Goal: Task Accomplishment & Management: Manage account settings

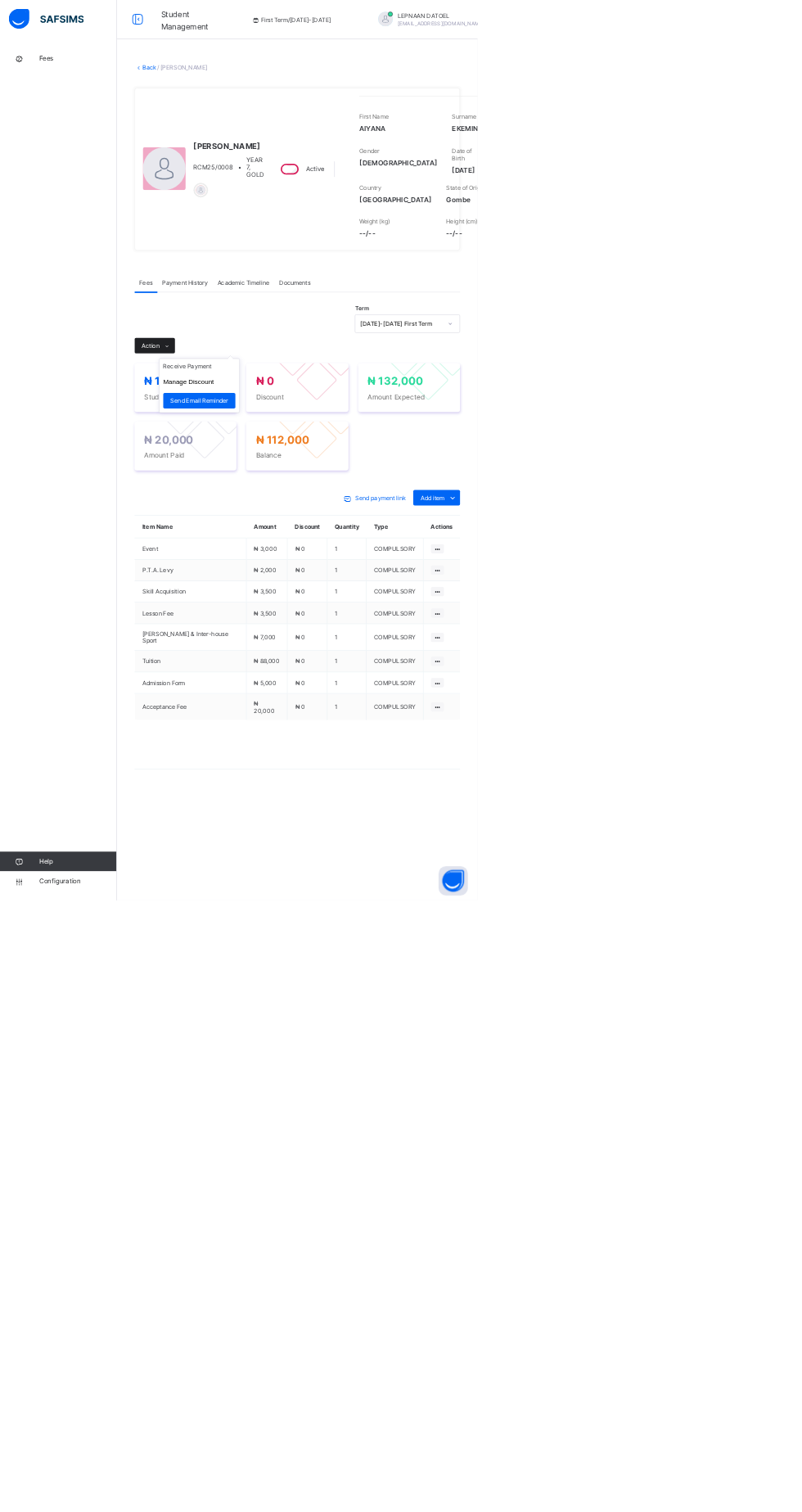
click at [256, 594] on div "Action" at bounding box center [260, 580] width 68 height 26
click at [759, 844] on icon at bounding box center [760, 836] width 18 height 16
click at [747, 849] on span at bounding box center [760, 836] width 26 height 26
click at [759, 844] on icon at bounding box center [760, 836] width 18 height 16
click at [246, 113] on link "Back" at bounding box center [251, 112] width 24 height 12
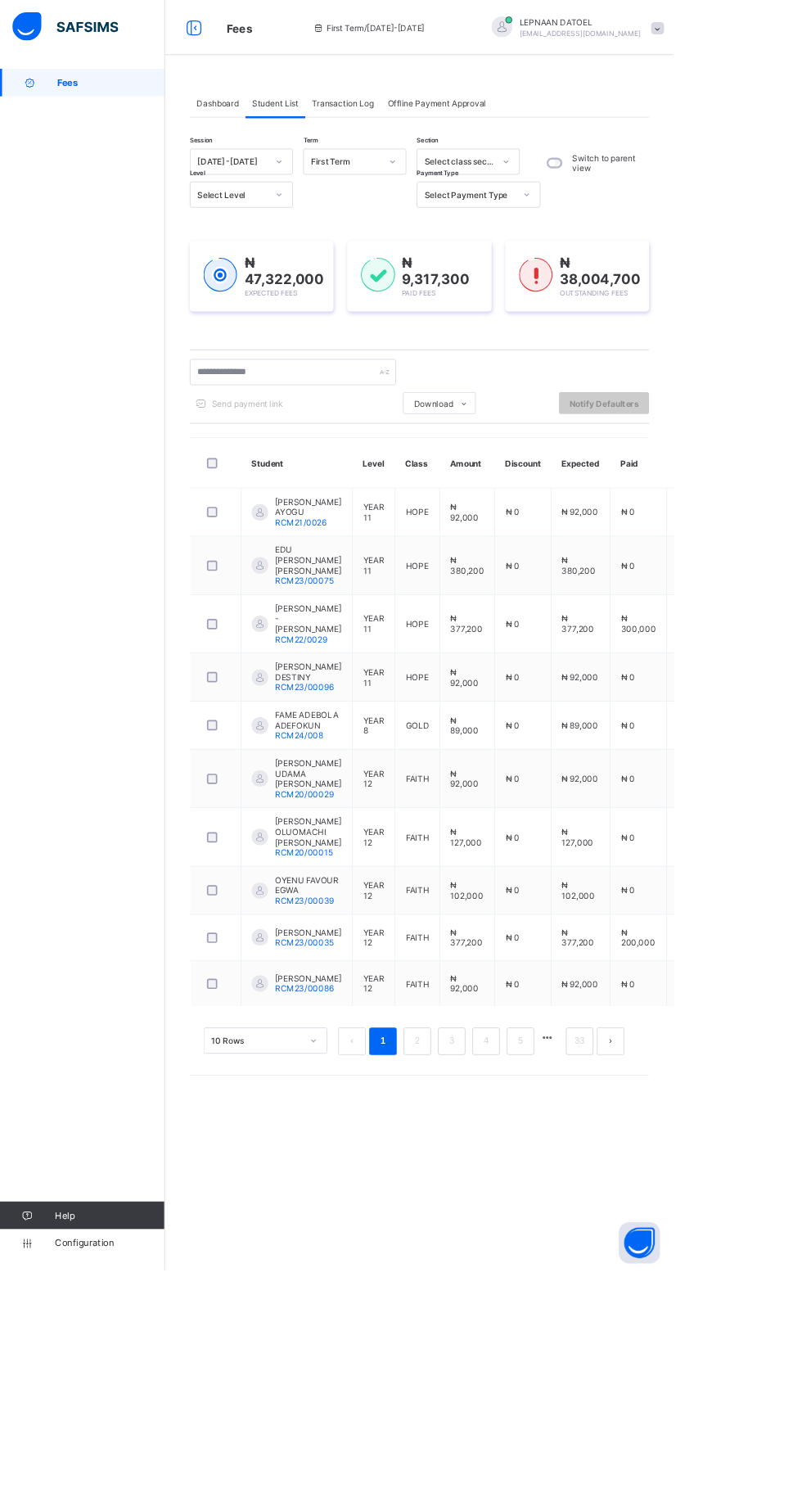
click at [282, 439] on input "text" at bounding box center [349, 443] width 246 height 31
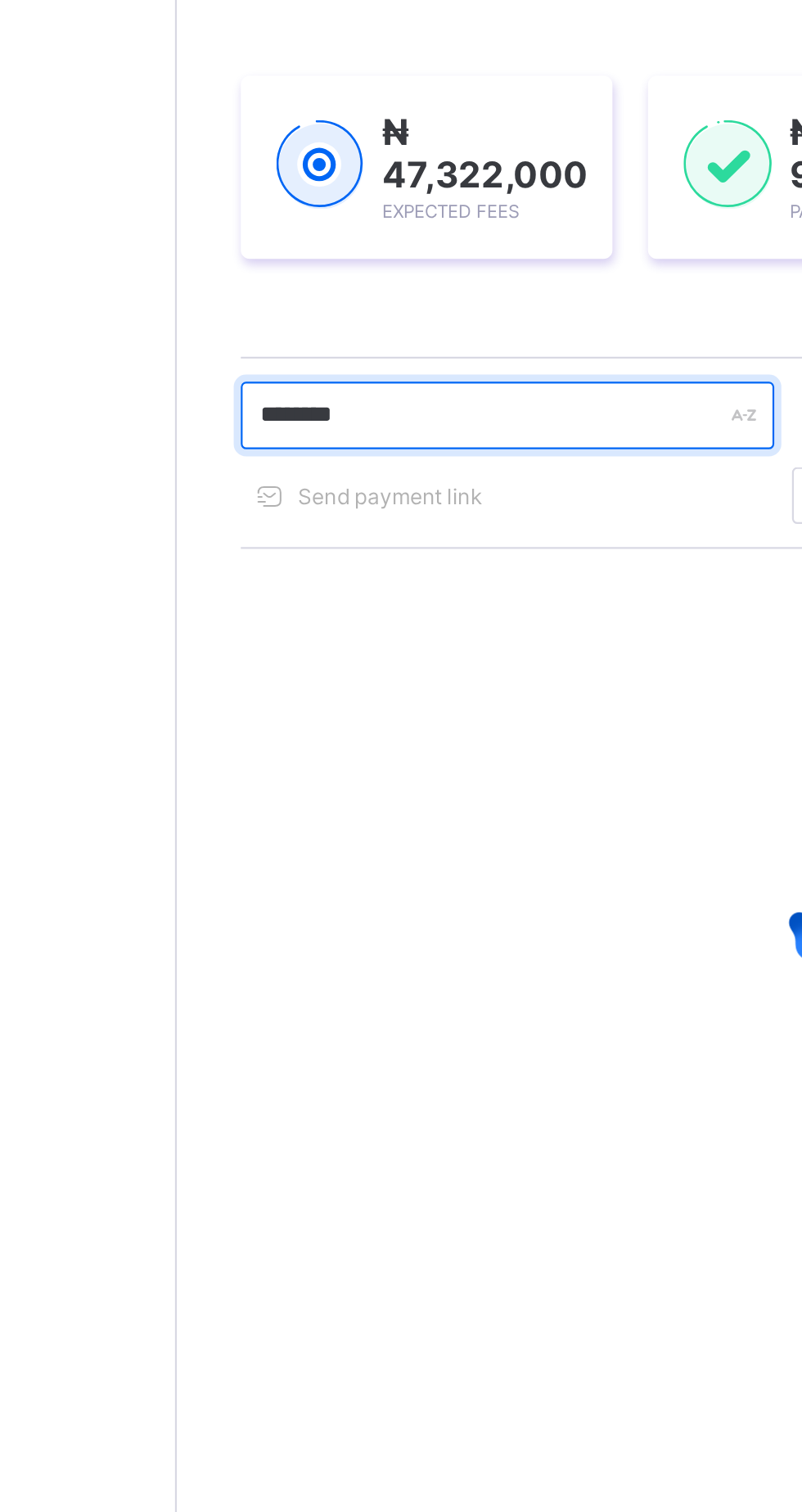
type input "********"
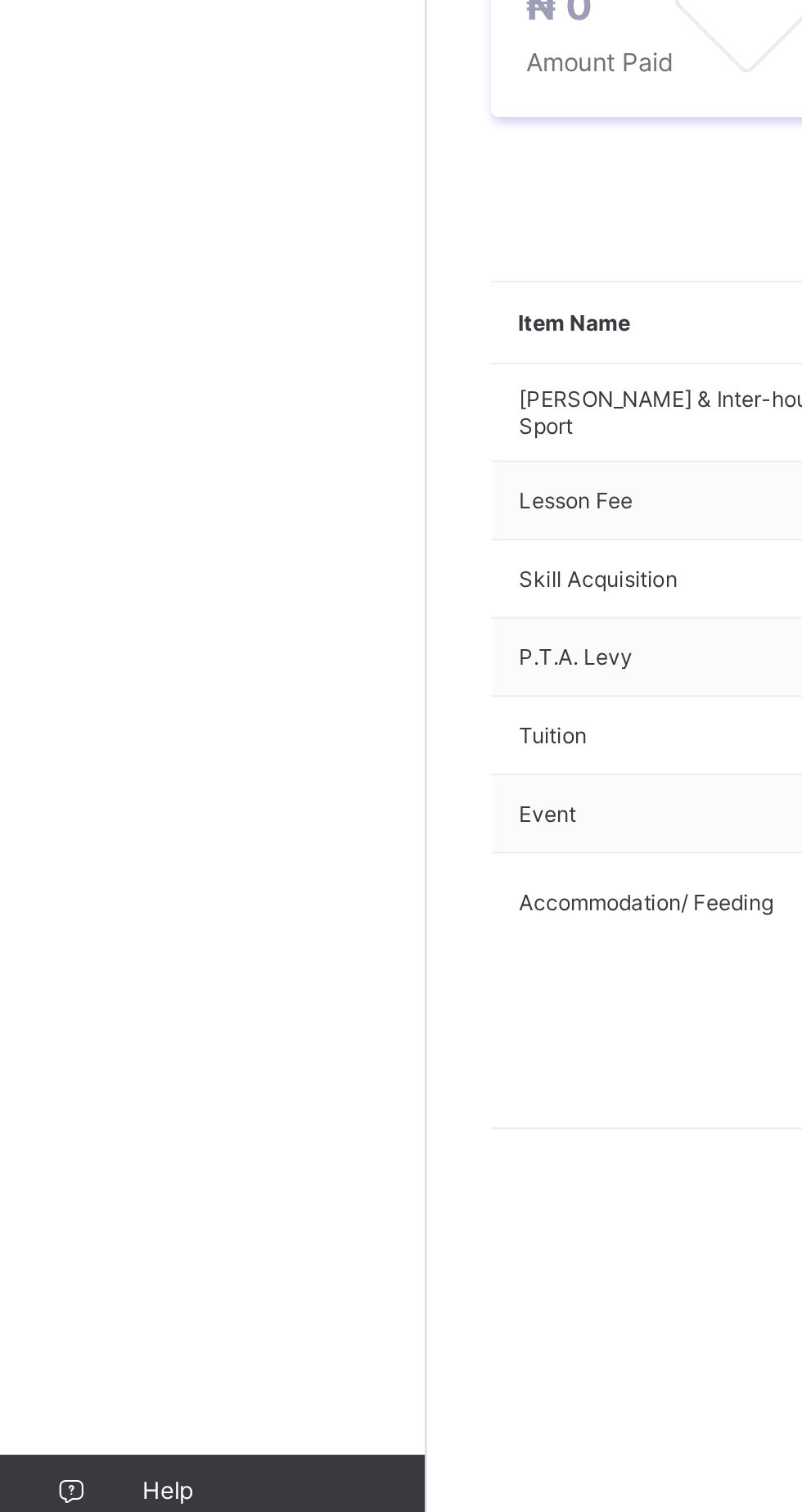
click at [279, 611] on icon at bounding box center [281, 605] width 12 height 11
click at [339, 652] on li "Receive Payment" at bounding box center [335, 640] width 134 height 26
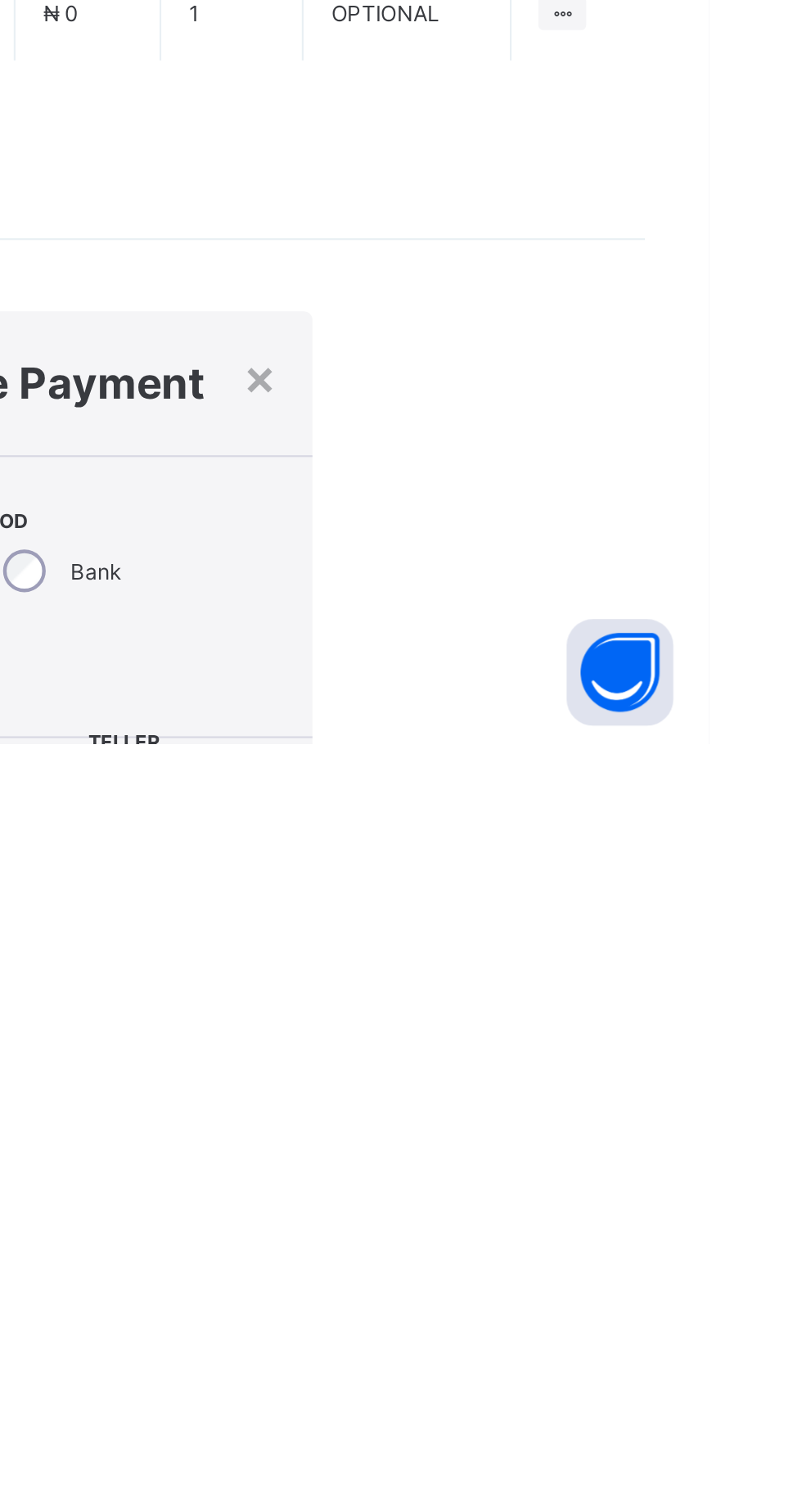
type input "**********"
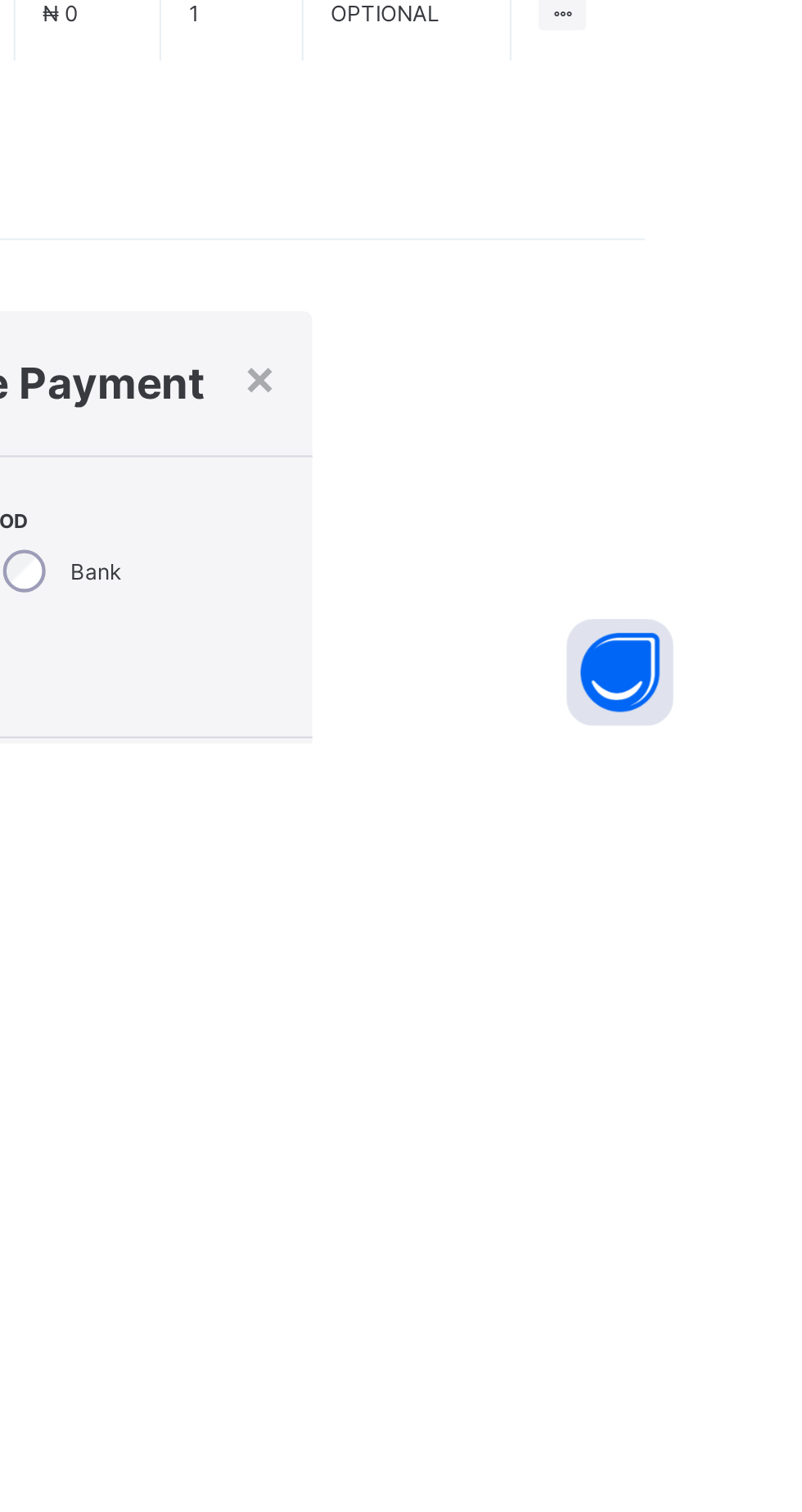
type input "*********"
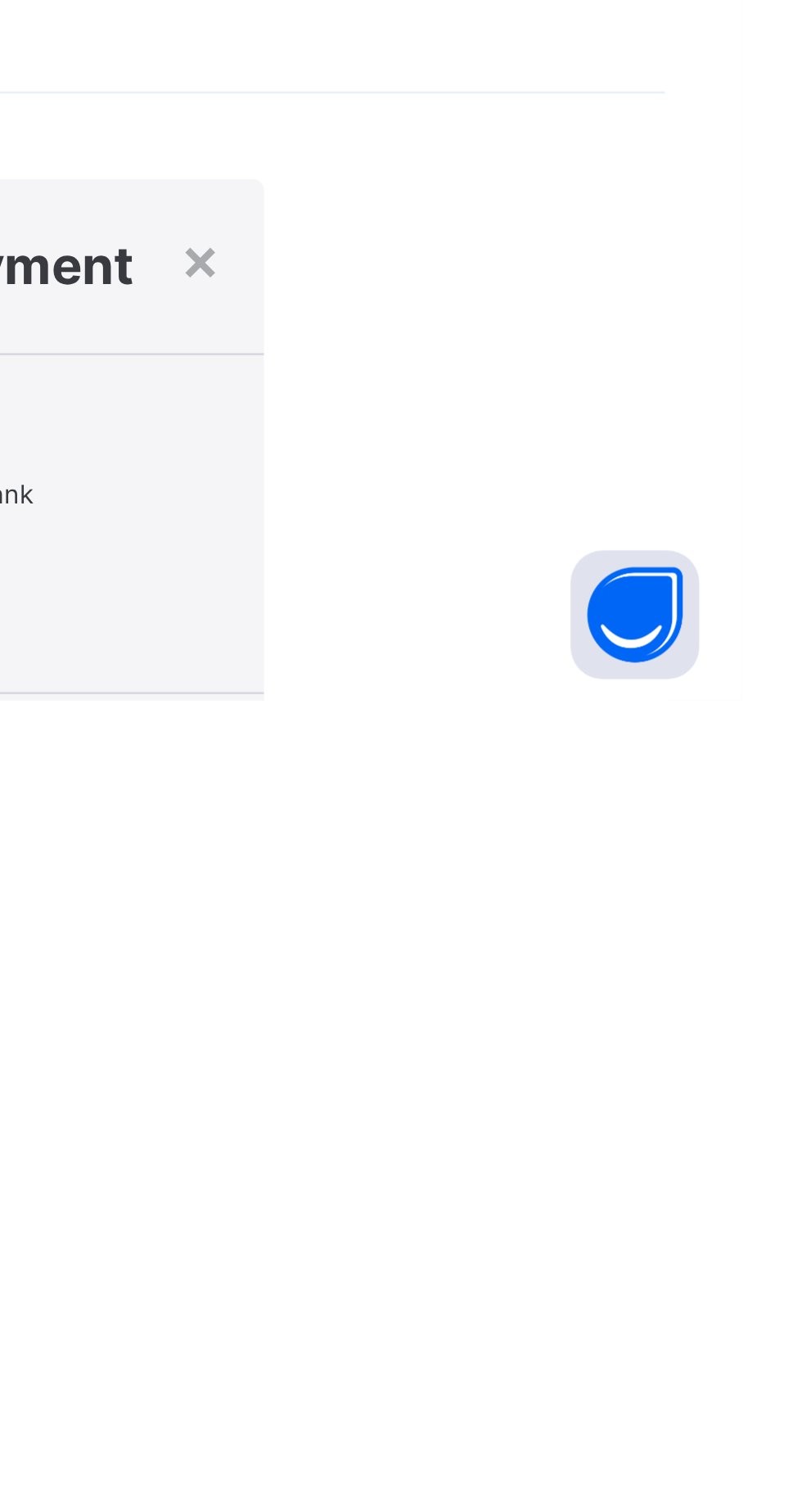
type input "*******"
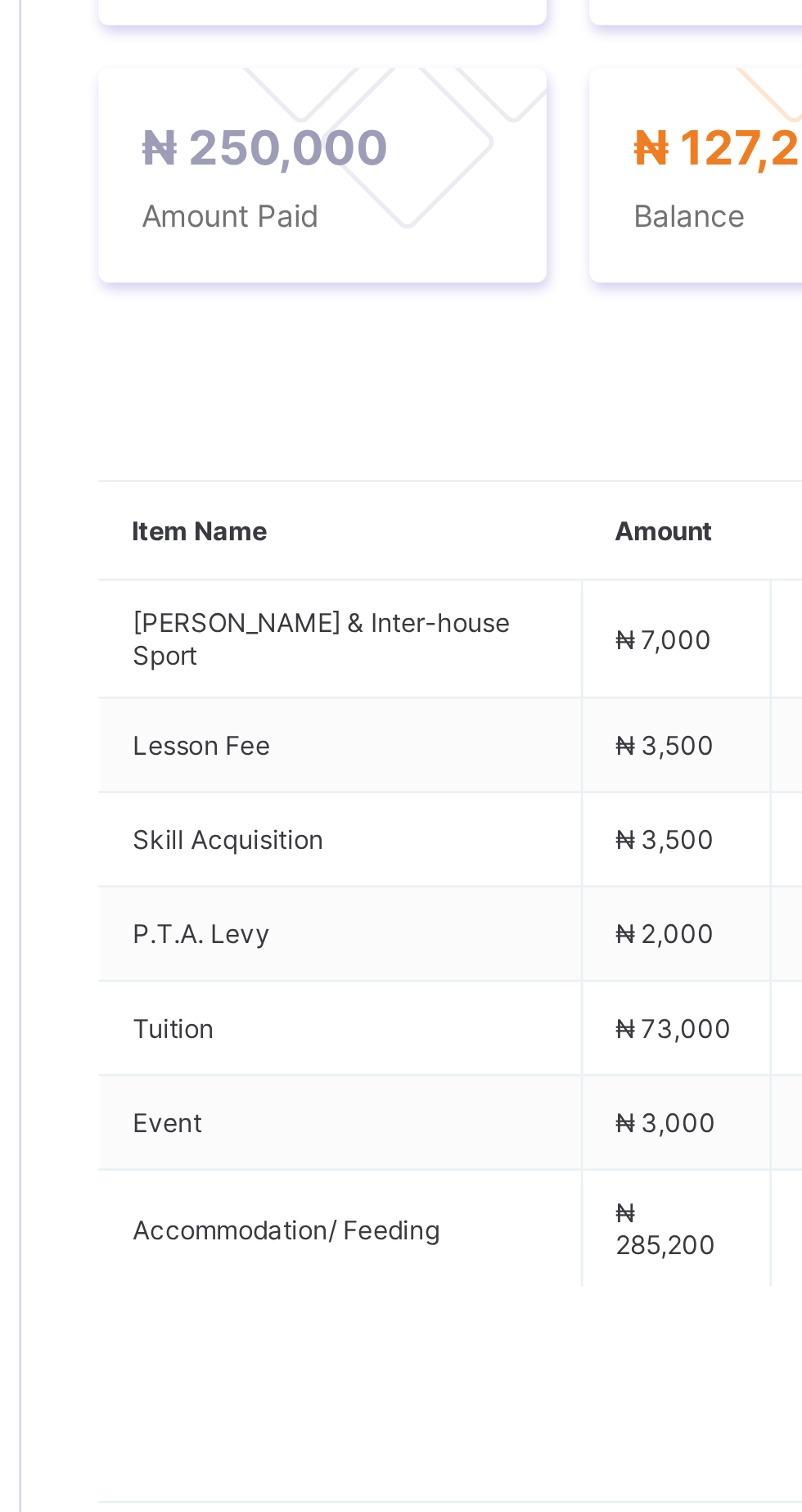
click at [321, 505] on span "Payment History" at bounding box center [311, 499] width 76 height 12
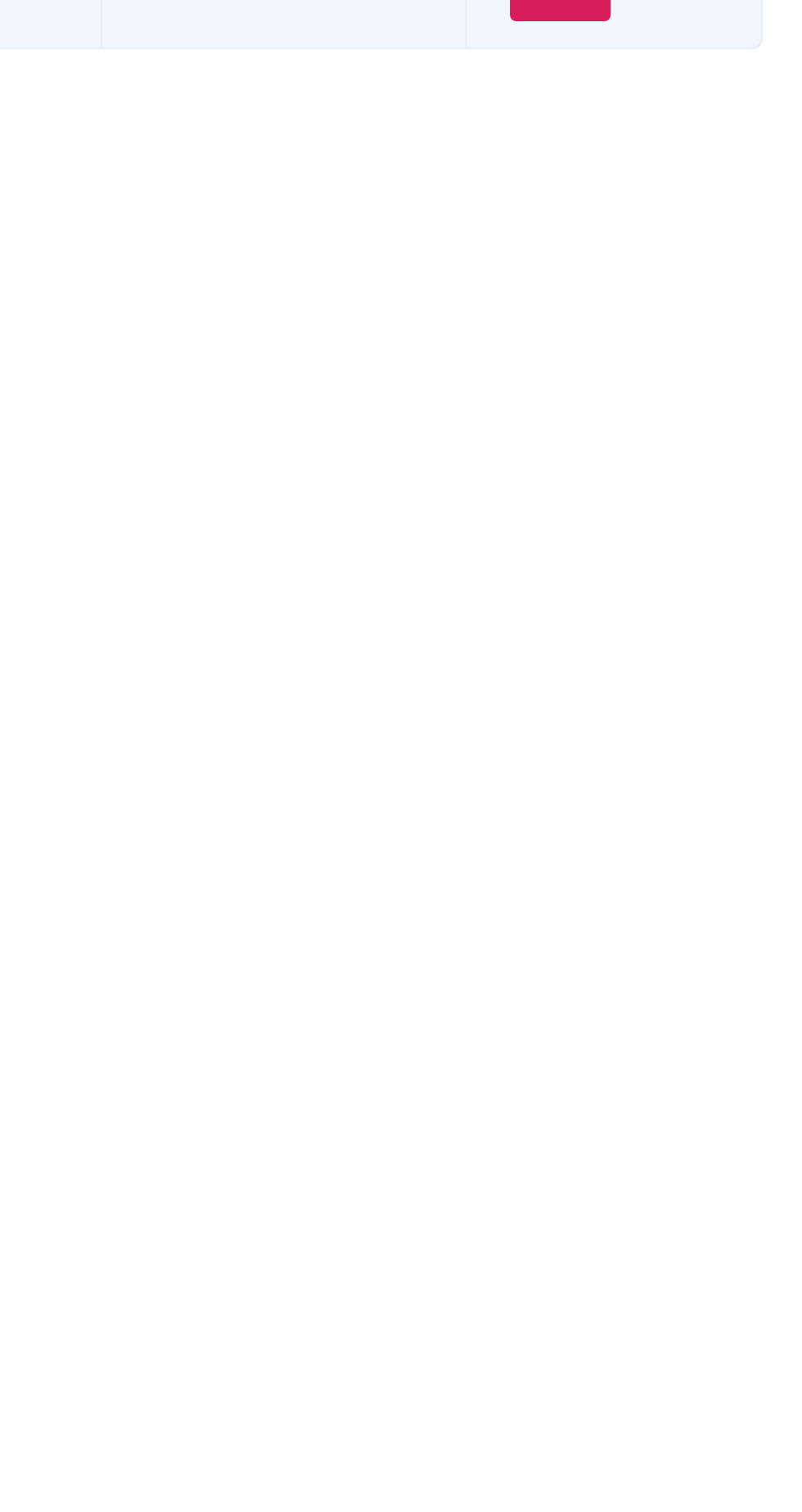
click at [731, 672] on span "View Receipt" at bounding box center [715, 665] width 60 height 12
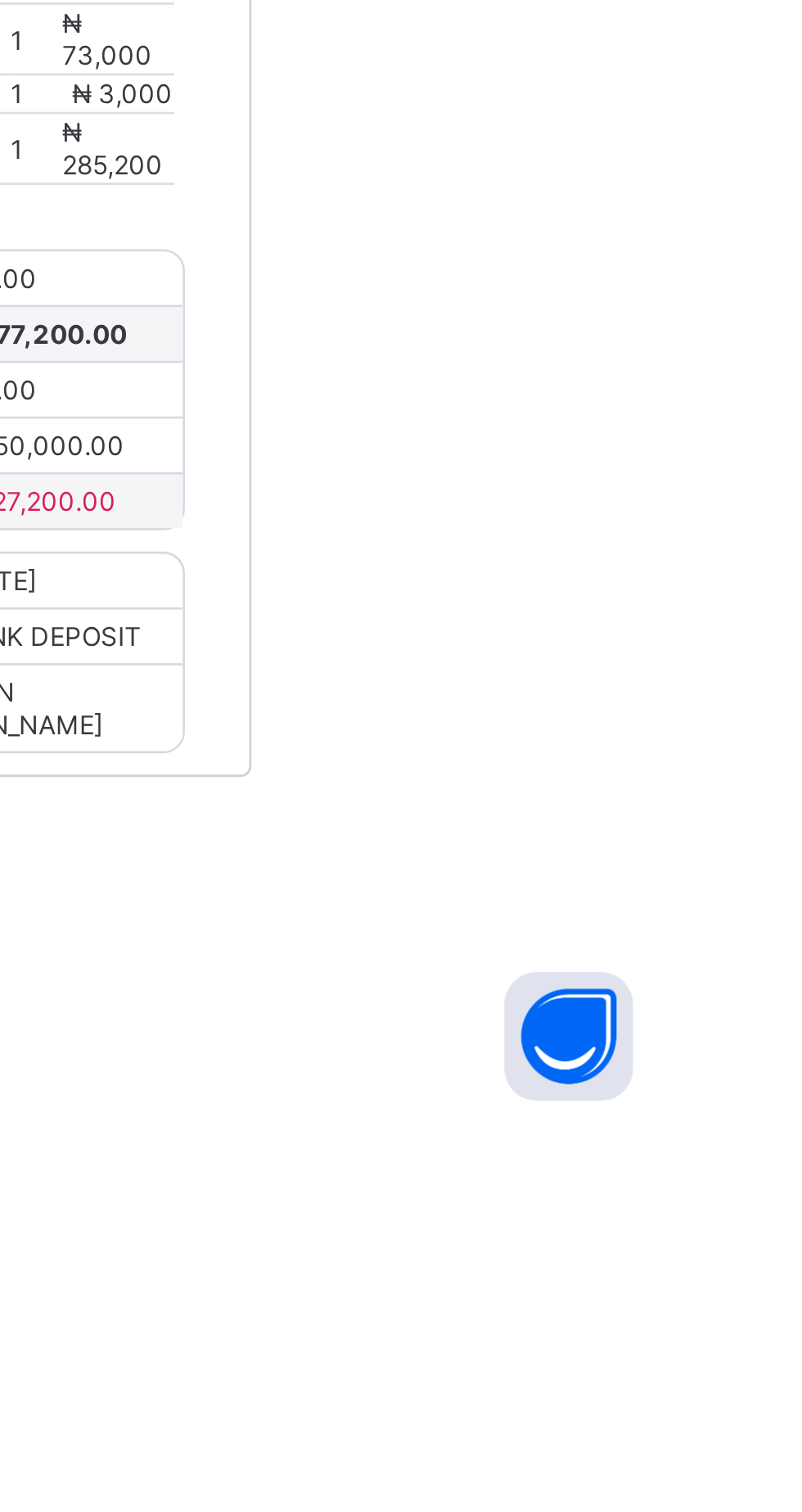
click at [593, 897] on span "Download receipt" at bounding box center [552, 891] width 81 height 12
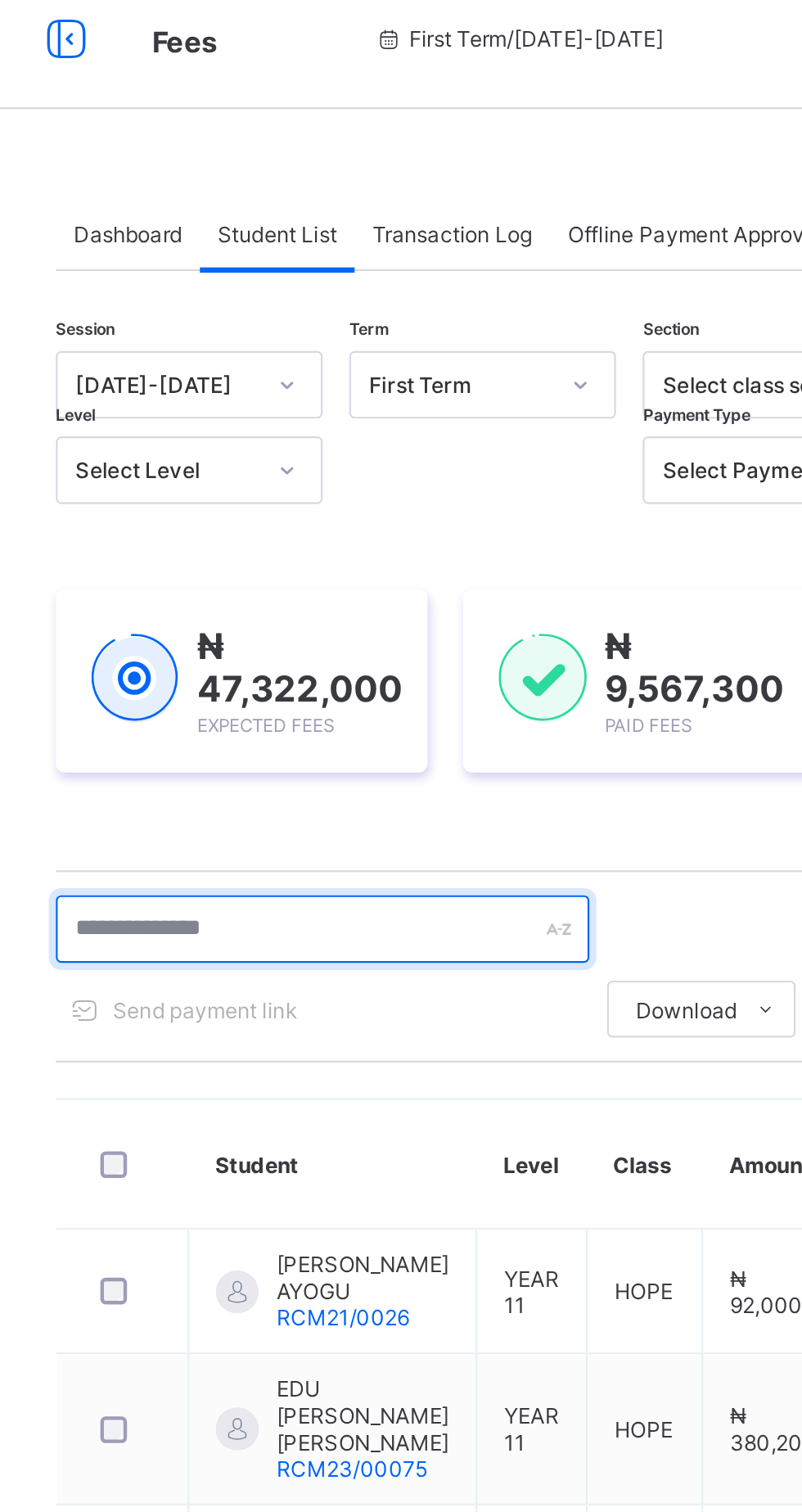
click at [347, 442] on input "text" at bounding box center [349, 443] width 246 height 31
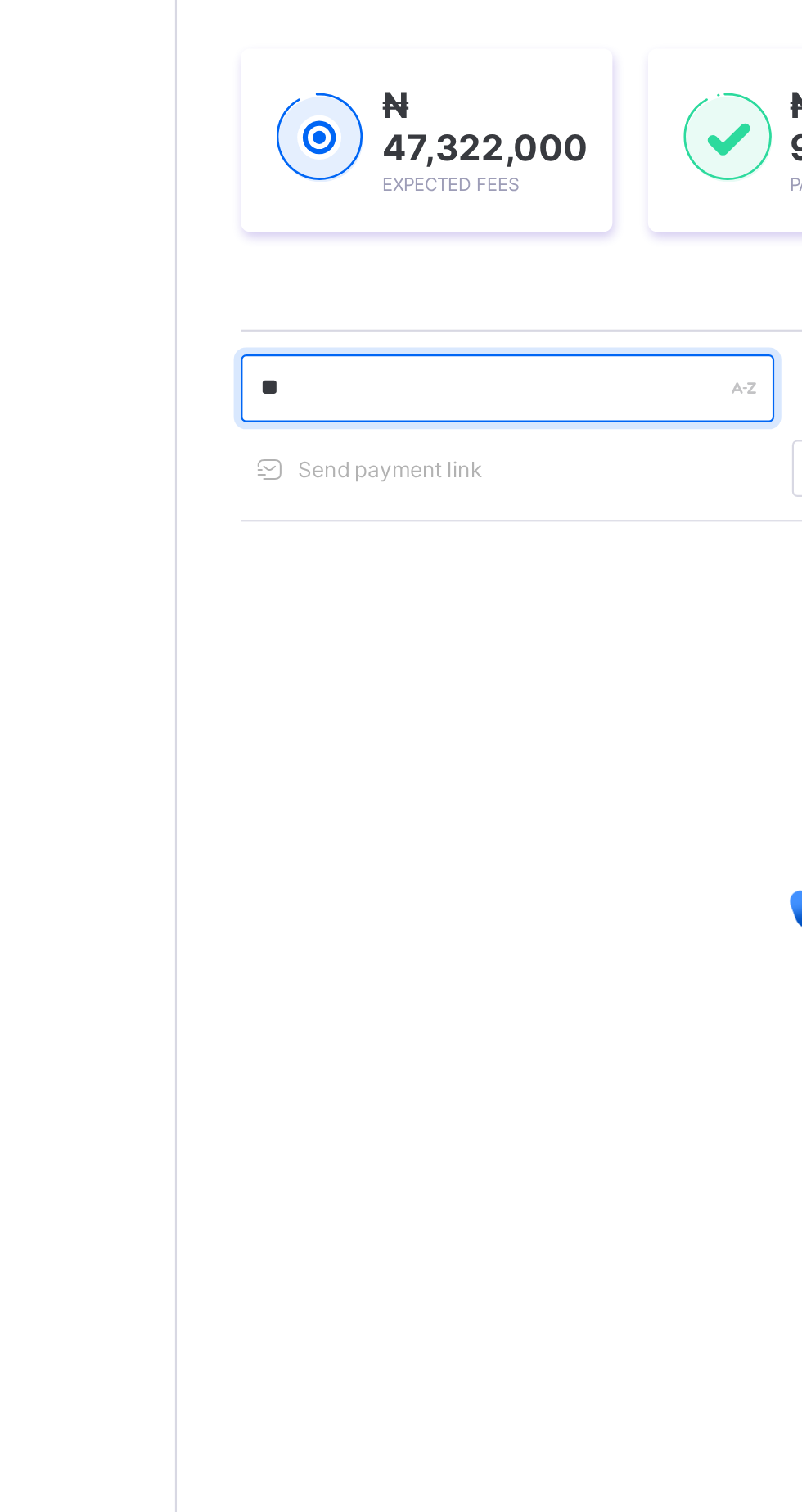
type input "********"
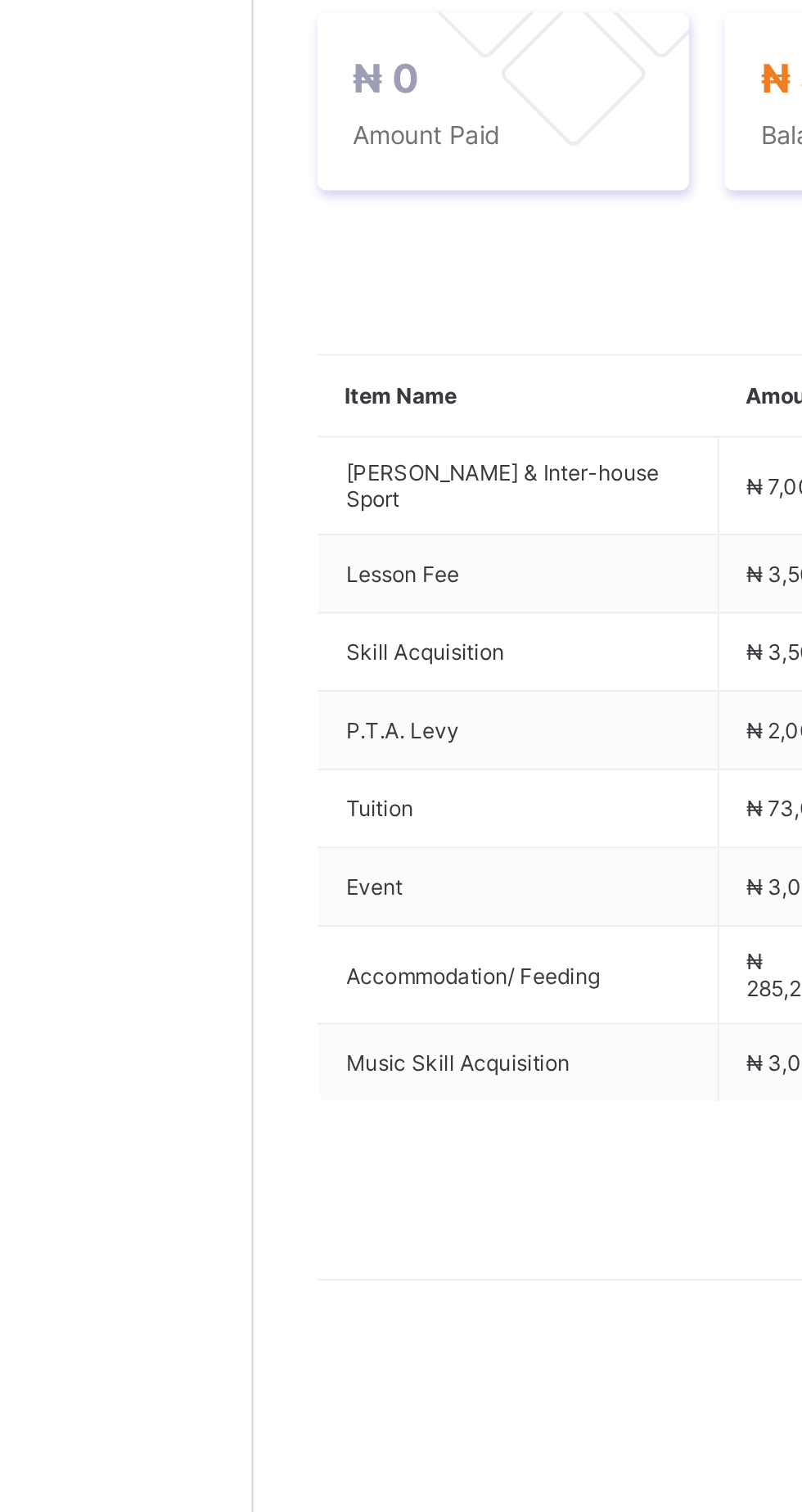
click at [283, 611] on icon at bounding box center [281, 605] width 12 height 11
click at [352, 652] on li "Receive Payment" at bounding box center [335, 640] width 134 height 26
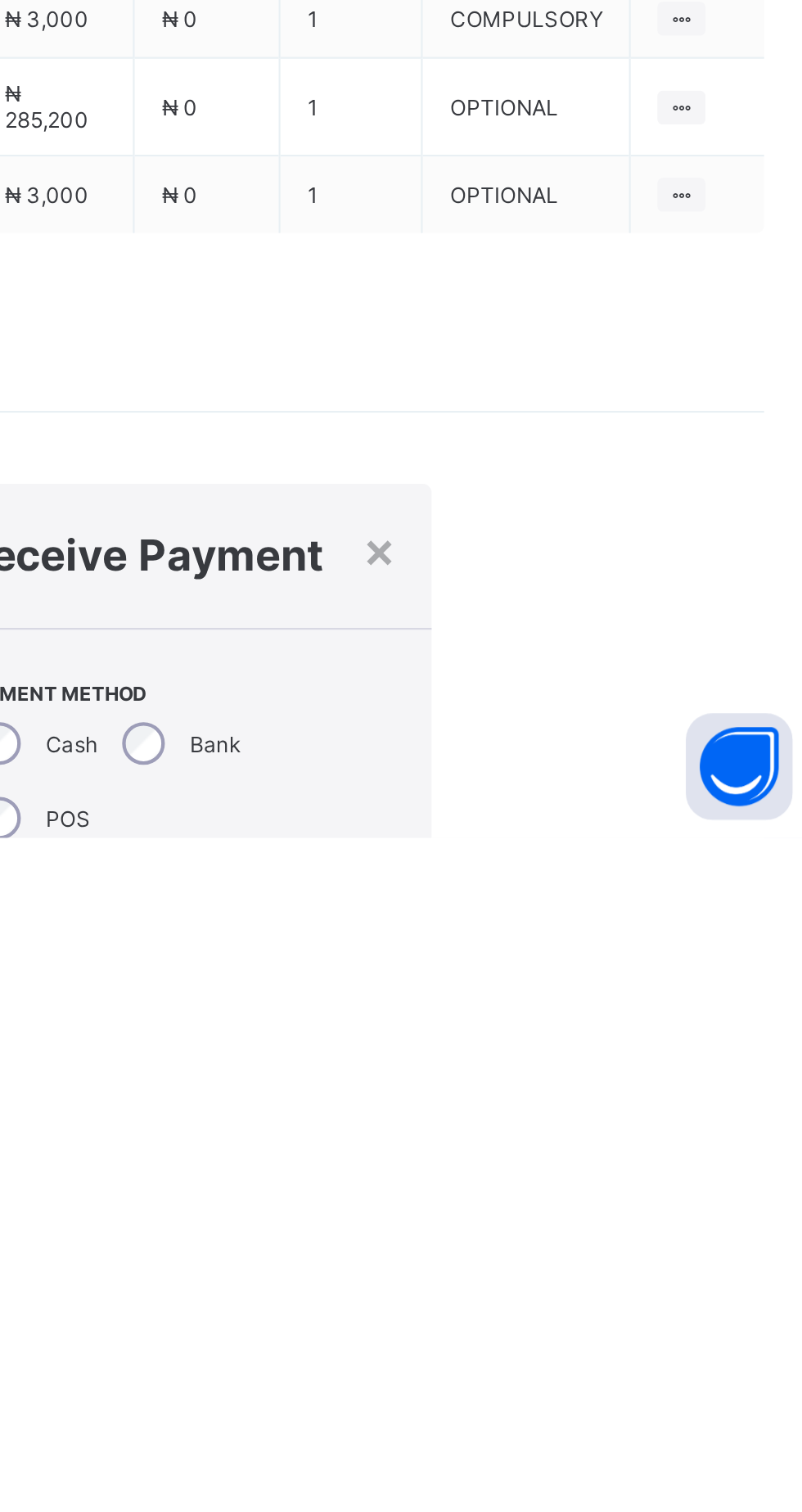
type input "*******"
type input "**********"
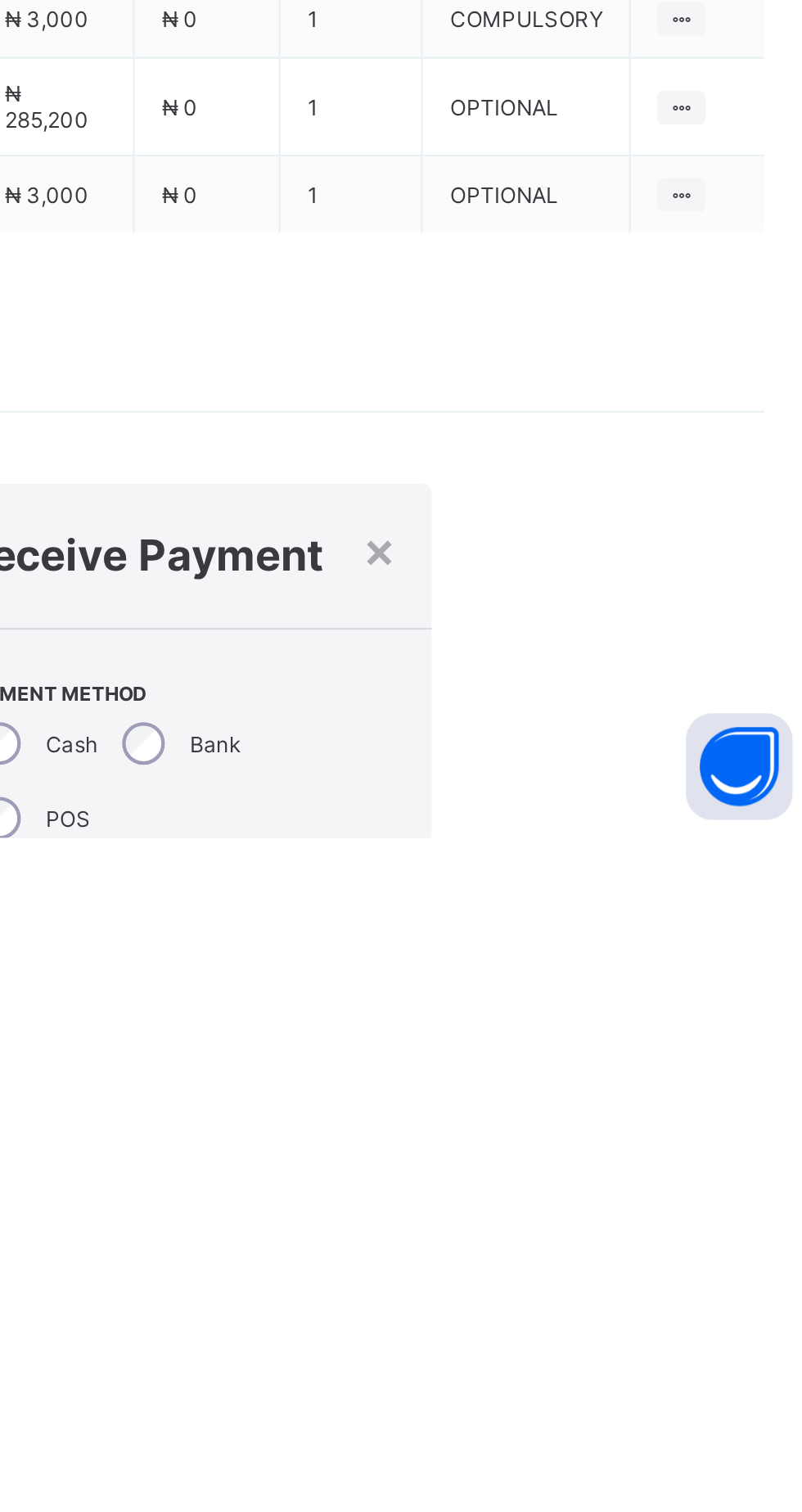
type input "*********"
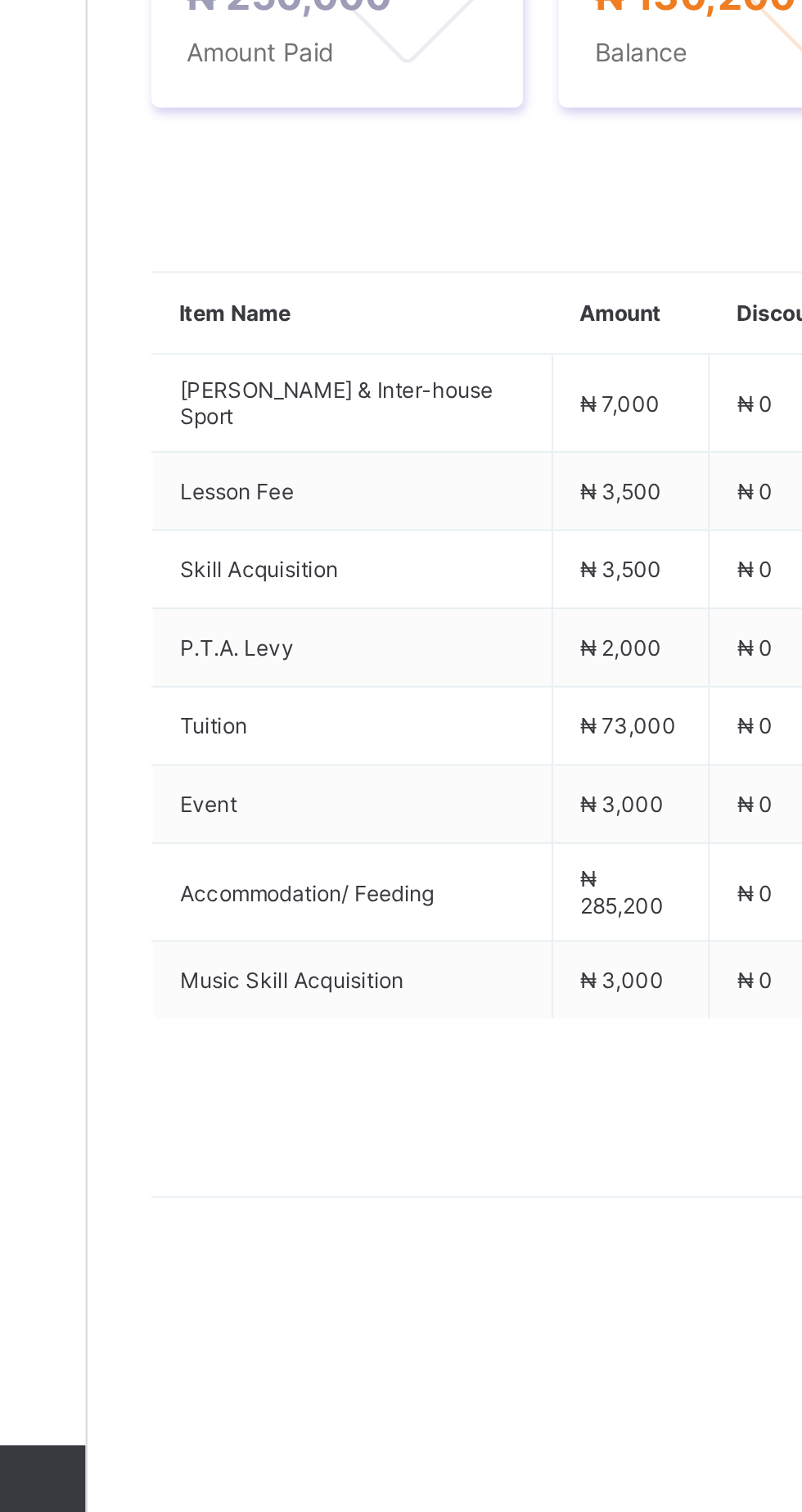
click at [279, 718] on ul "Receive Payment Manage Discount Send Email Reminder" at bounding box center [335, 672] width 136 height 92
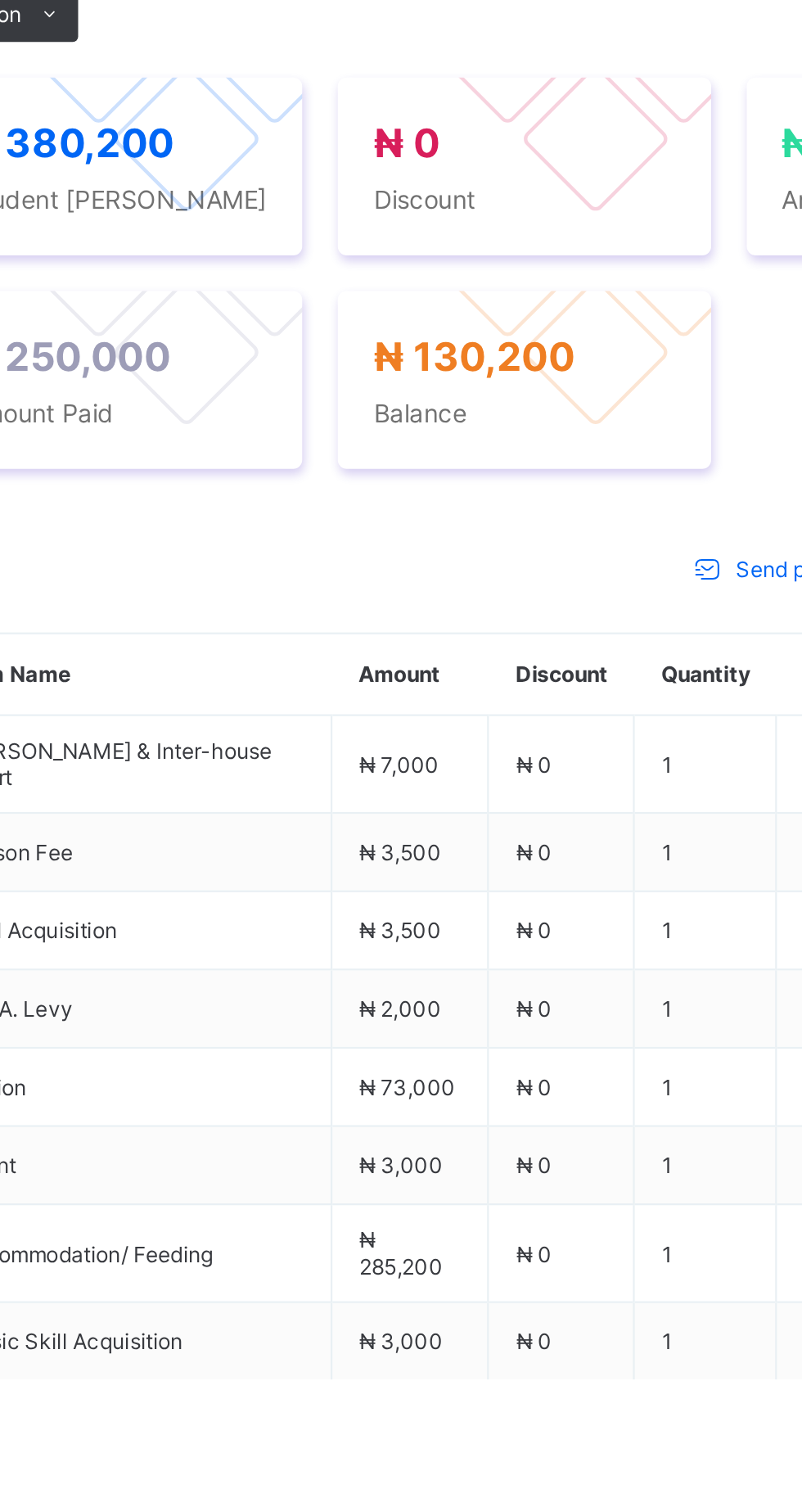
click at [326, 505] on span "Payment History" at bounding box center [311, 499] width 76 height 12
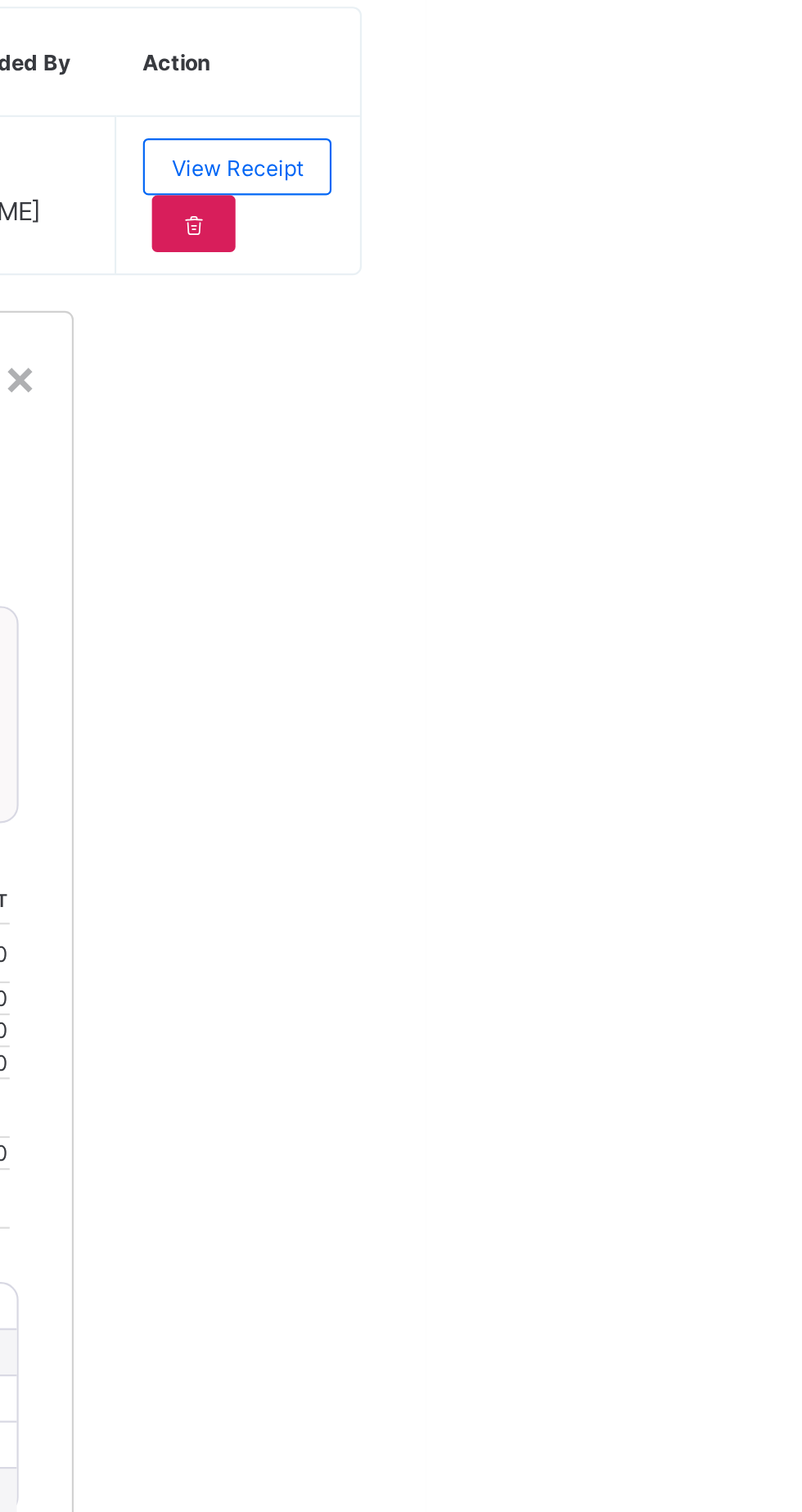
click at [593, 897] on span "Download receipt" at bounding box center [552, 891] width 81 height 12
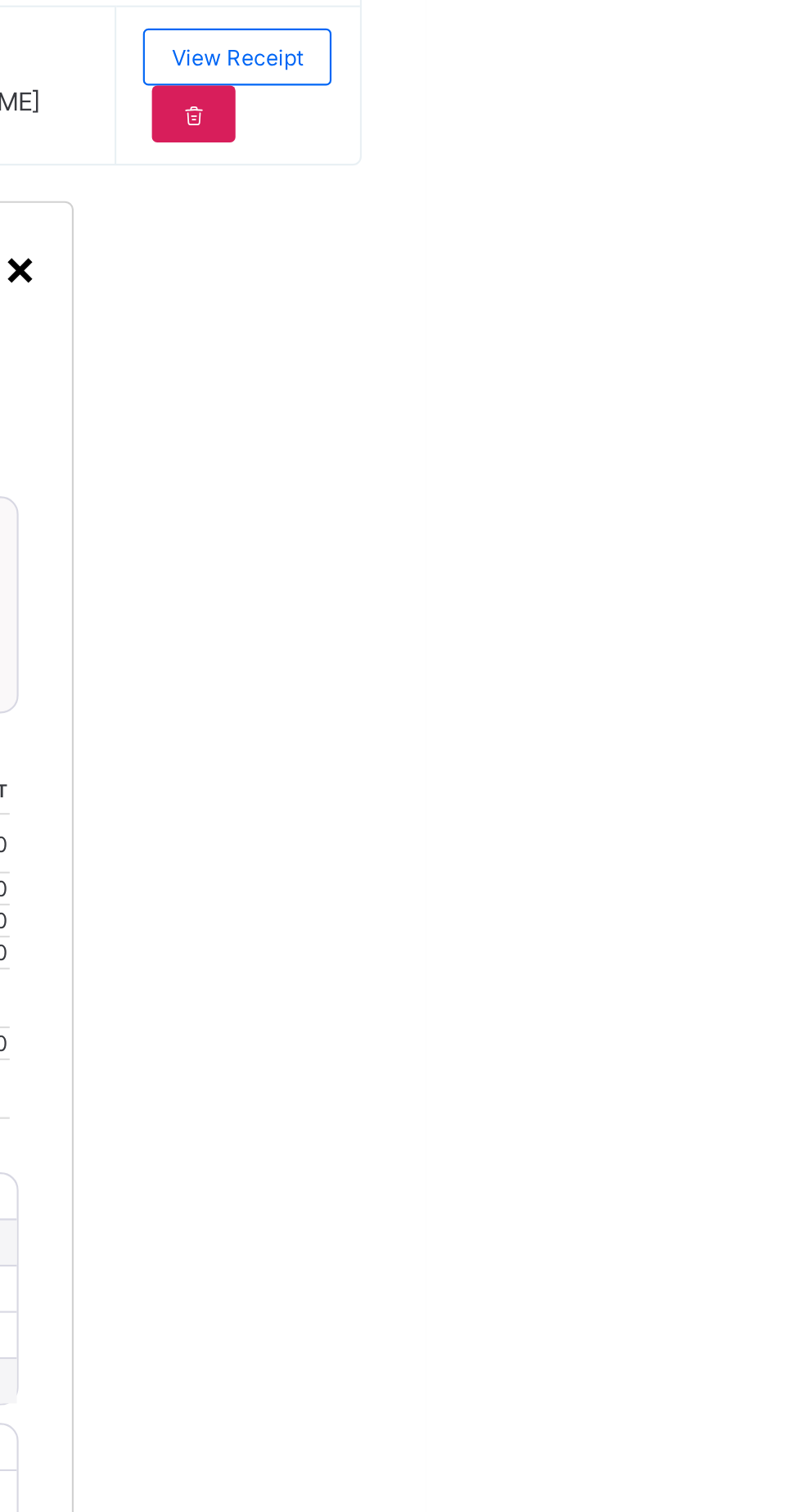
click at [624, 776] on div "×" at bounding box center [616, 763] width 16 height 28
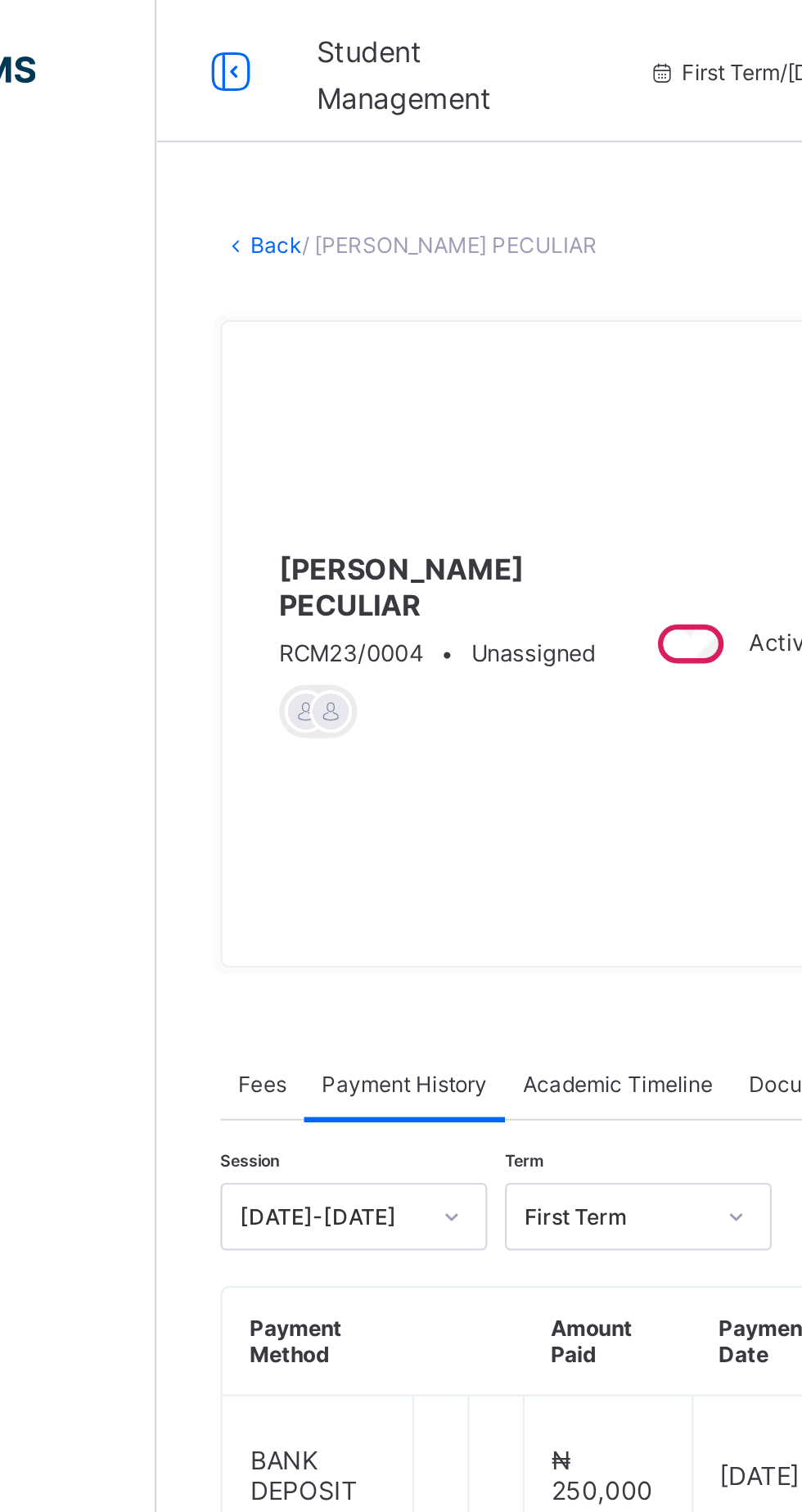
click at [264, 110] on link "Back" at bounding box center [251, 112] width 24 height 12
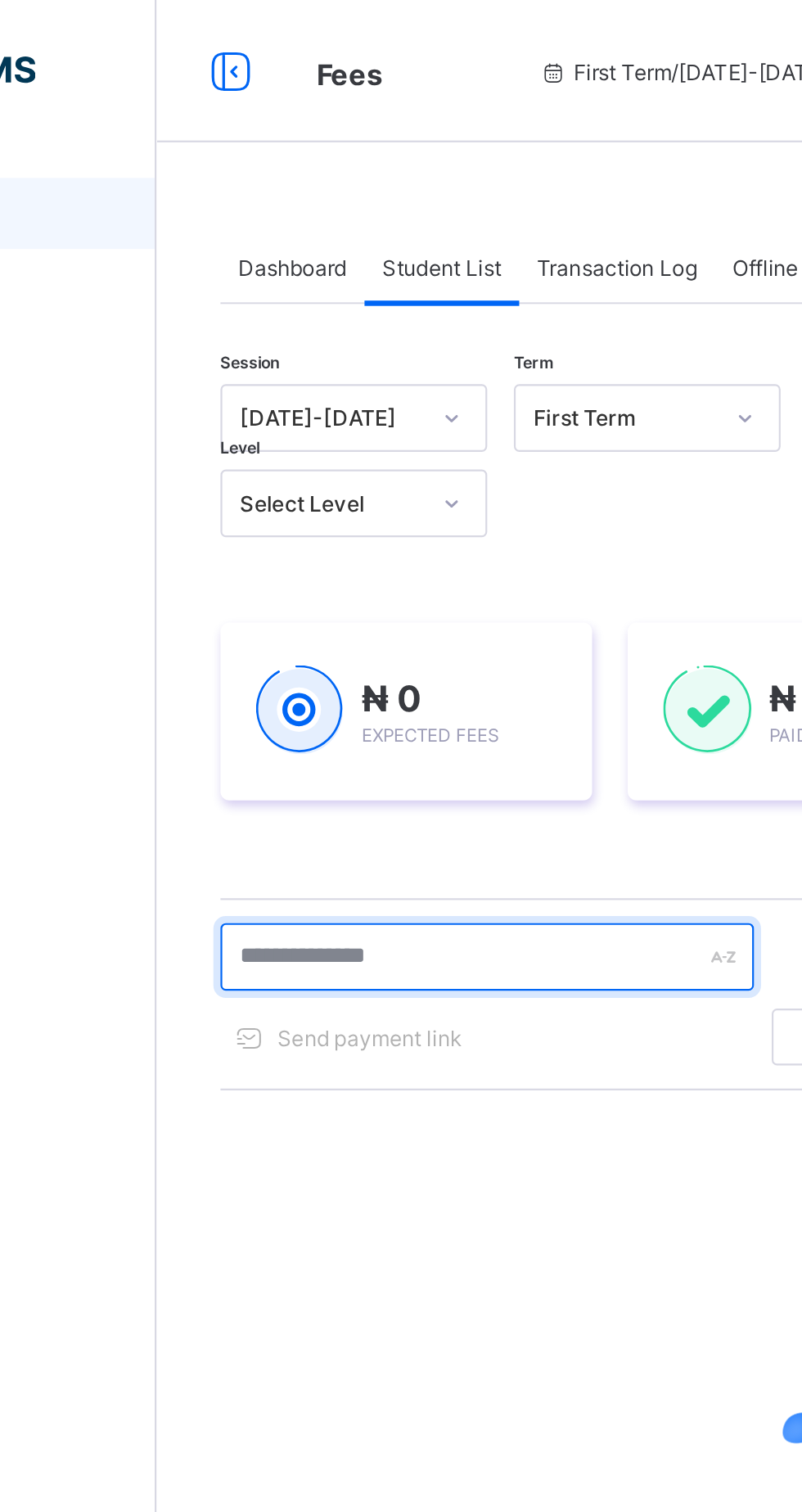
click at [292, 442] on input "text" at bounding box center [349, 440] width 246 height 31
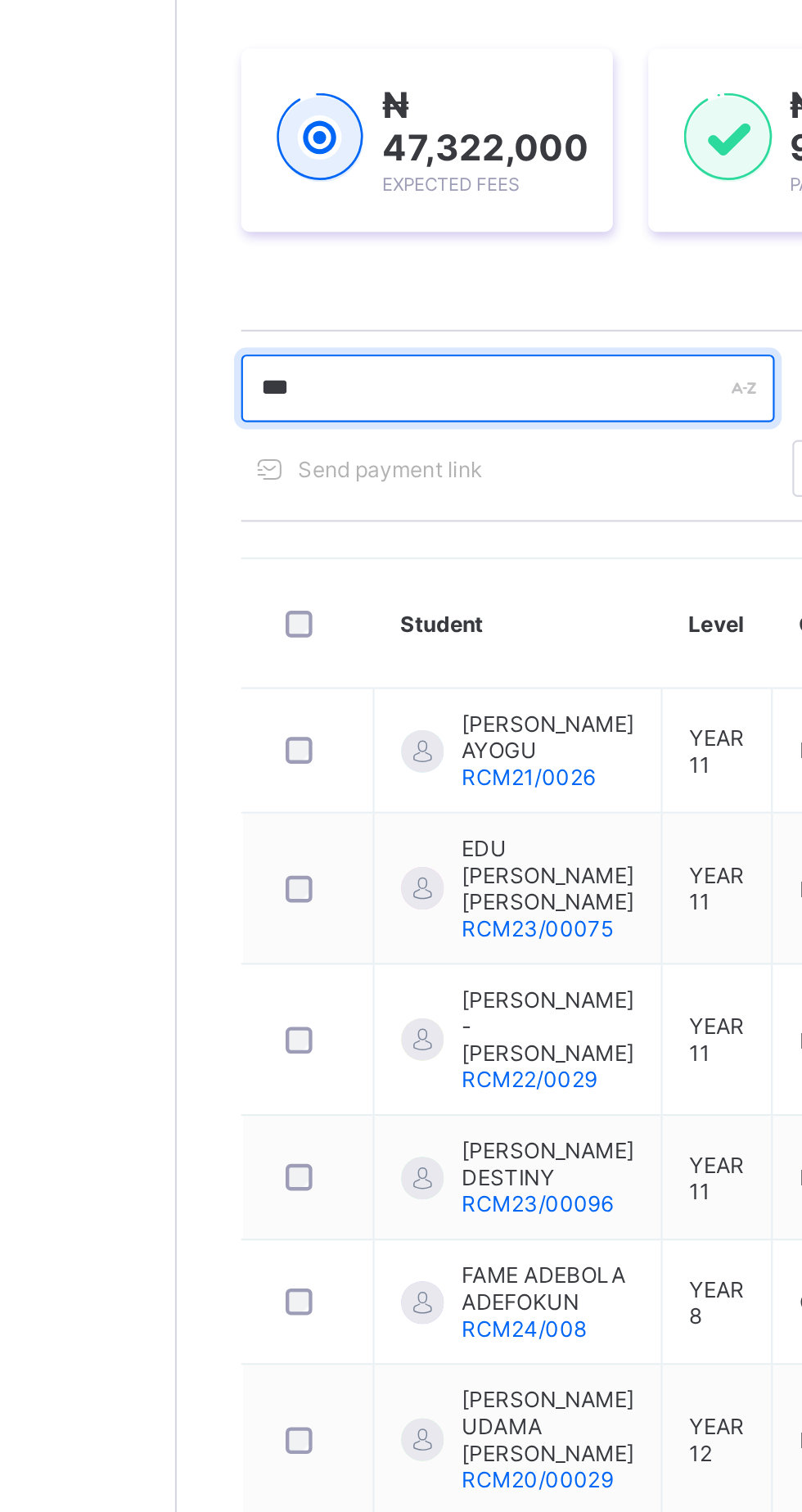
click at [347, 439] on input "***" at bounding box center [349, 443] width 246 height 31
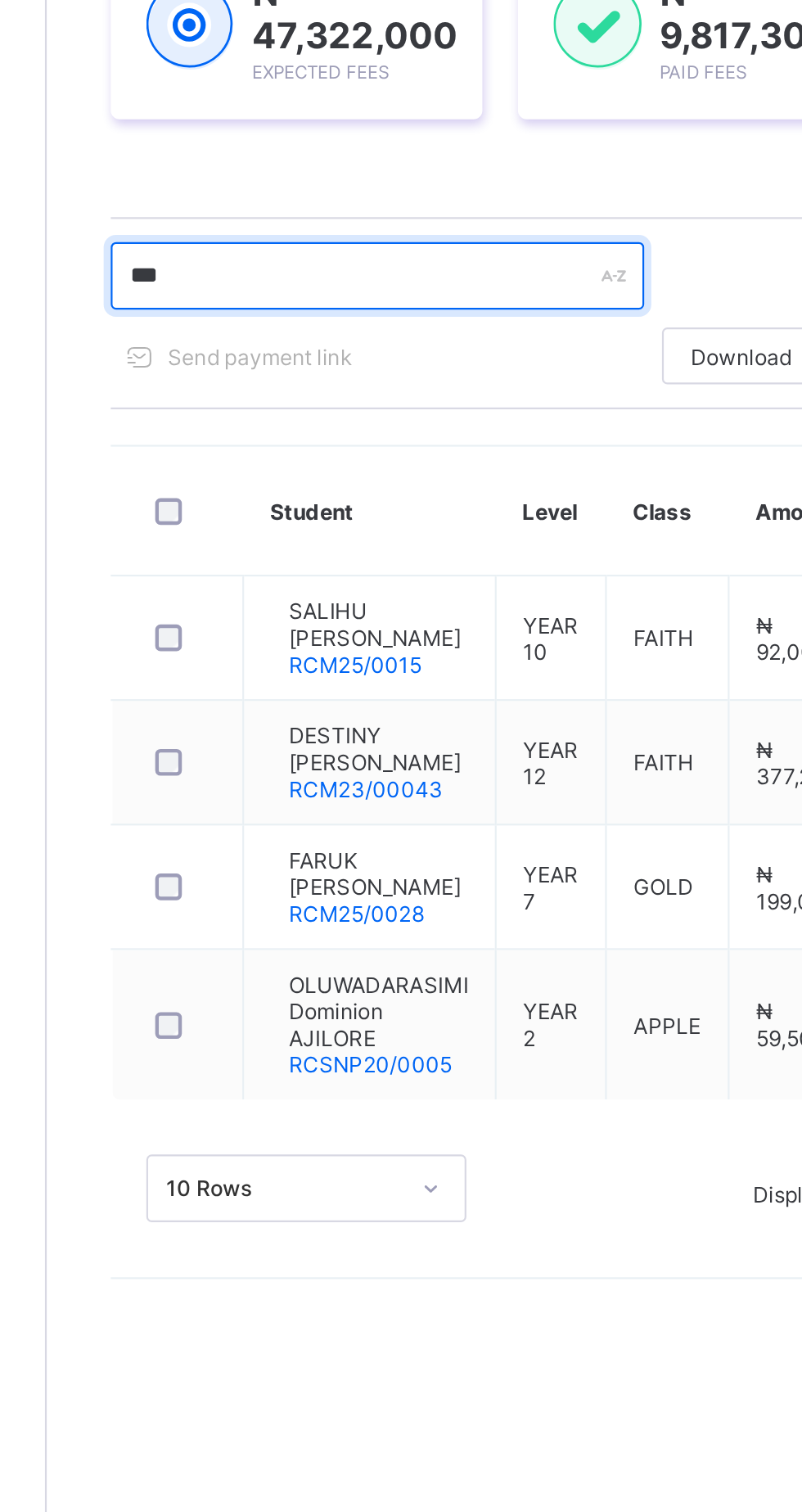
click at [347, 437] on input "***" at bounding box center [349, 443] width 246 height 31
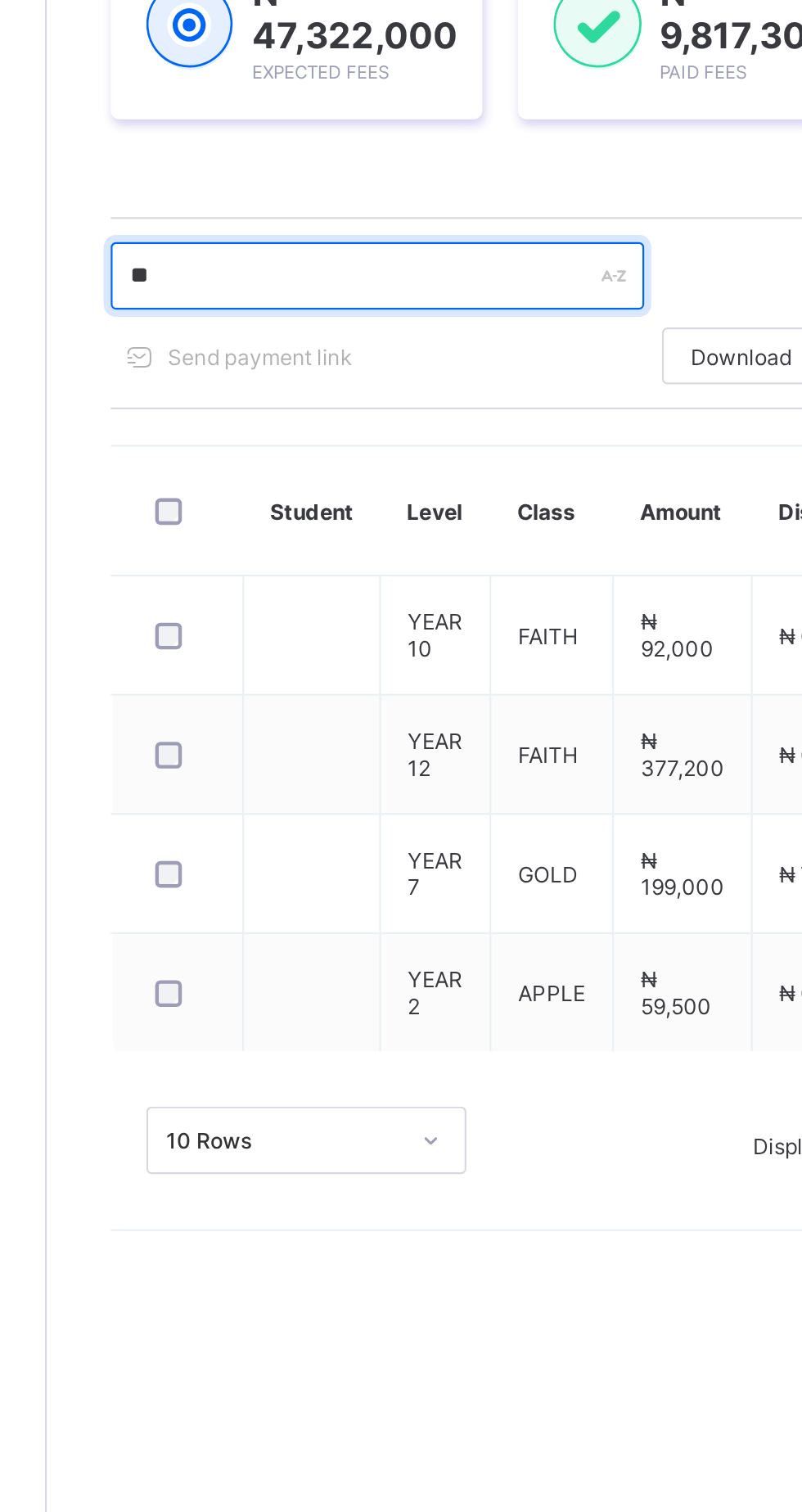
type input "*"
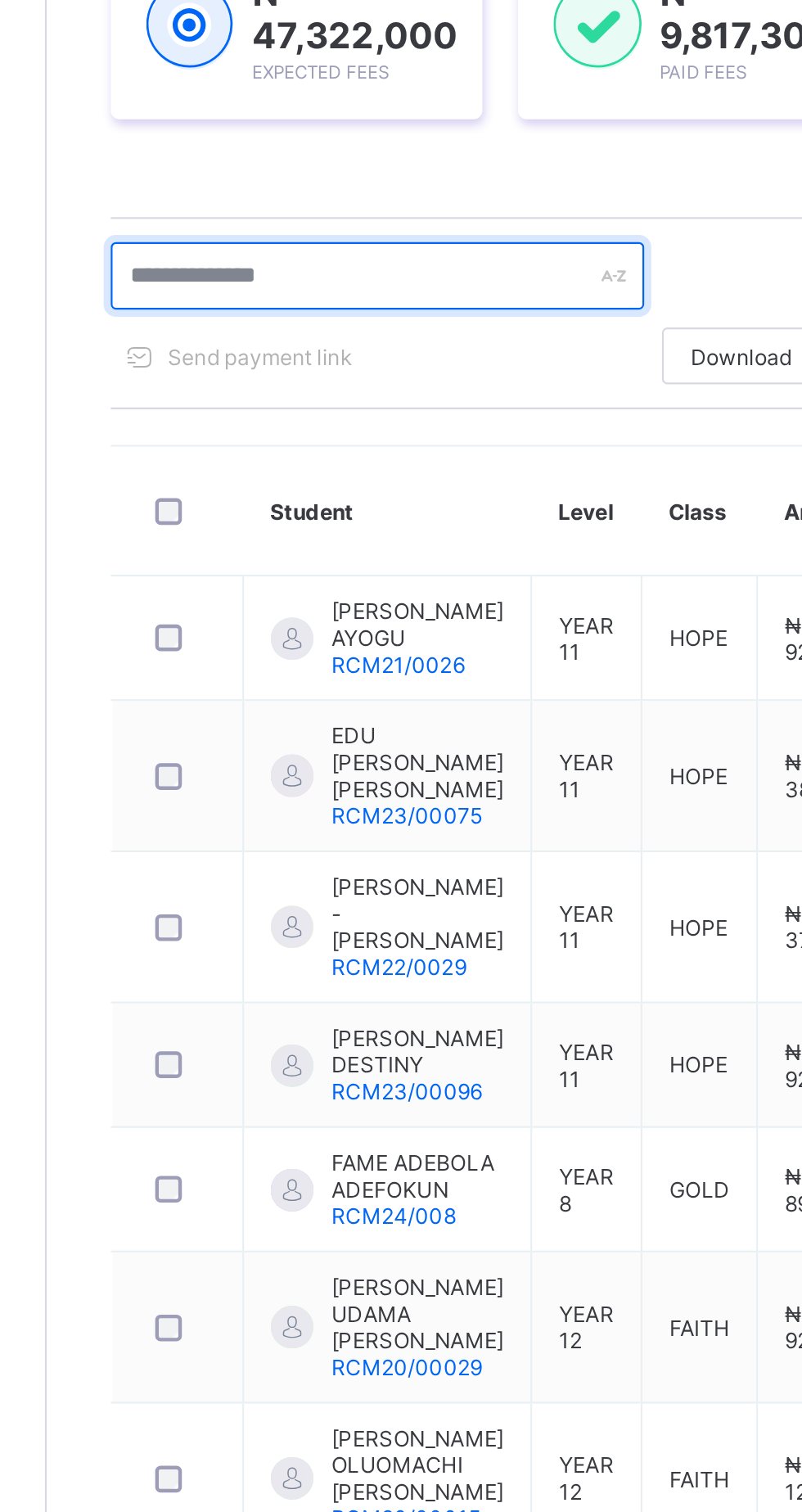
click at [359, 444] on input "text" at bounding box center [349, 443] width 246 height 31
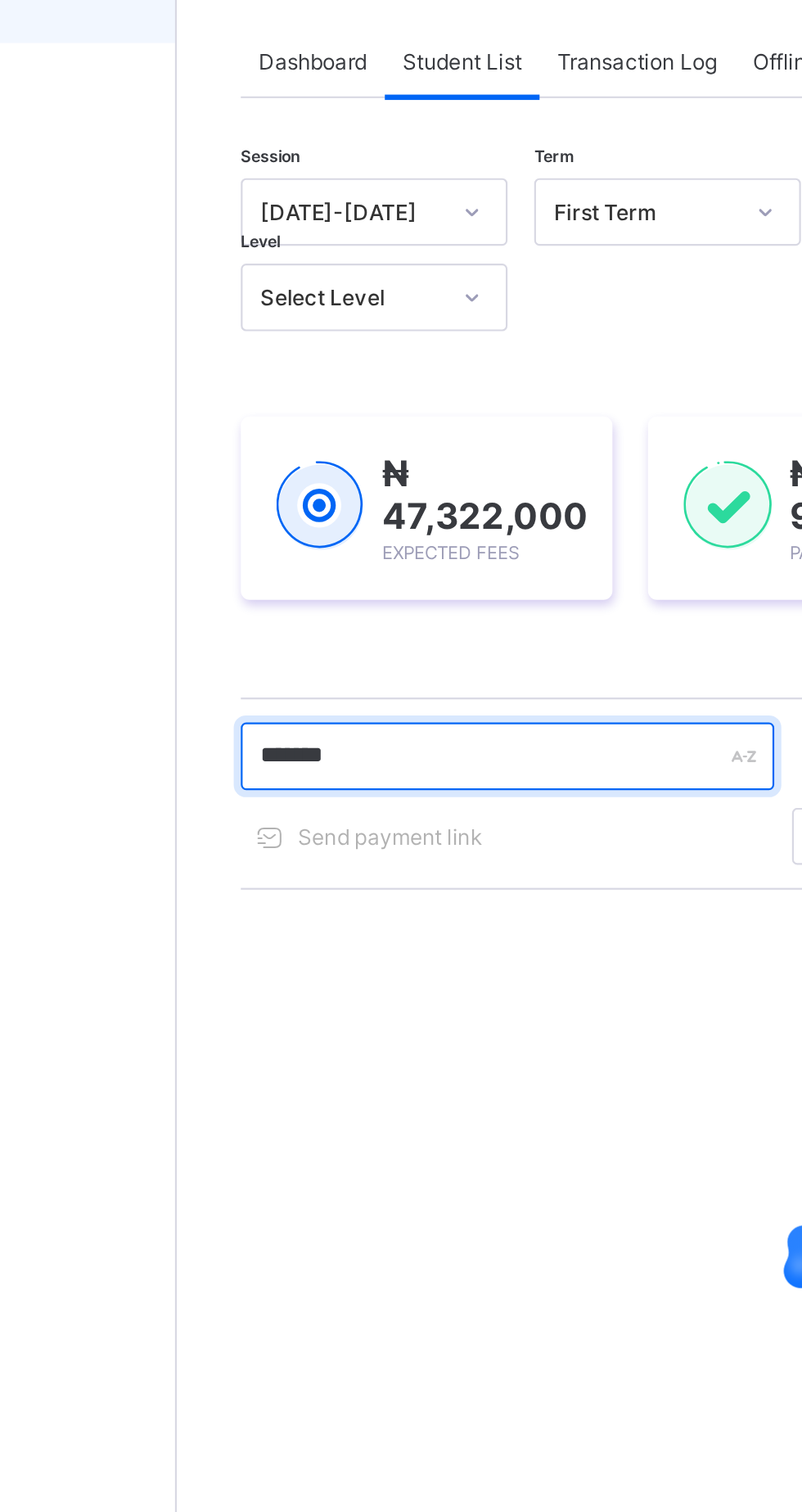
type input "******"
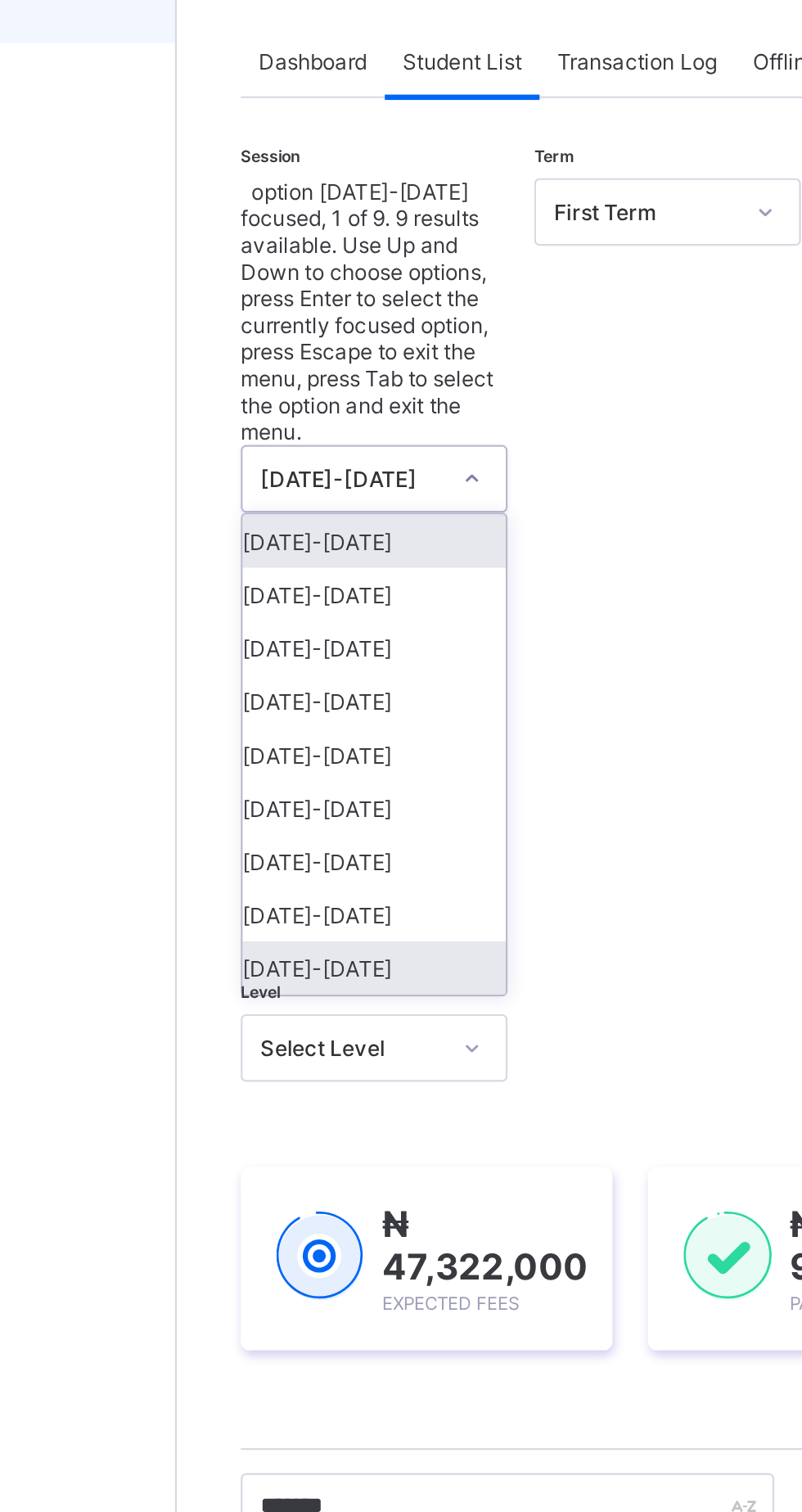
click at [313, 528] on div "[DATE]-[DATE]" at bounding box center [287, 541] width 121 height 25
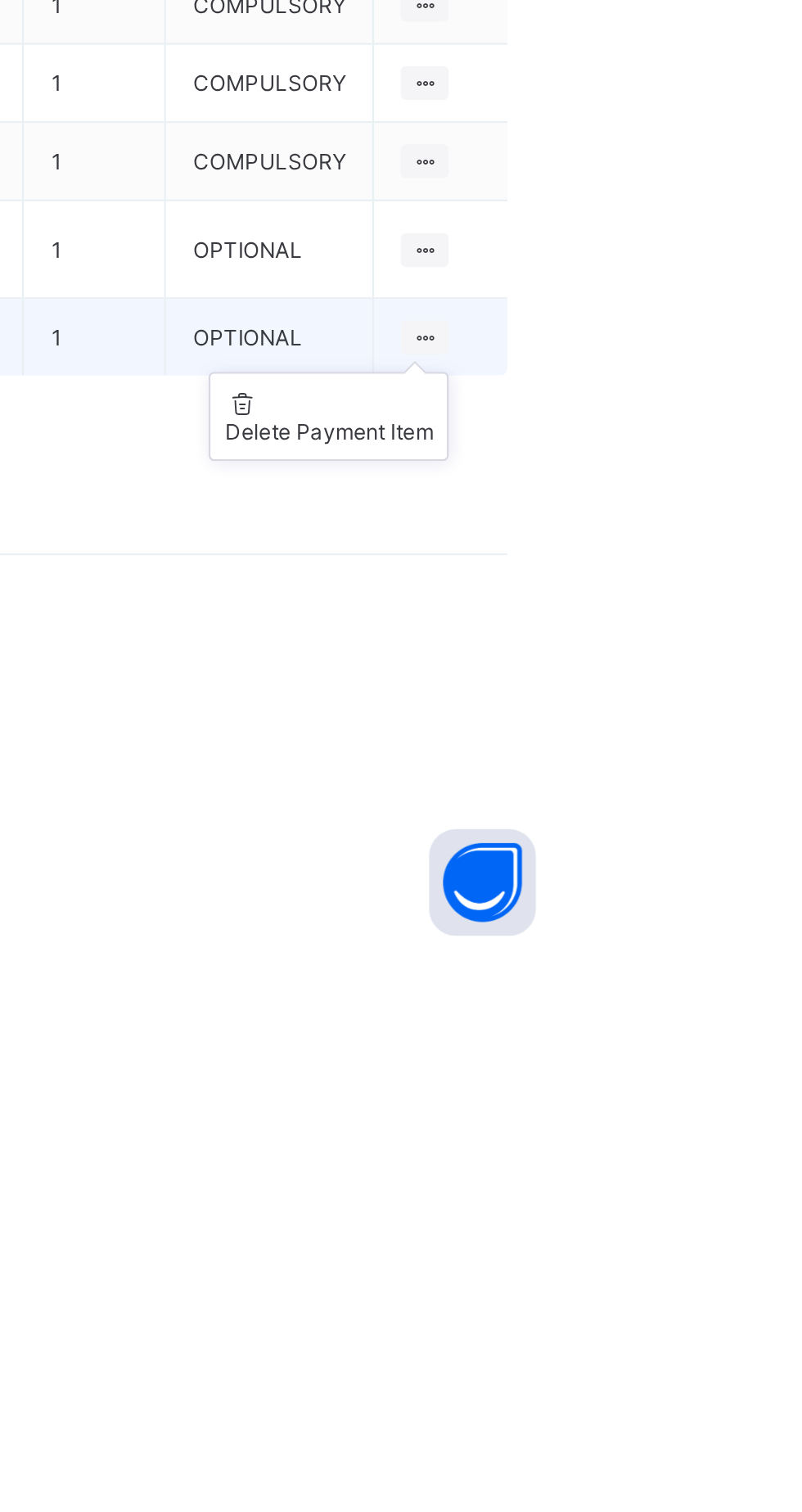
click at [731, 1285] on ul "Delete Payment Item" at bounding box center [691, 1265] width 110 height 41
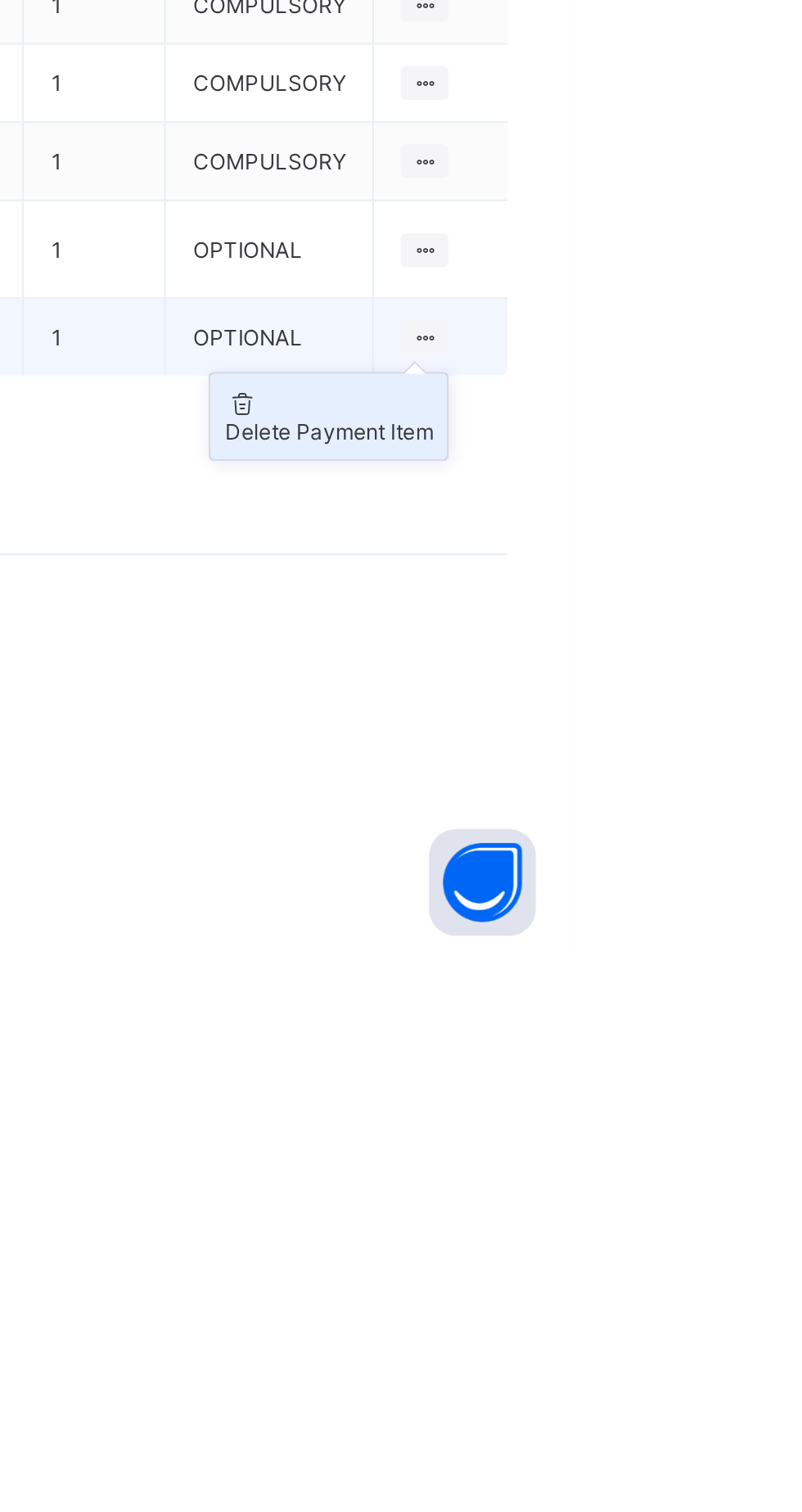
click at [721, 1284] on li "Delete Payment Item" at bounding box center [691, 1265] width 109 height 40
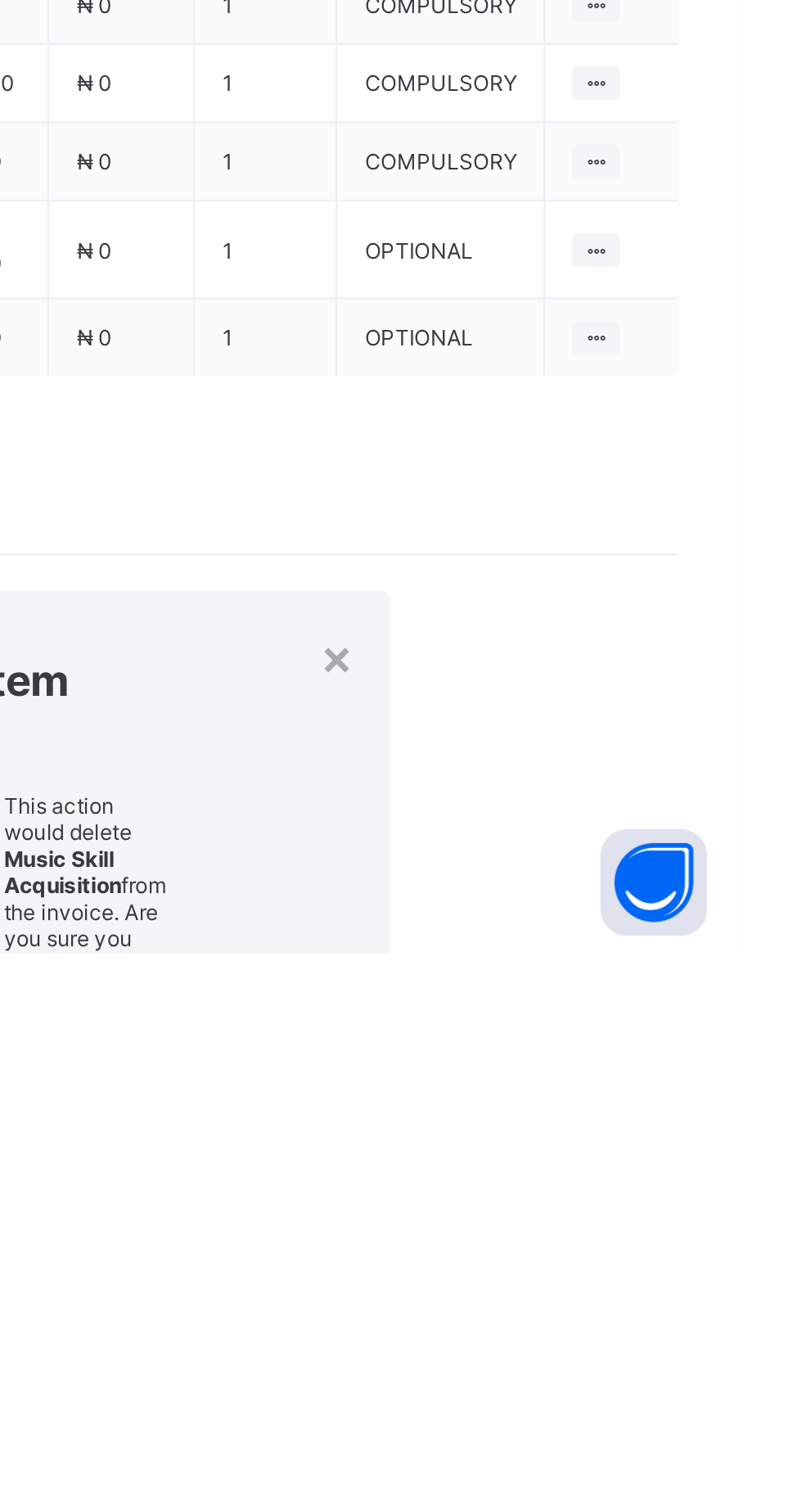
click at [624, 1361] on div "×" at bounding box center [616, 1375] width 16 height 28
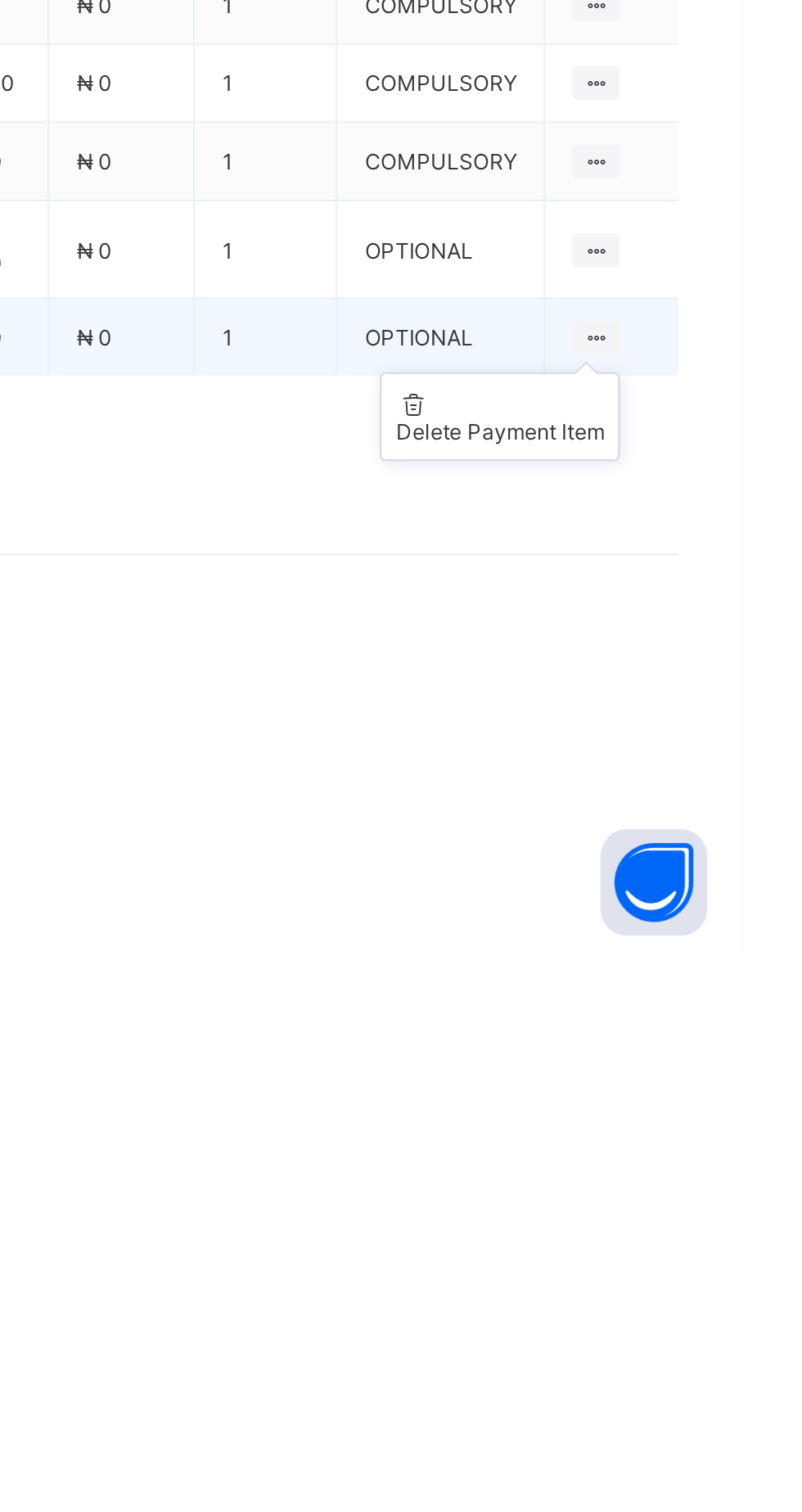
click at [729, 1285] on ul "Delete Payment Item" at bounding box center [691, 1265] width 110 height 41
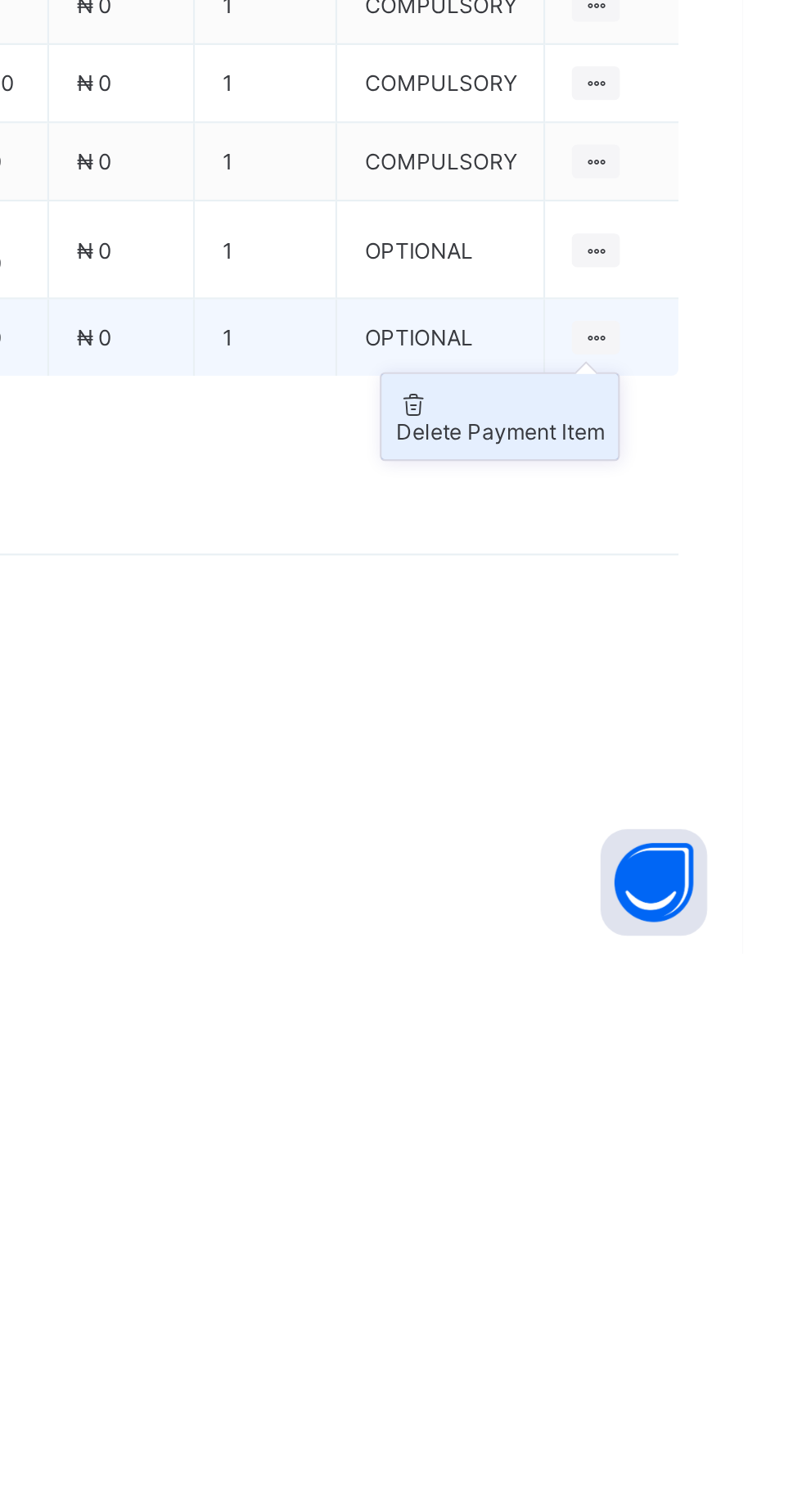
click at [720, 1278] on div "Delete Payment Item" at bounding box center [691, 1271] width 96 height 12
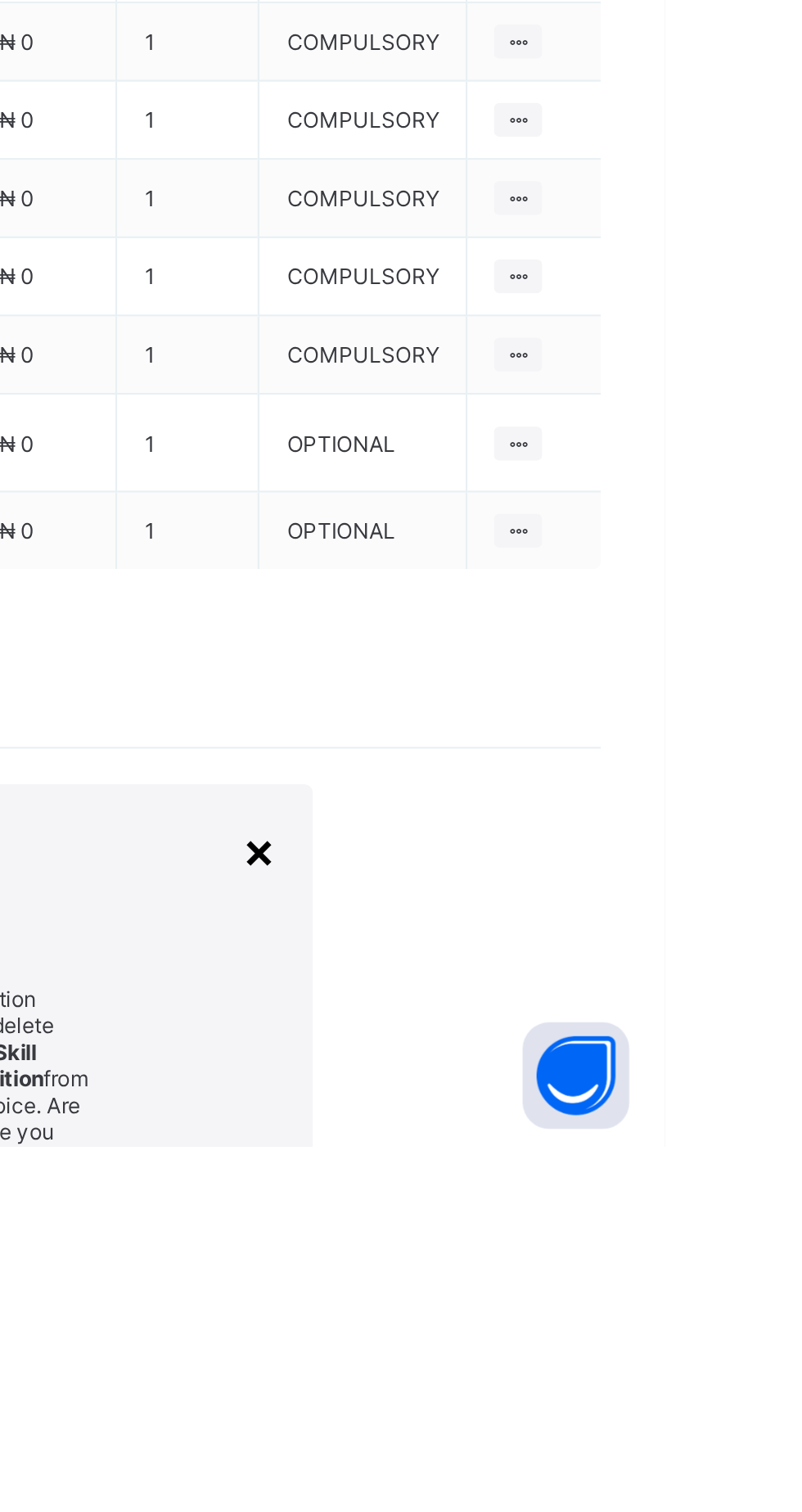
click at [624, 1361] on div "×" at bounding box center [616, 1375] width 16 height 28
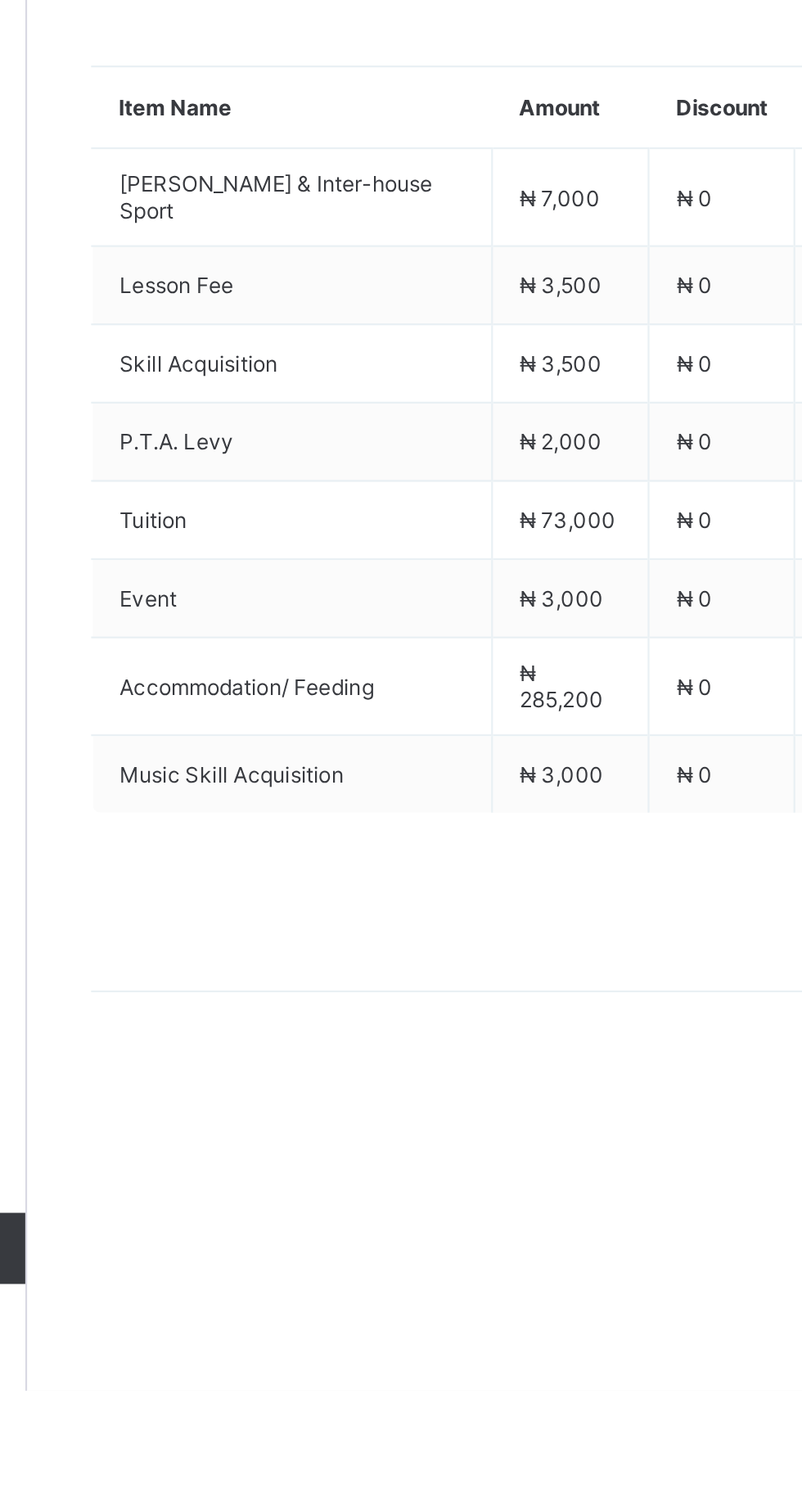
click at [276, 623] on icon at bounding box center [281, 617] width 12 height 11
click at [350, 664] on li "Receive Payment" at bounding box center [335, 652] width 134 height 26
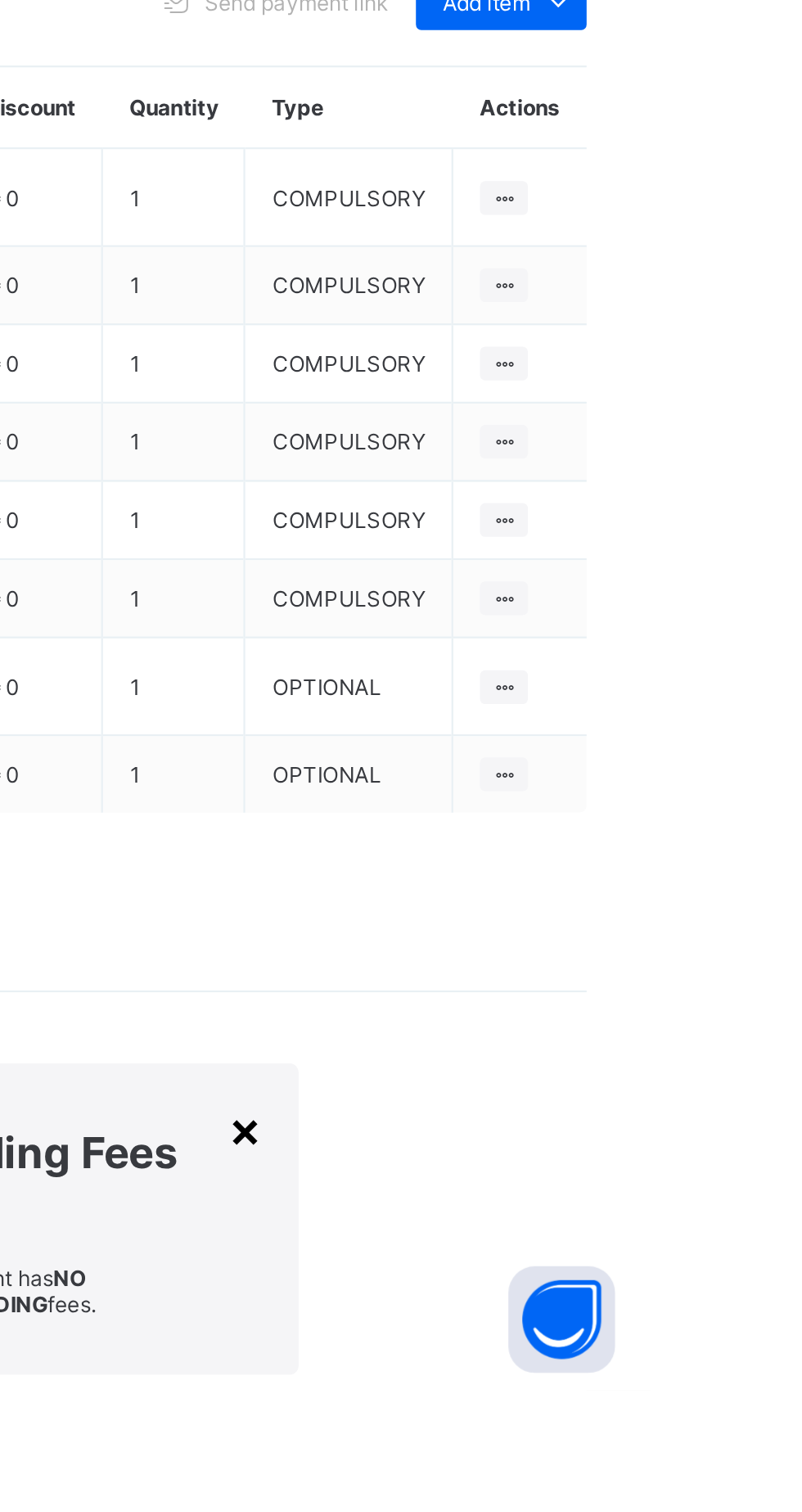
click at [624, 1378] on div "×" at bounding box center [616, 1392] width 16 height 28
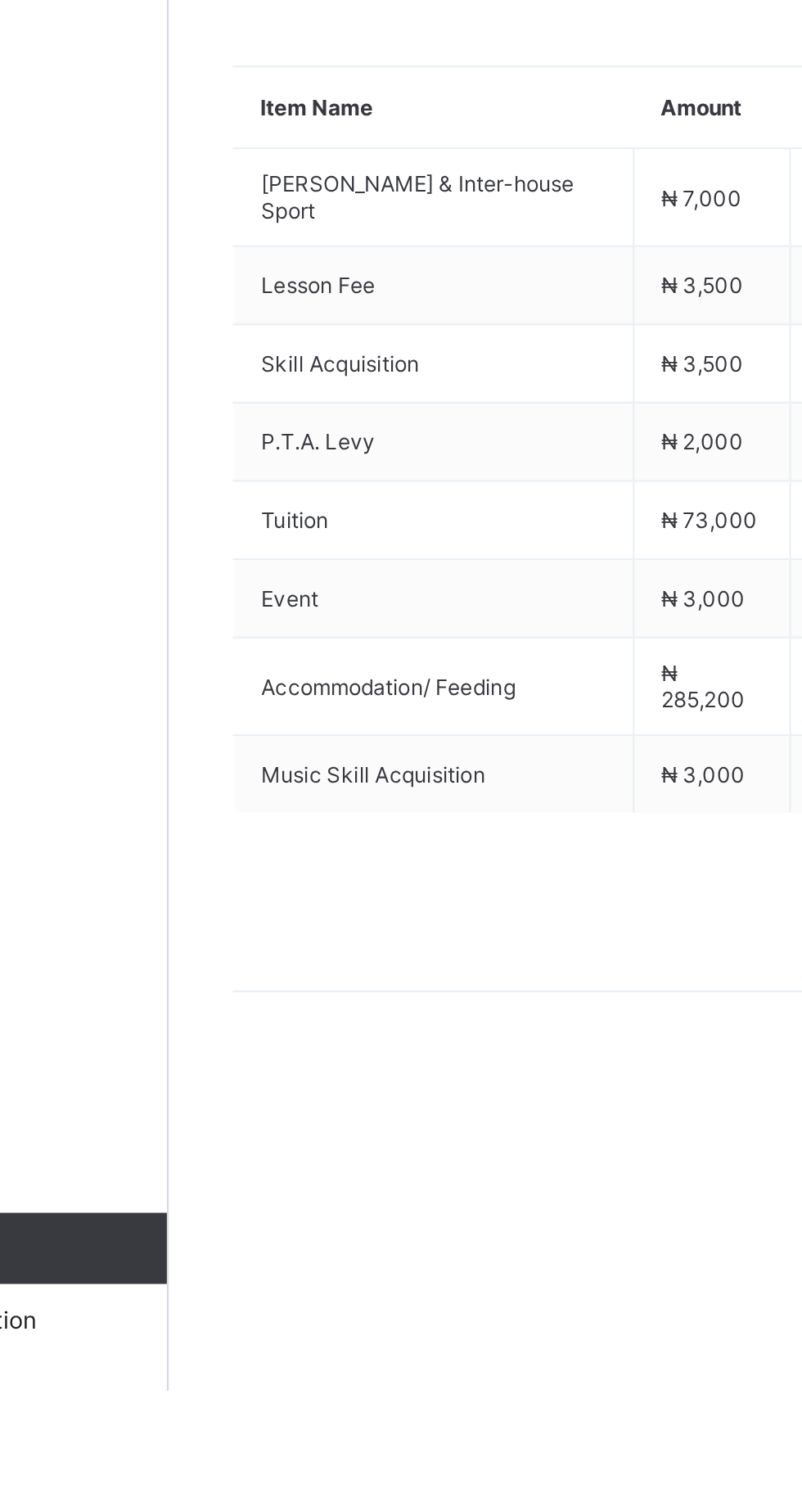
click at [274, 631] on span at bounding box center [281, 617] width 26 height 26
click at [363, 664] on li "Receive Payment" at bounding box center [335, 652] width 134 height 26
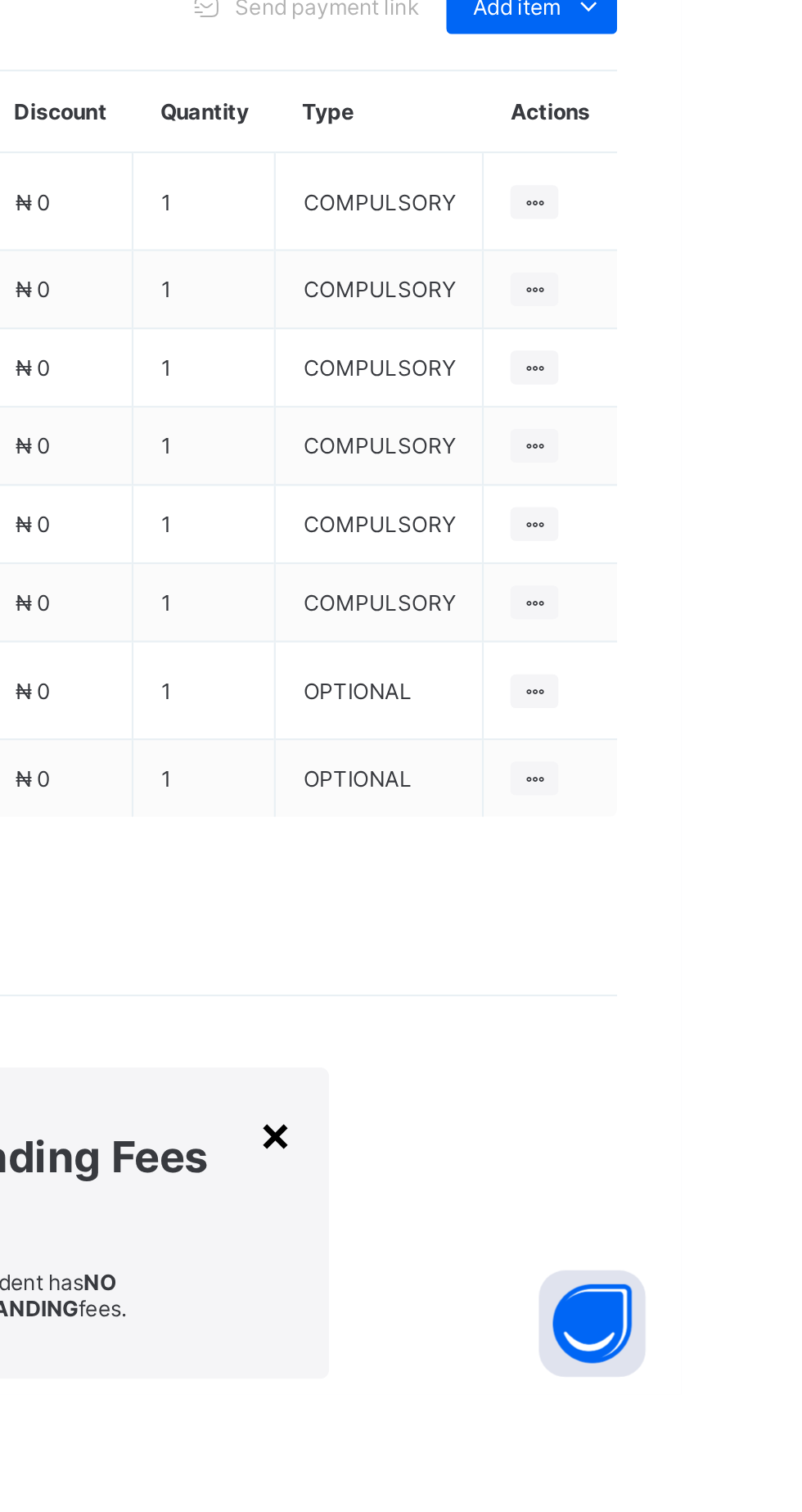
click at [624, 1378] on div "×" at bounding box center [616, 1392] width 16 height 28
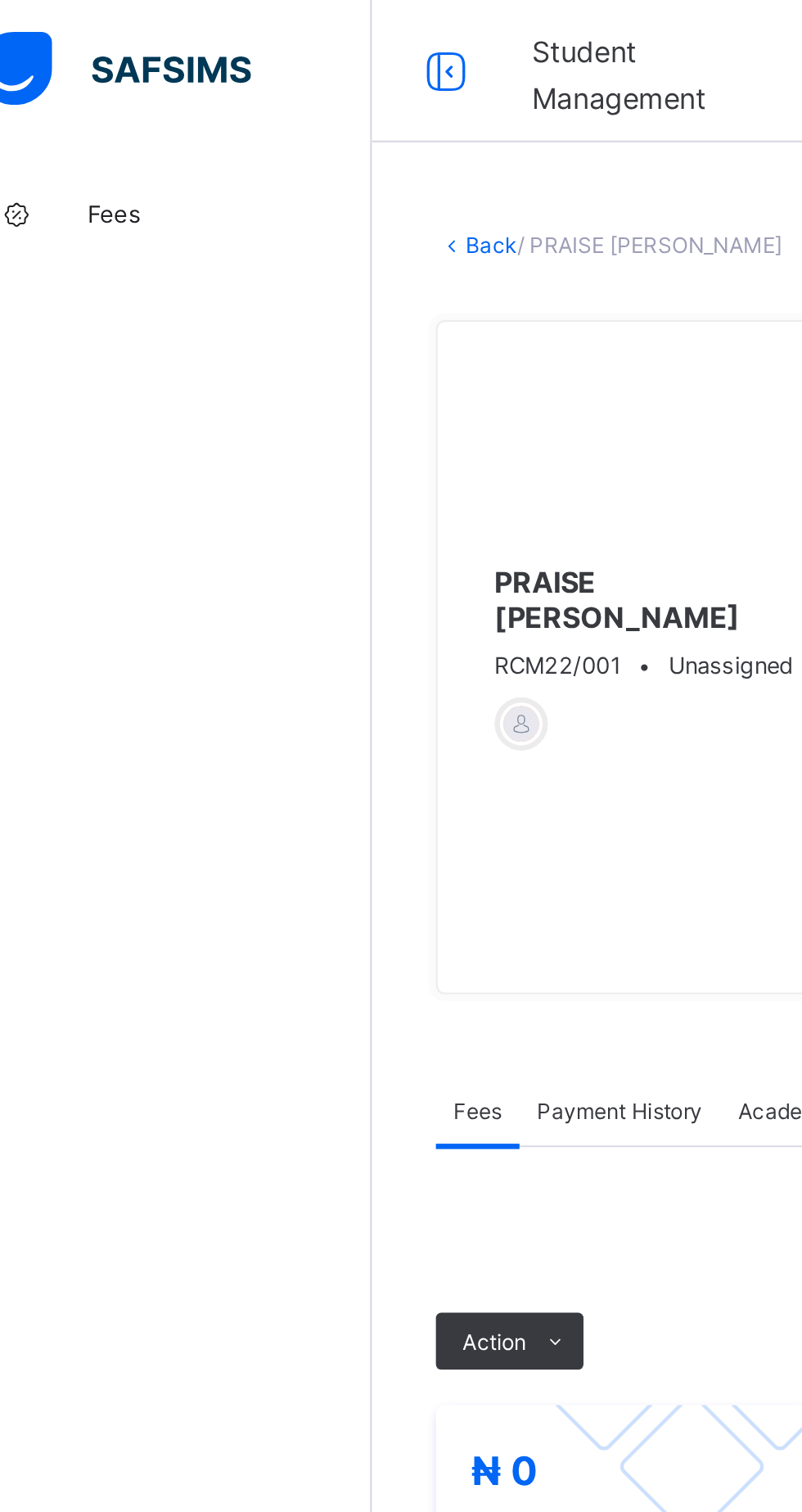
click at [259, 113] on link "Back" at bounding box center [251, 112] width 24 height 12
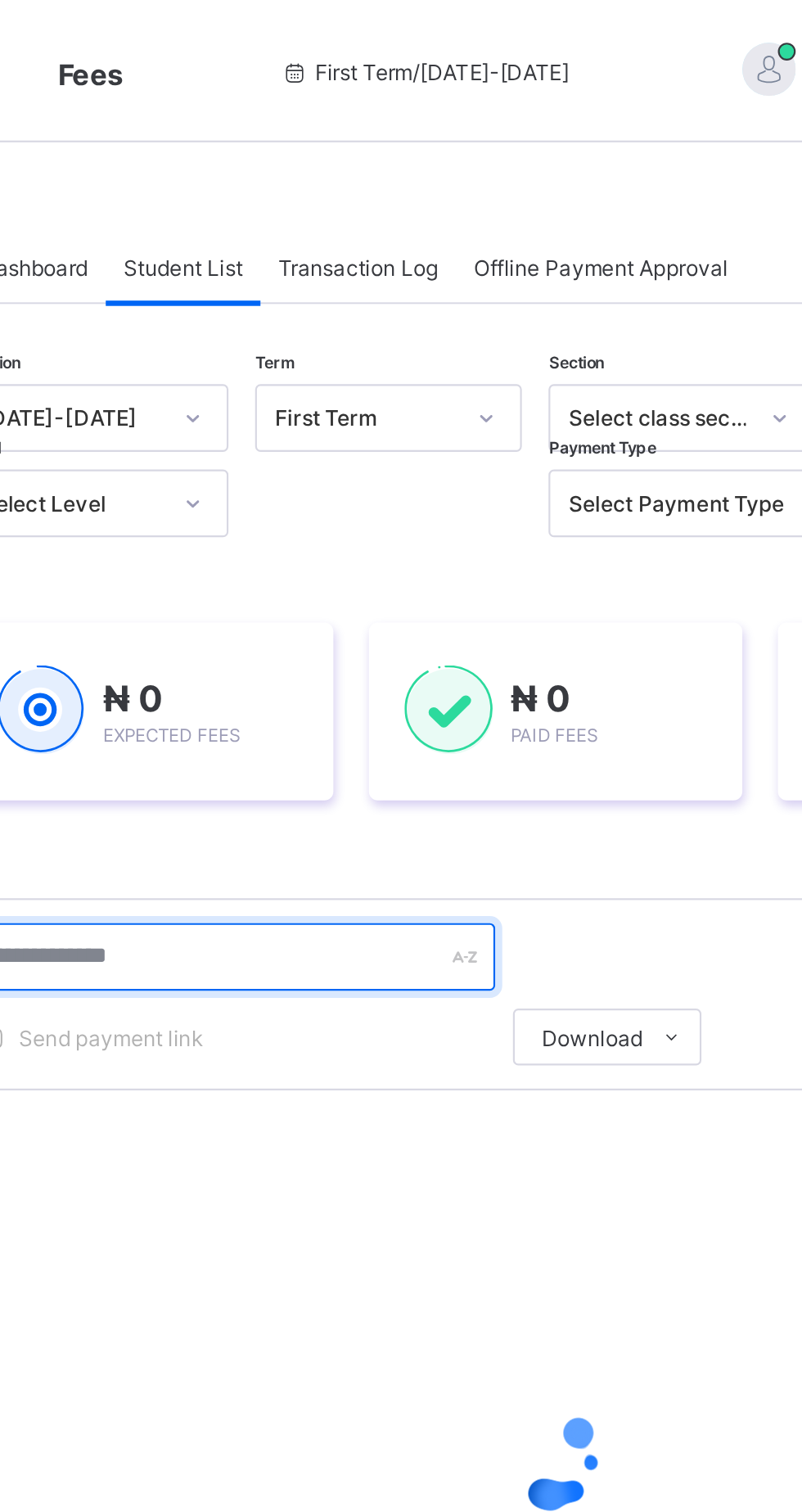
click at [344, 441] on input "text" at bounding box center [349, 440] width 246 height 31
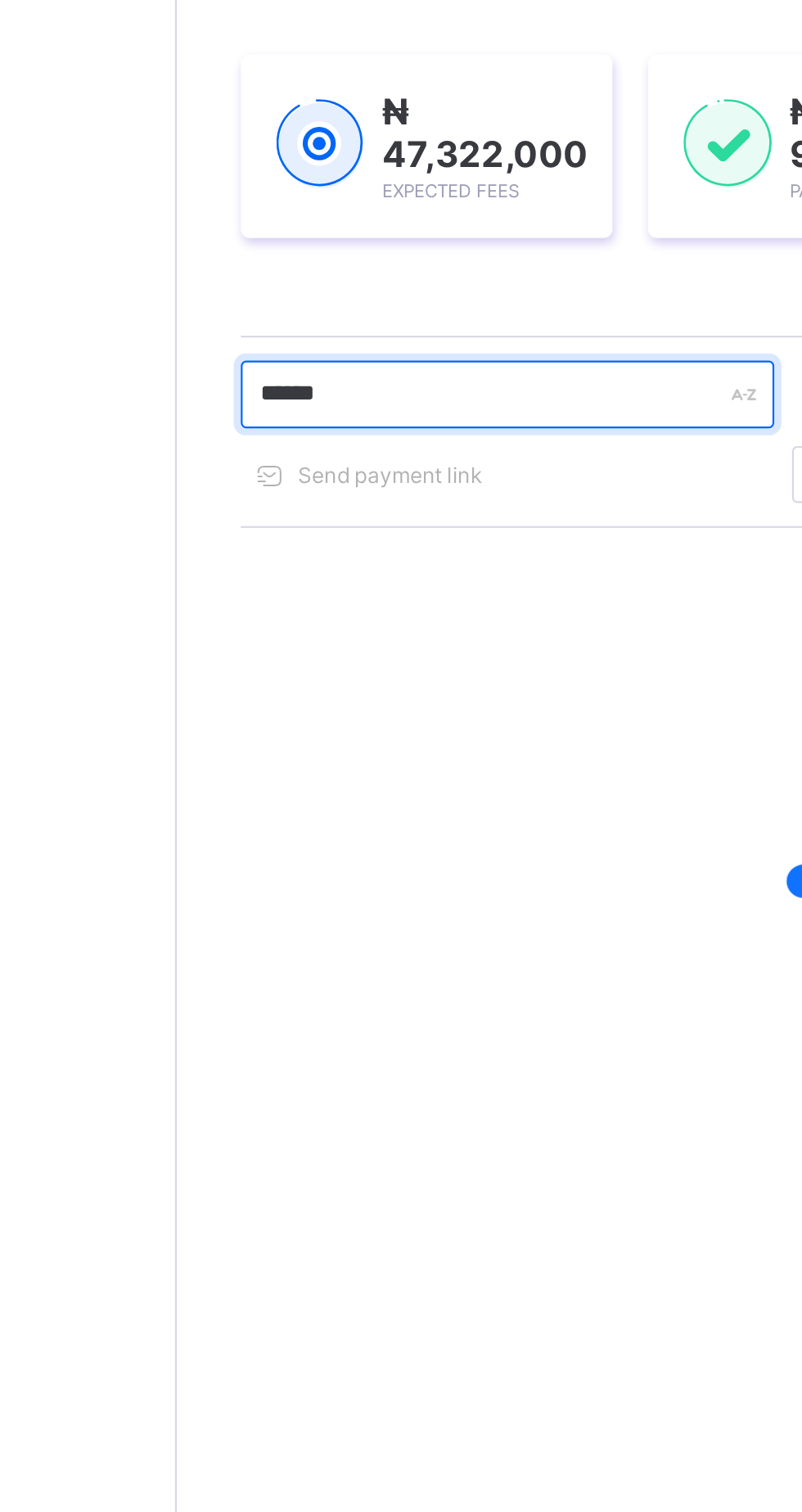
type input "*****"
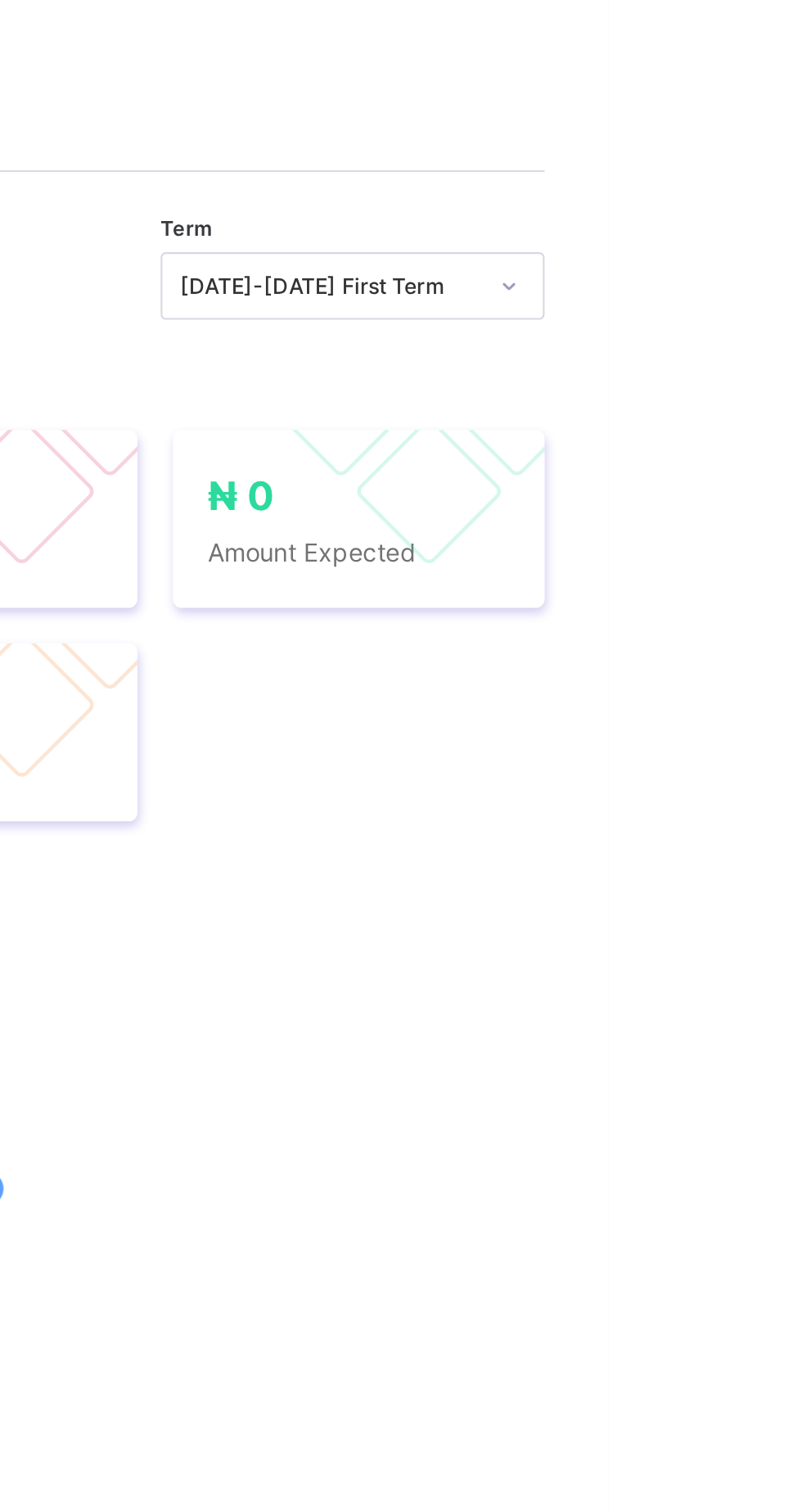
click at [801, 613] on html "Student Management First Term / [DATE]-[DATE] LEPNAAN DATOEL [EMAIL_ADDRESS][DO…" at bounding box center [401, 756] width 802 height 1512
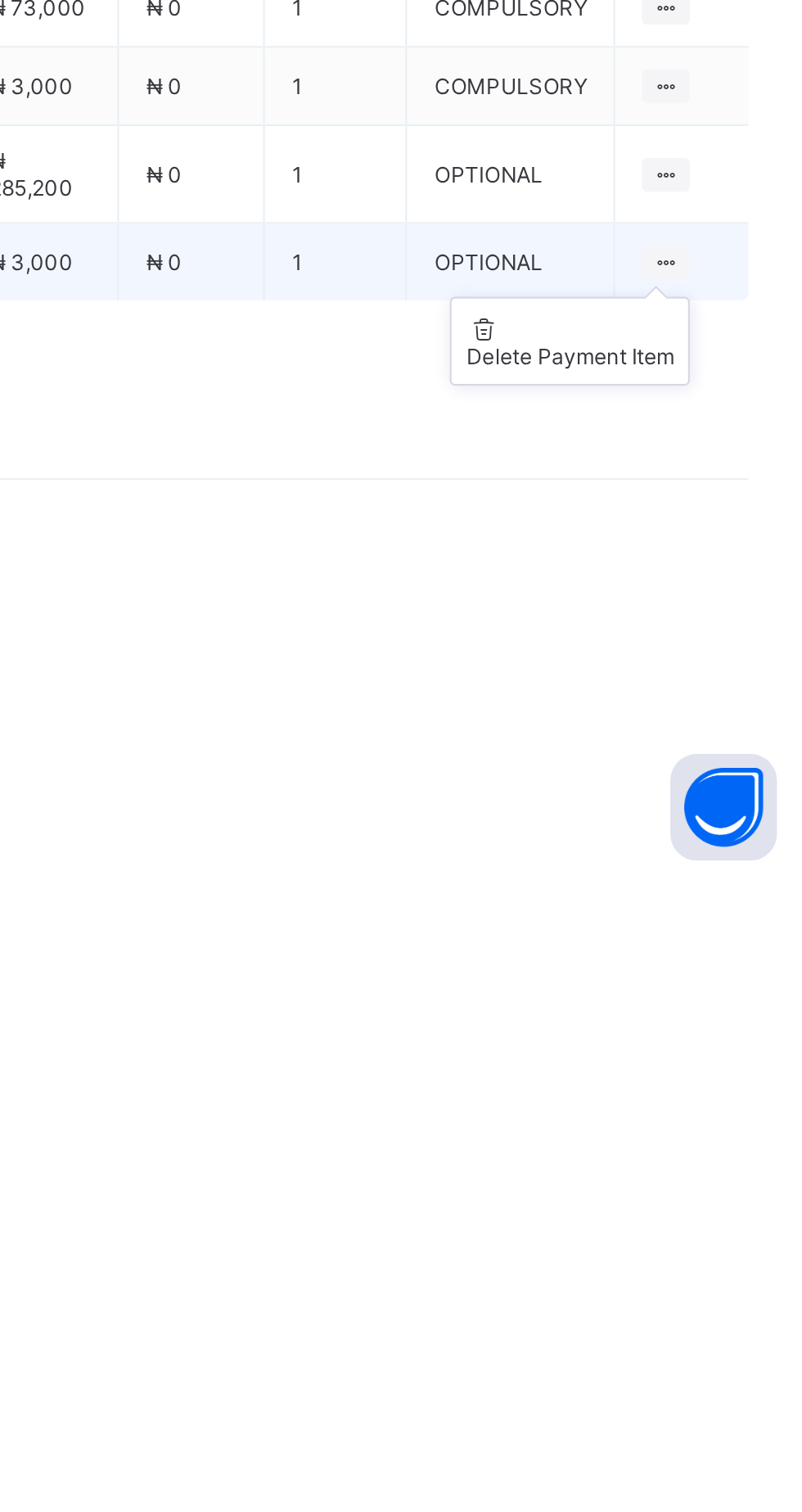
click at [732, 1285] on ul "Delete Payment Item" at bounding box center [691, 1265] width 110 height 41
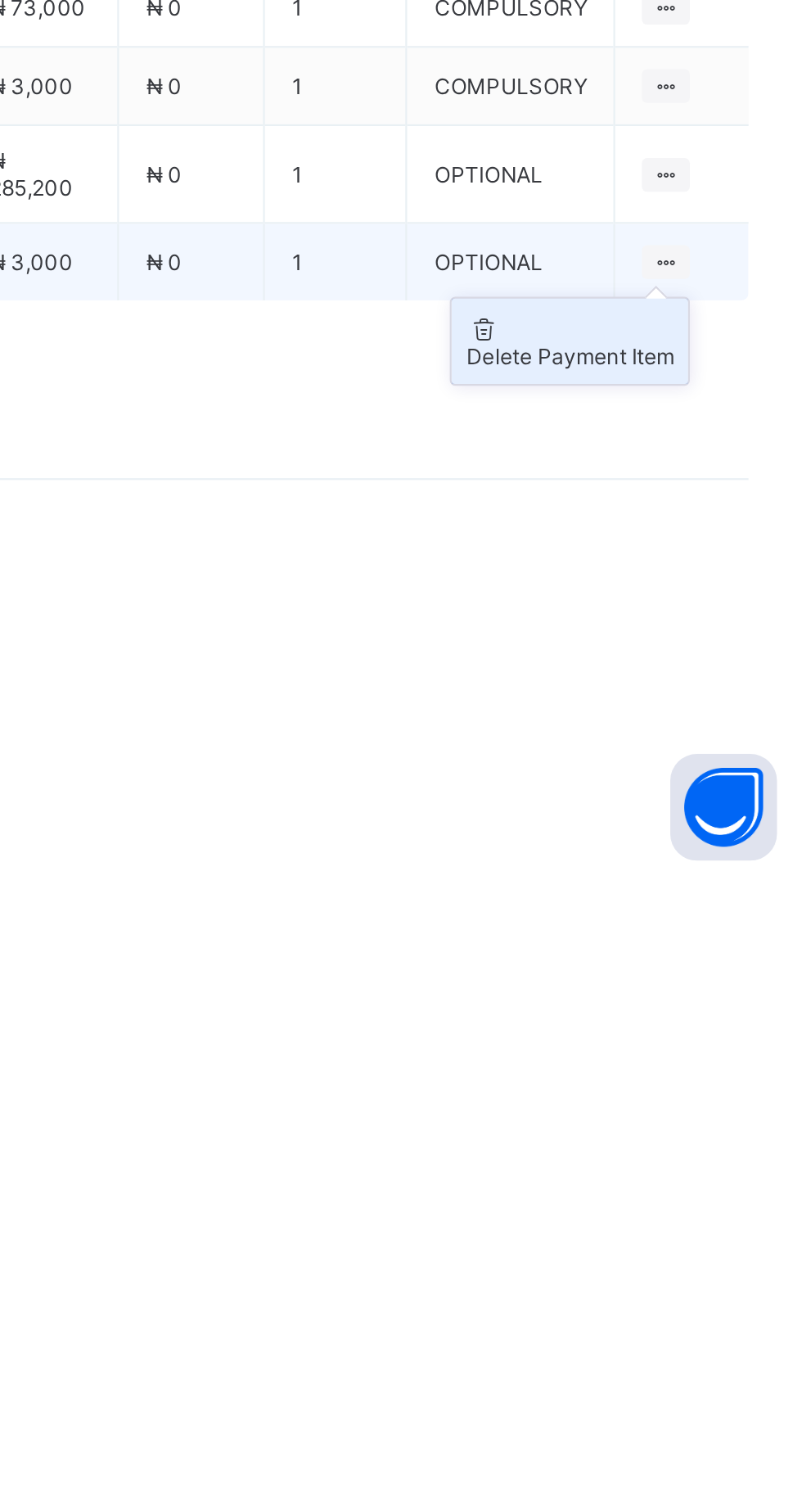
click at [706, 1278] on div "Delete Payment Item" at bounding box center [691, 1271] width 96 height 12
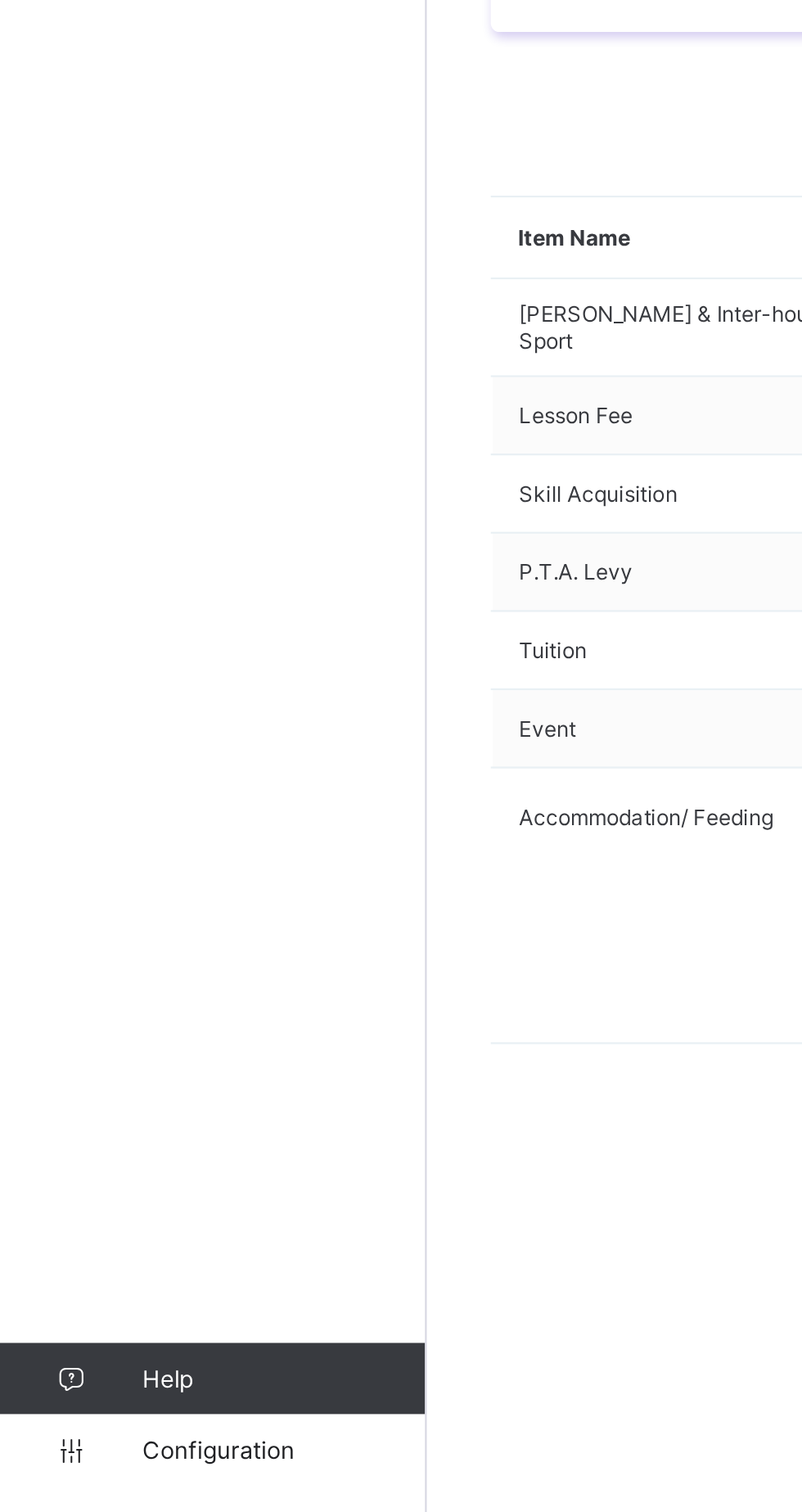
click at [269, 631] on span at bounding box center [281, 617] width 26 height 26
click at [331, 730] on ul "Receive Payment Manage Discount Send Email Reminder" at bounding box center [335, 684] width 136 height 92
click at [340, 664] on li "Receive Payment" at bounding box center [335, 652] width 134 height 26
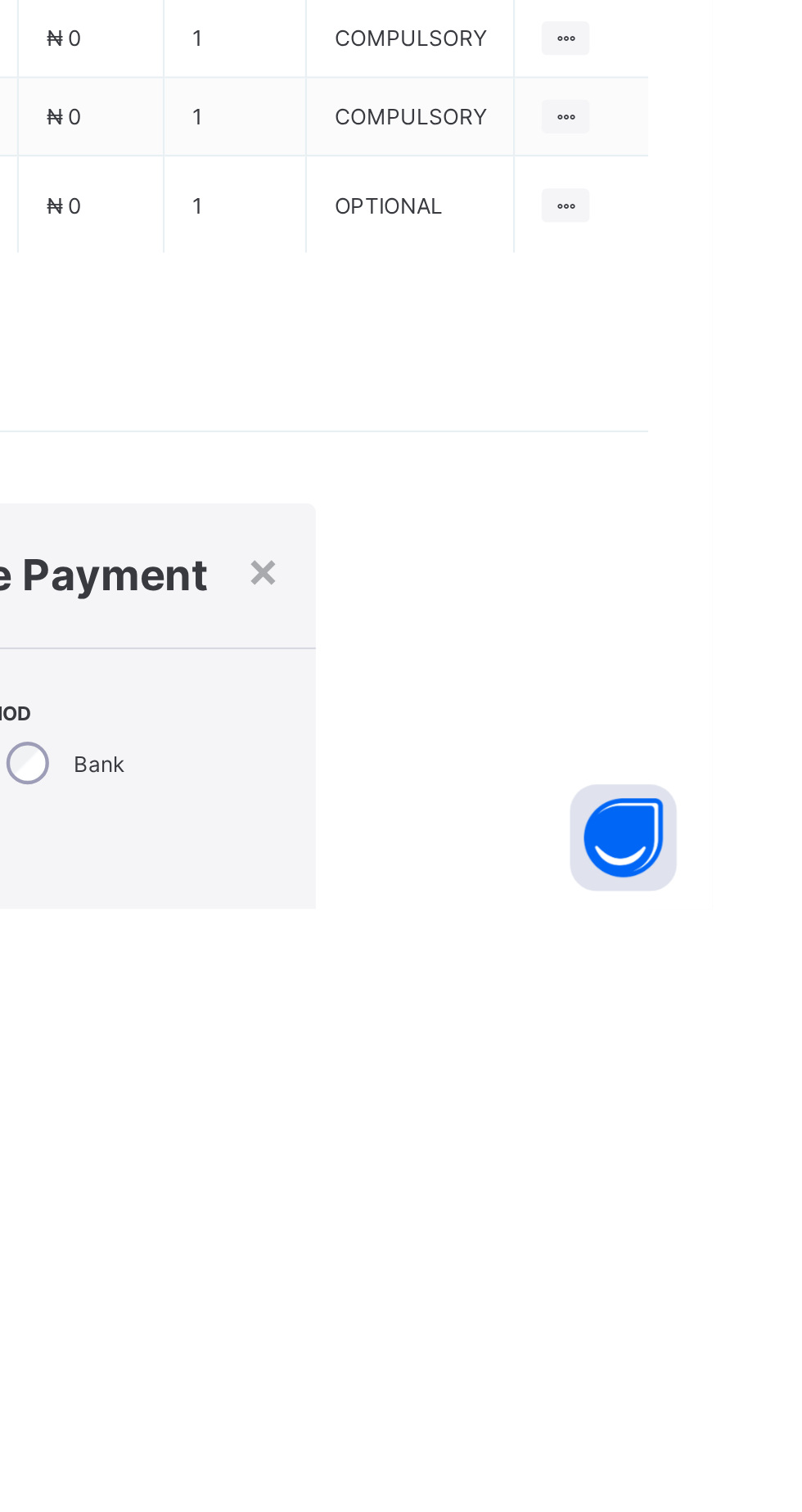
type input "*******"
type input "**********"
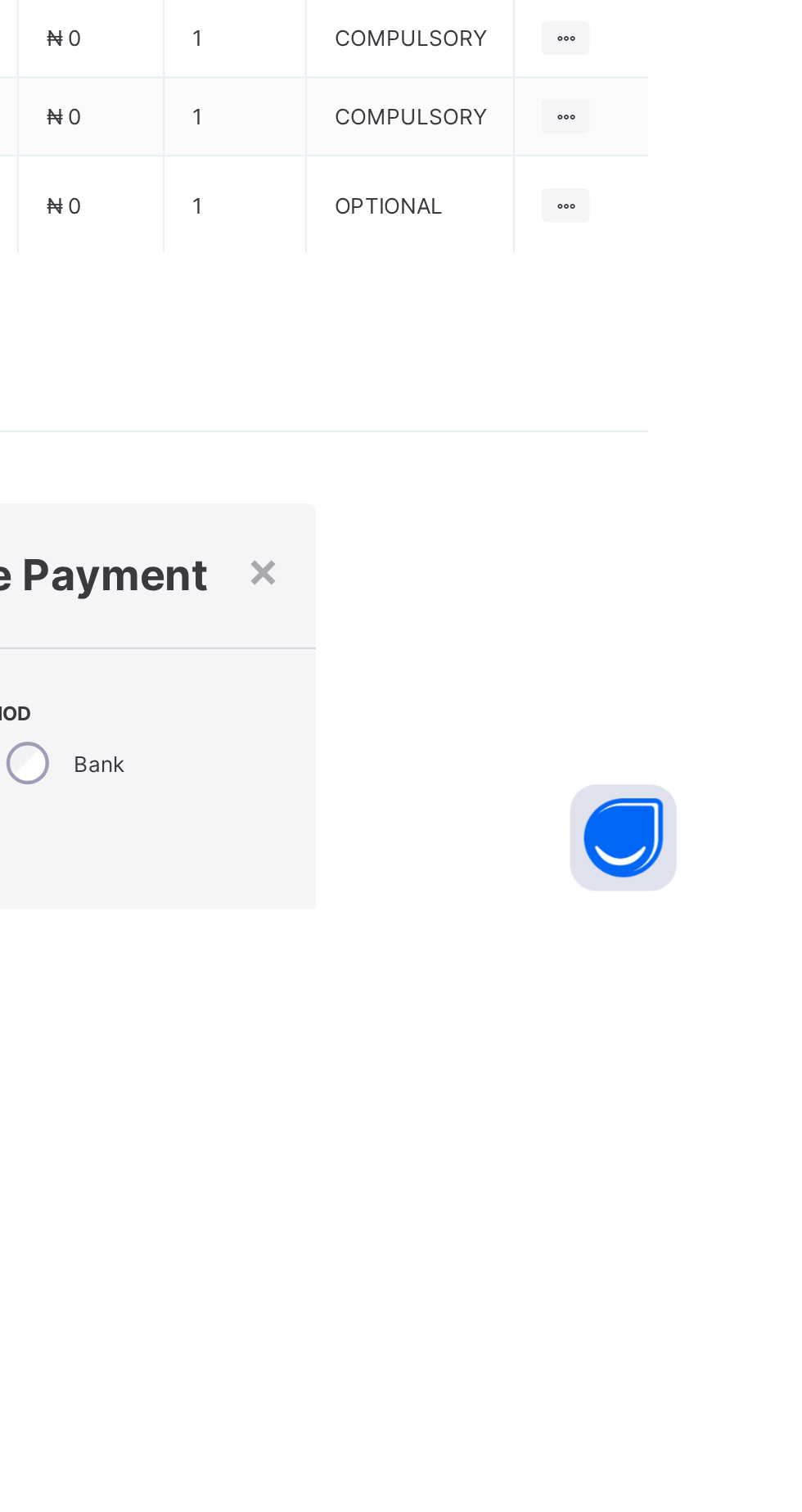
type input "*********"
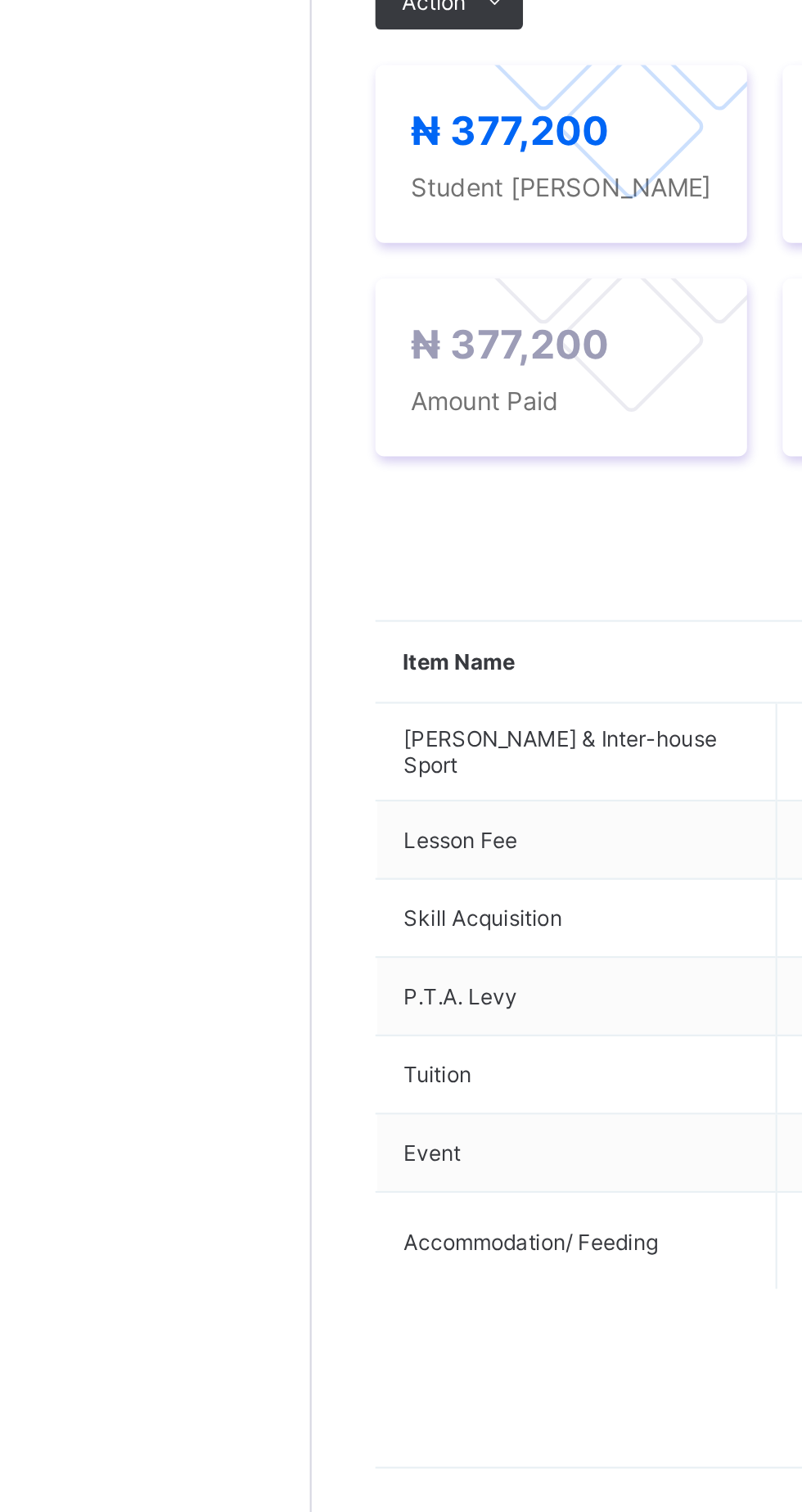
click at [320, 518] on span "Payment History" at bounding box center [311, 511] width 76 height 12
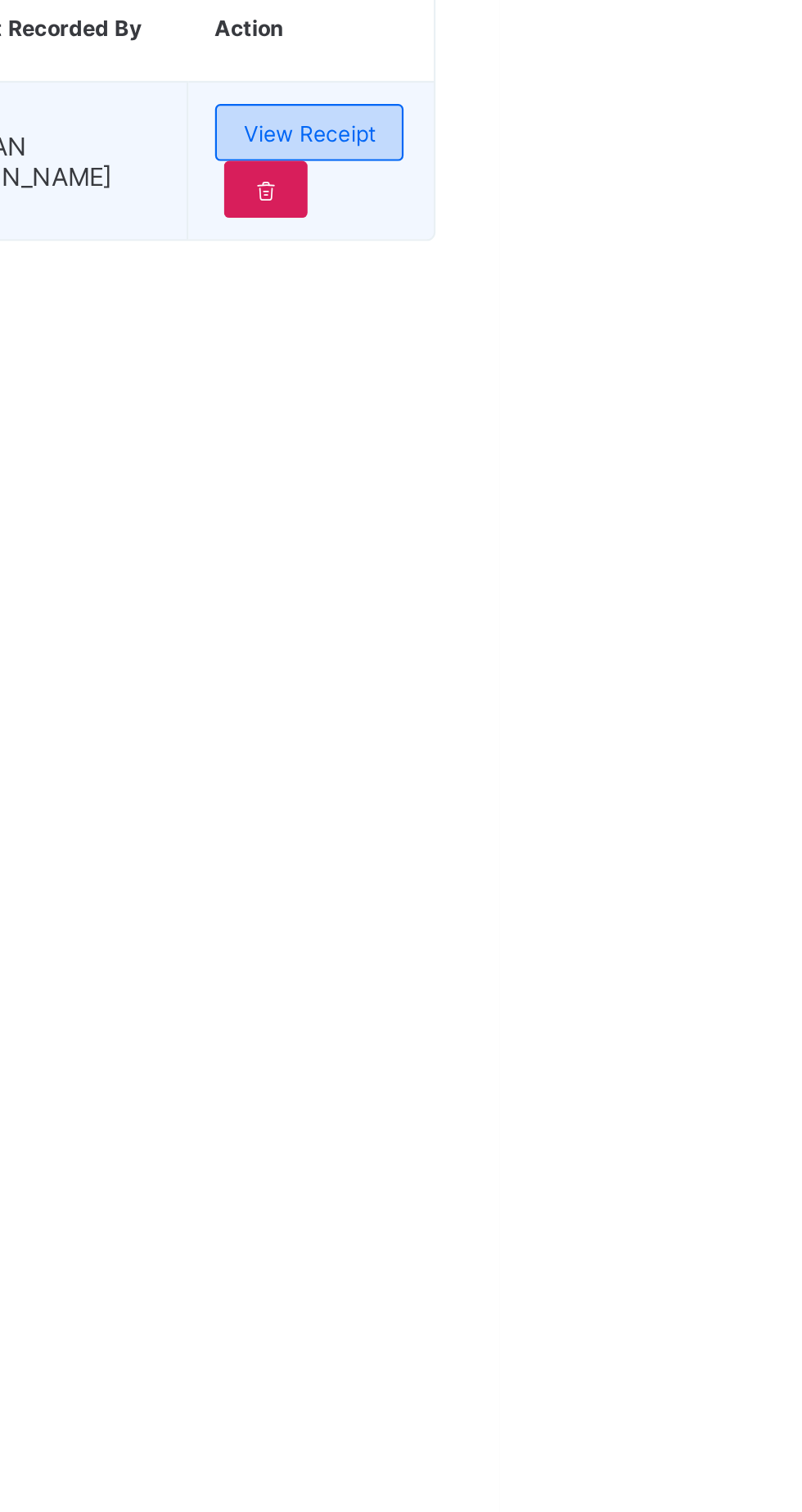
click at [732, 684] on span "View Receipt" at bounding box center [714, 678] width 60 height 12
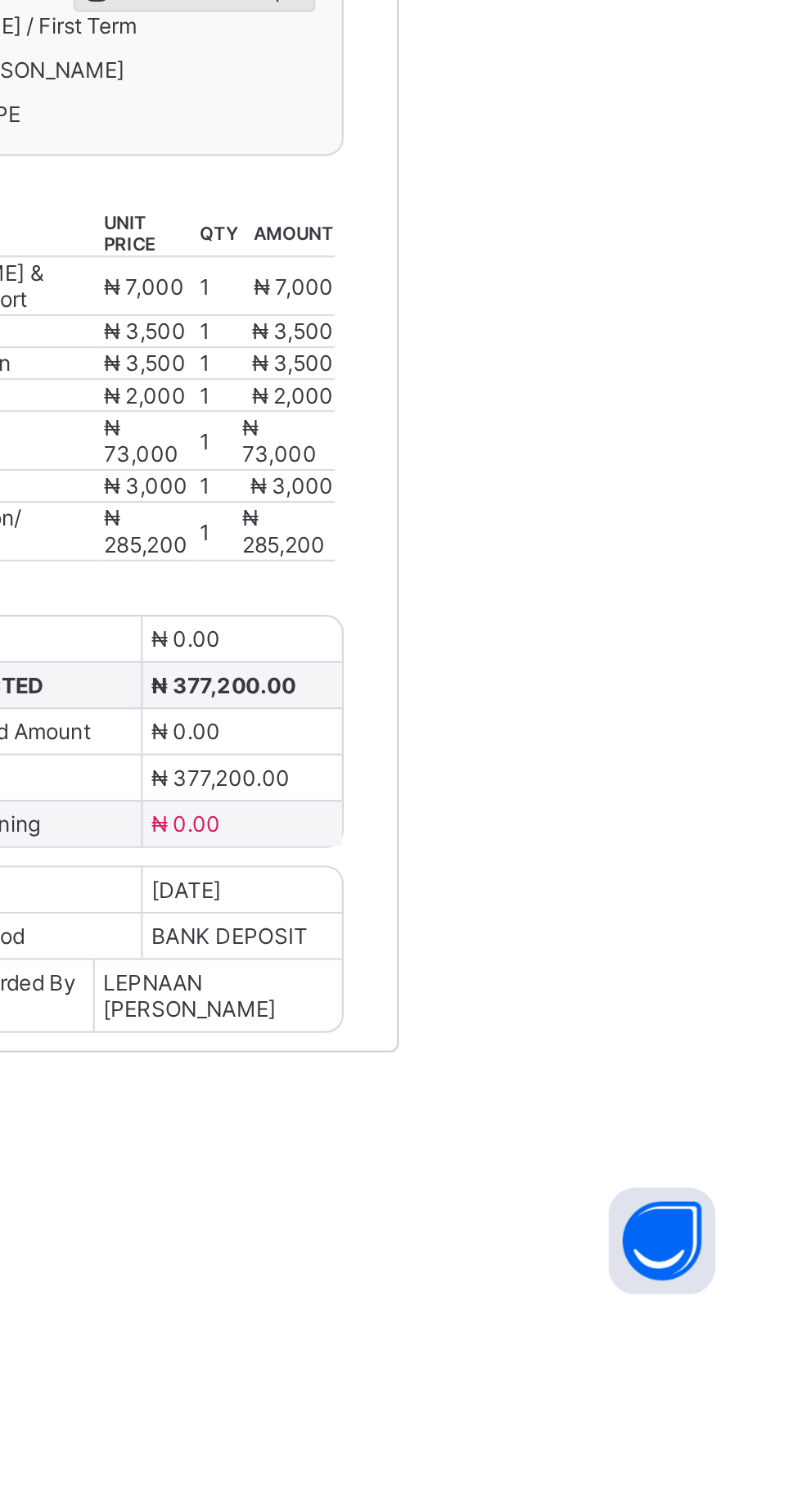
click at [593, 909] on span "Download receipt" at bounding box center [552, 903] width 81 height 12
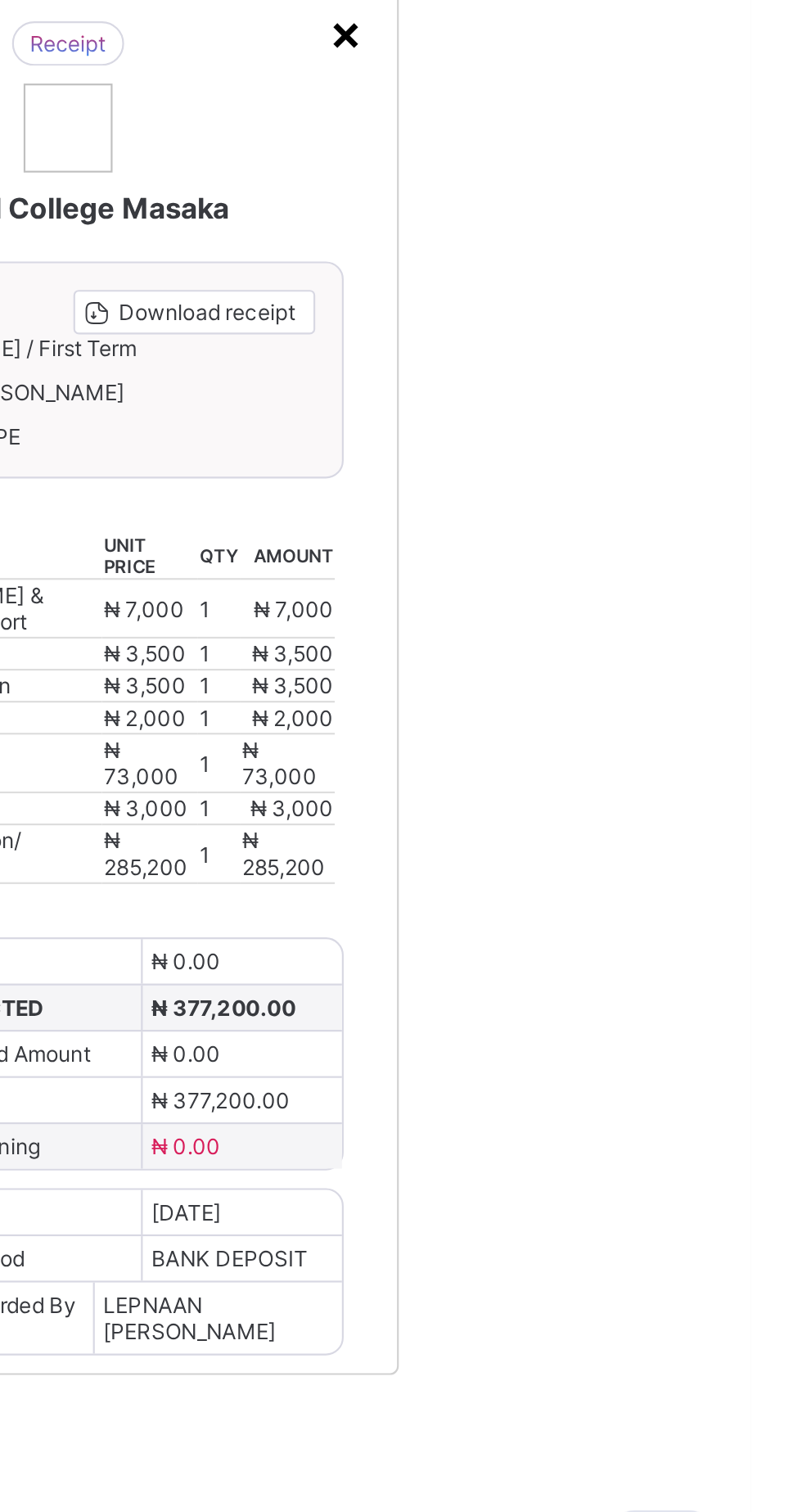
click at [624, 788] on div "×" at bounding box center [616, 775] width 16 height 28
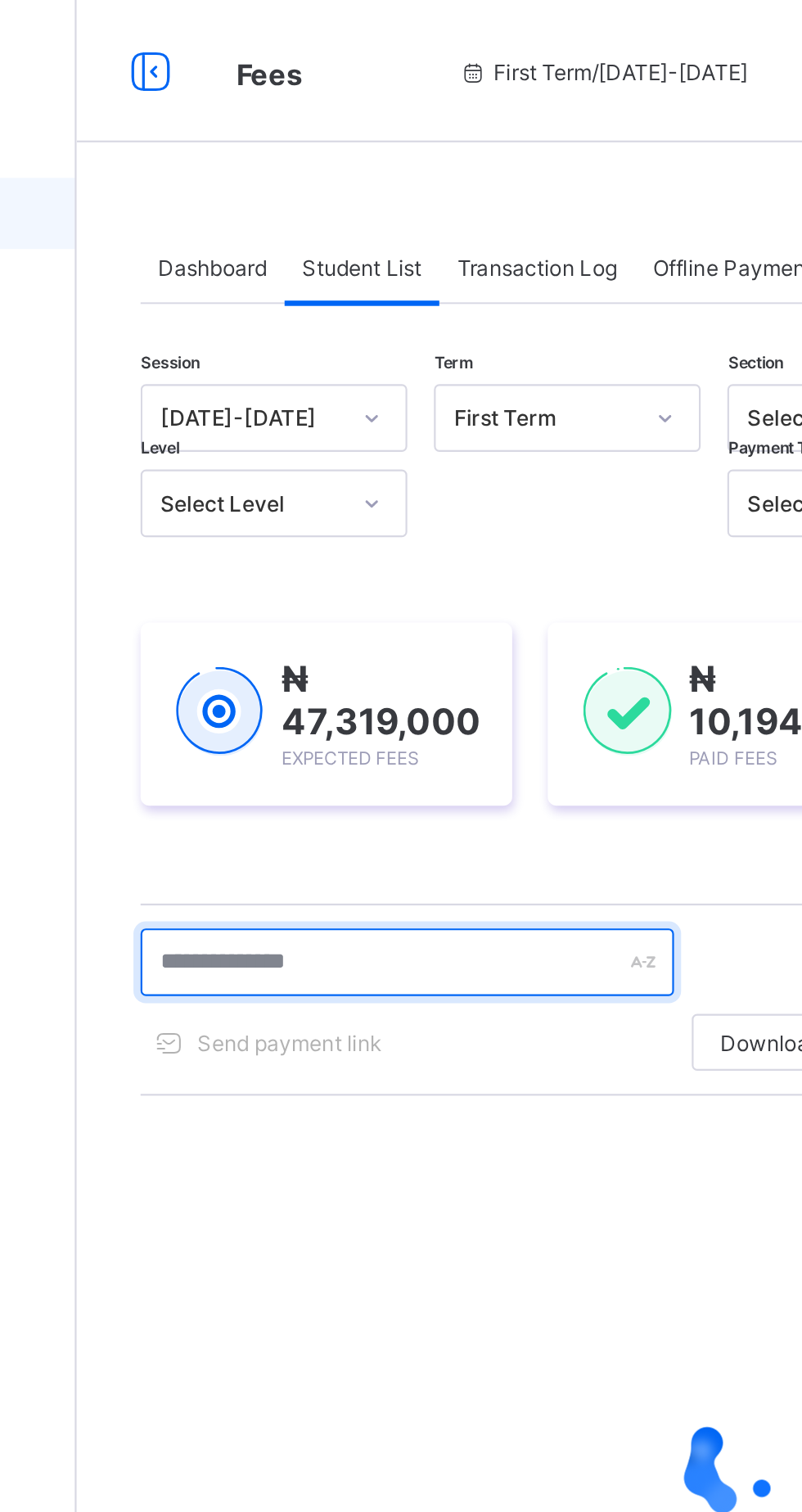
click at [354, 431] on input "text" at bounding box center [349, 443] width 246 height 31
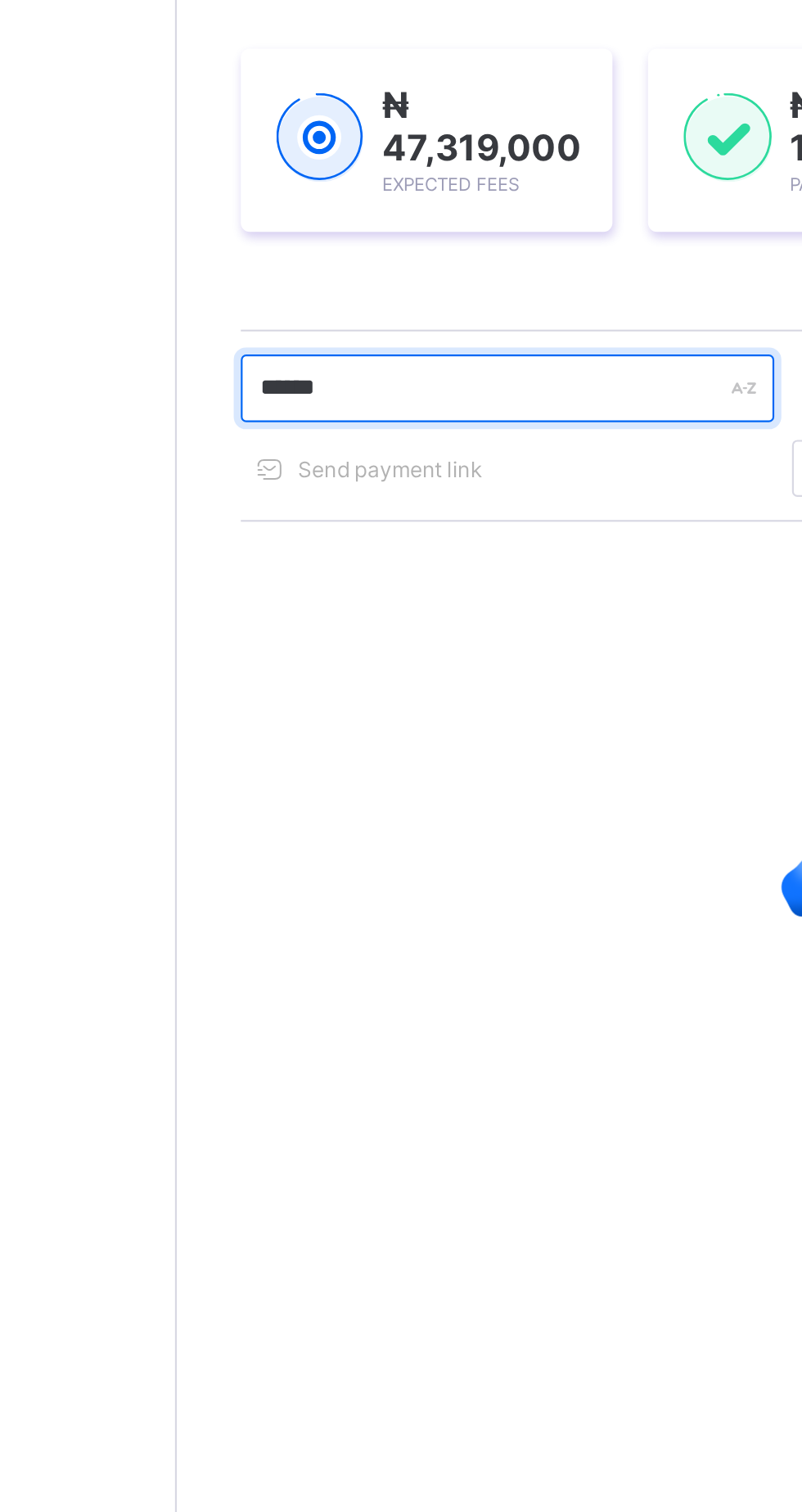
type input "******"
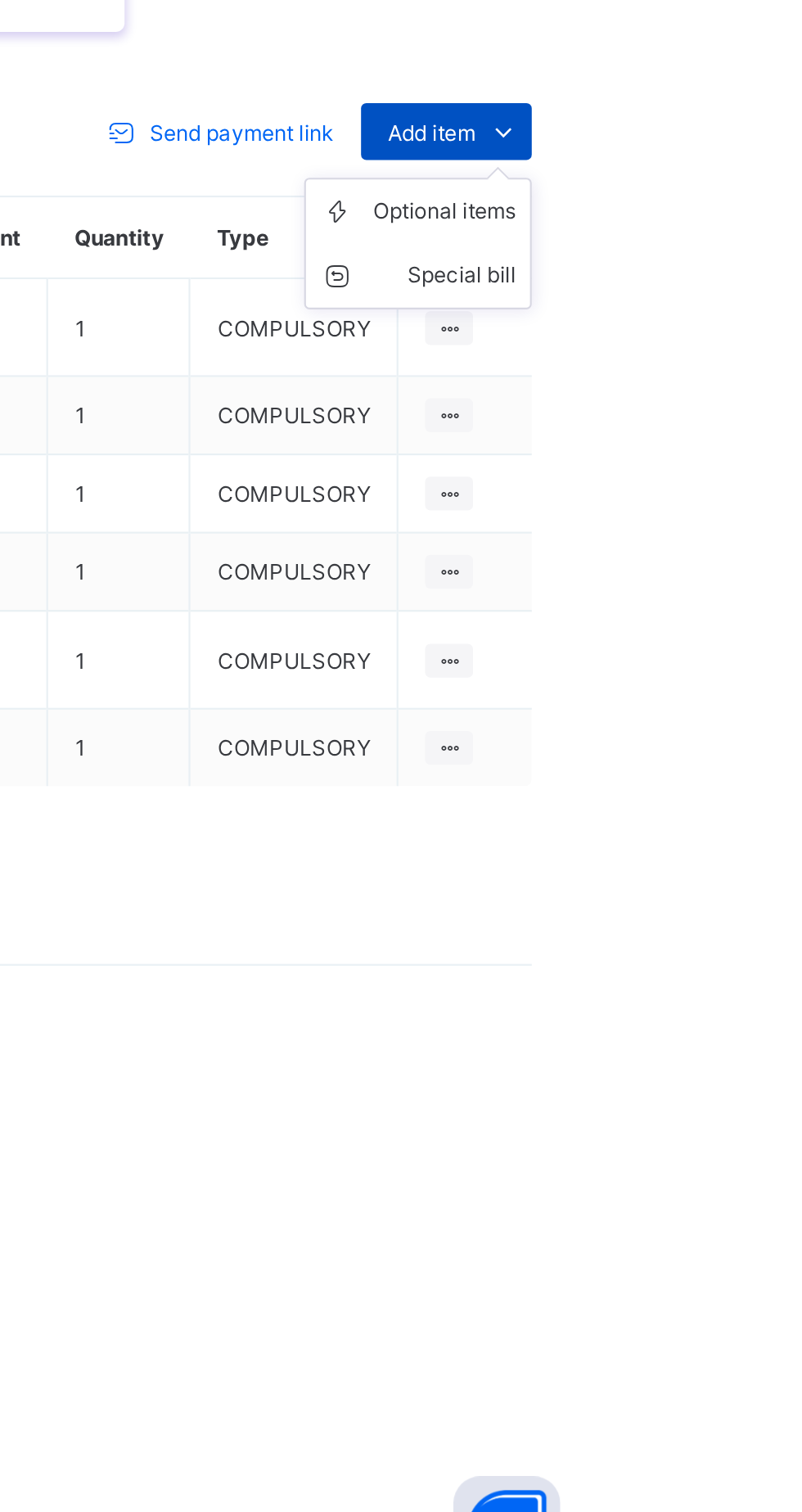
click at [748, 849] on span at bounding box center [760, 836] width 26 height 26
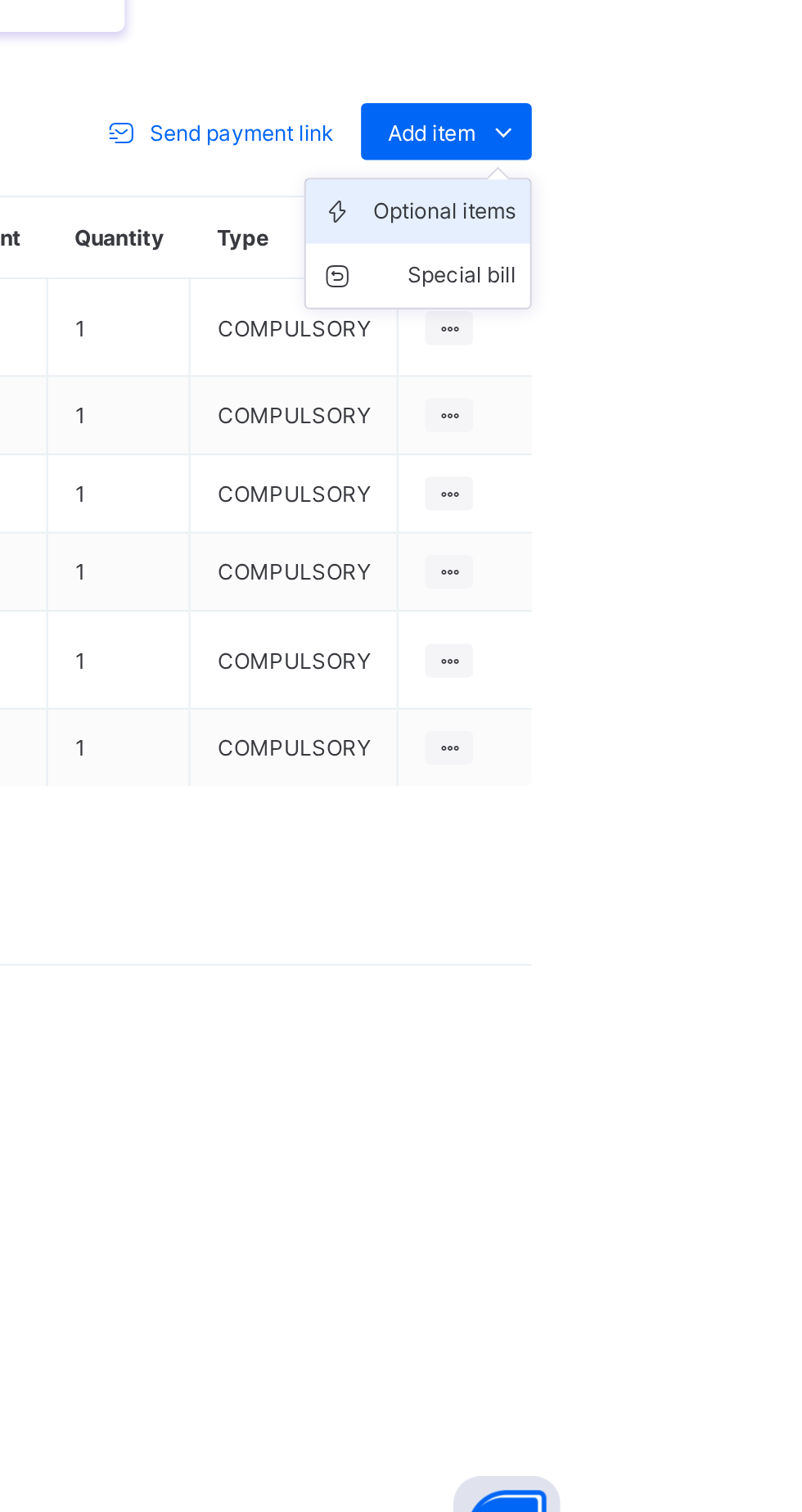
click at [754, 881] on div "Optional items" at bounding box center [732, 873] width 65 height 16
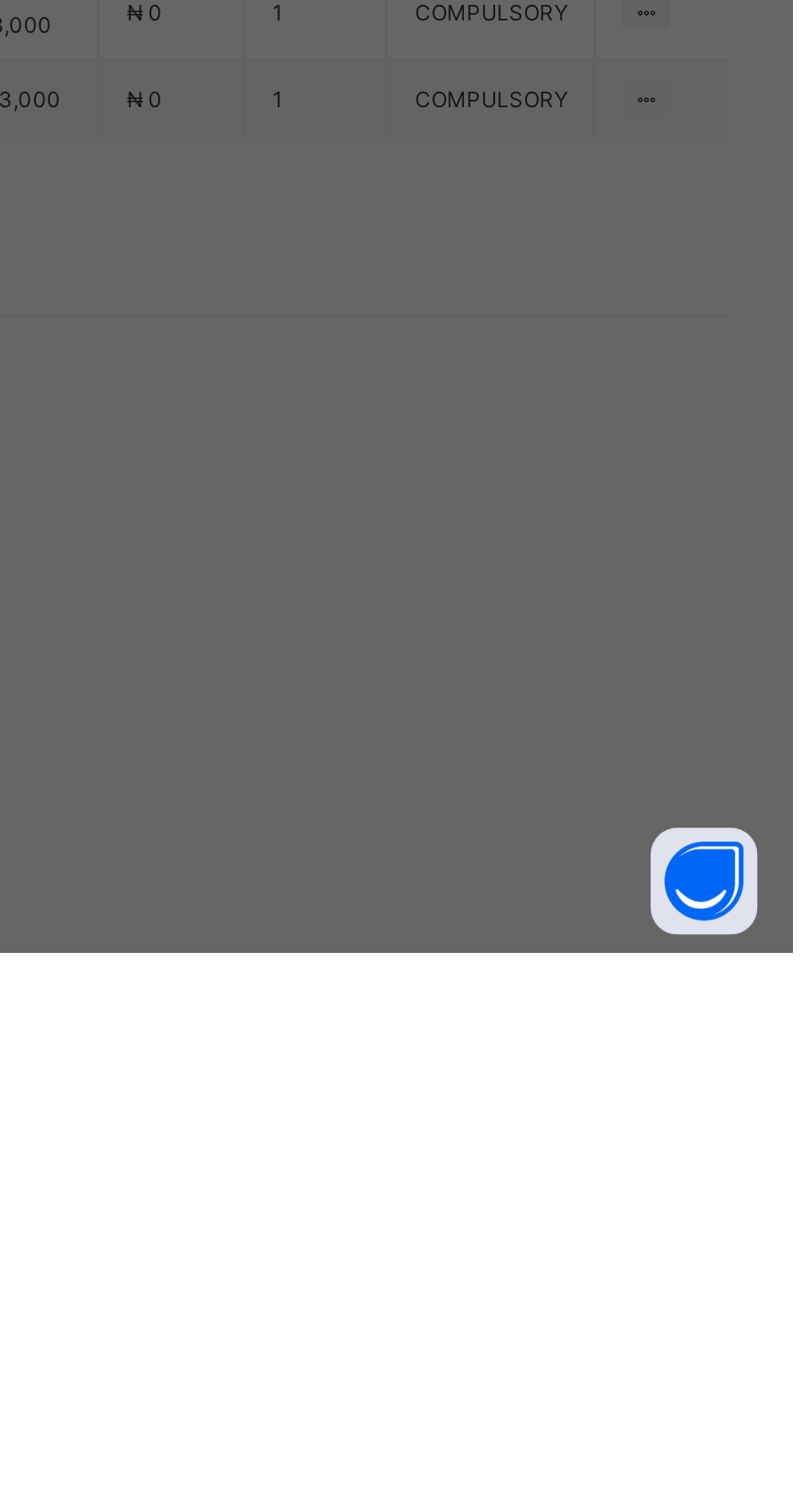
click at [536, 835] on div "Blazer" at bounding box center [401, 822] width 270 height 26
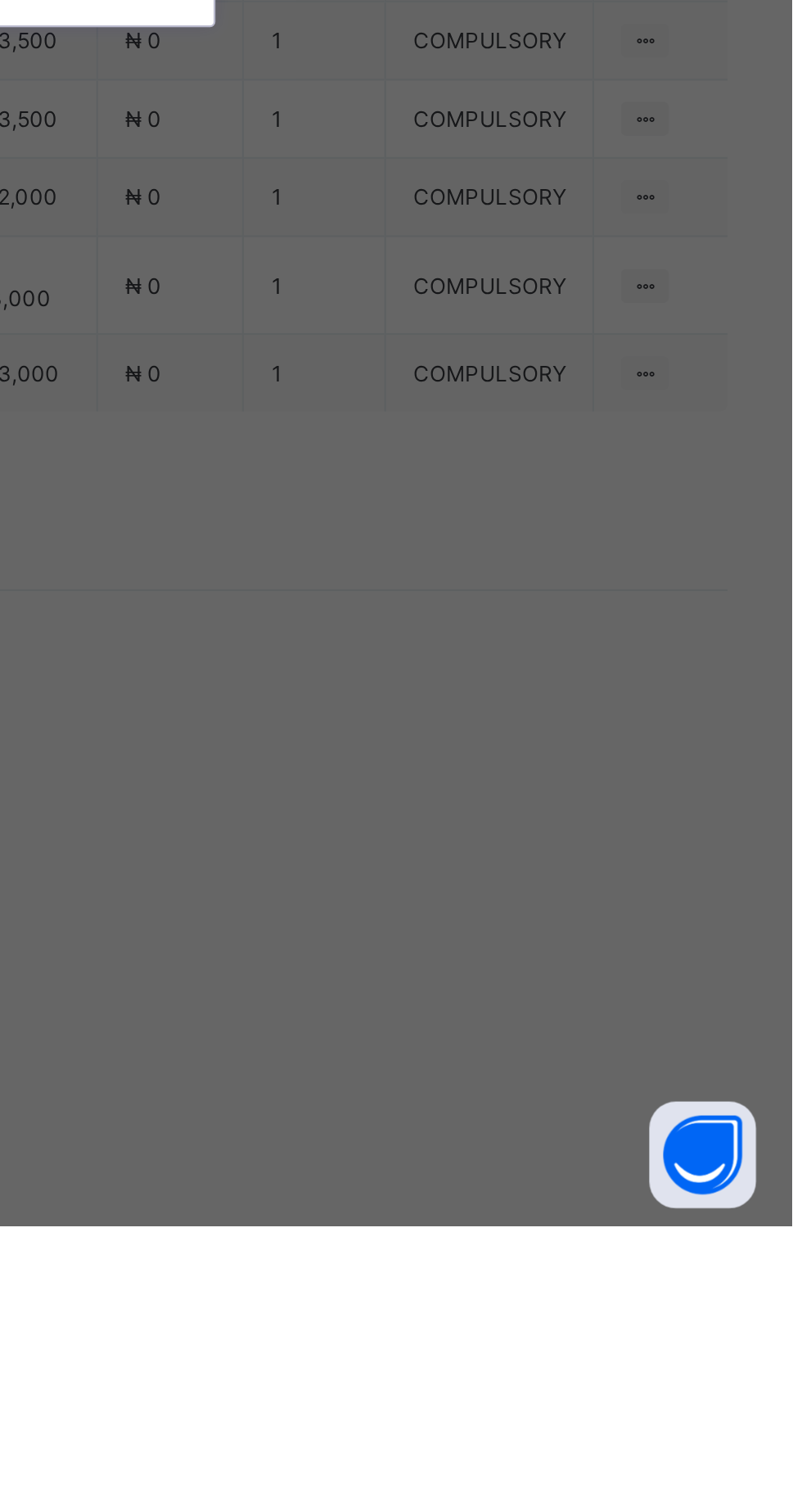
scroll to position [121, 0]
click at [536, 770] on div "Uniform" at bounding box center [401, 758] width 270 height 26
click at [537, 951] on div "Save" at bounding box center [487, 938] width 98 height 26
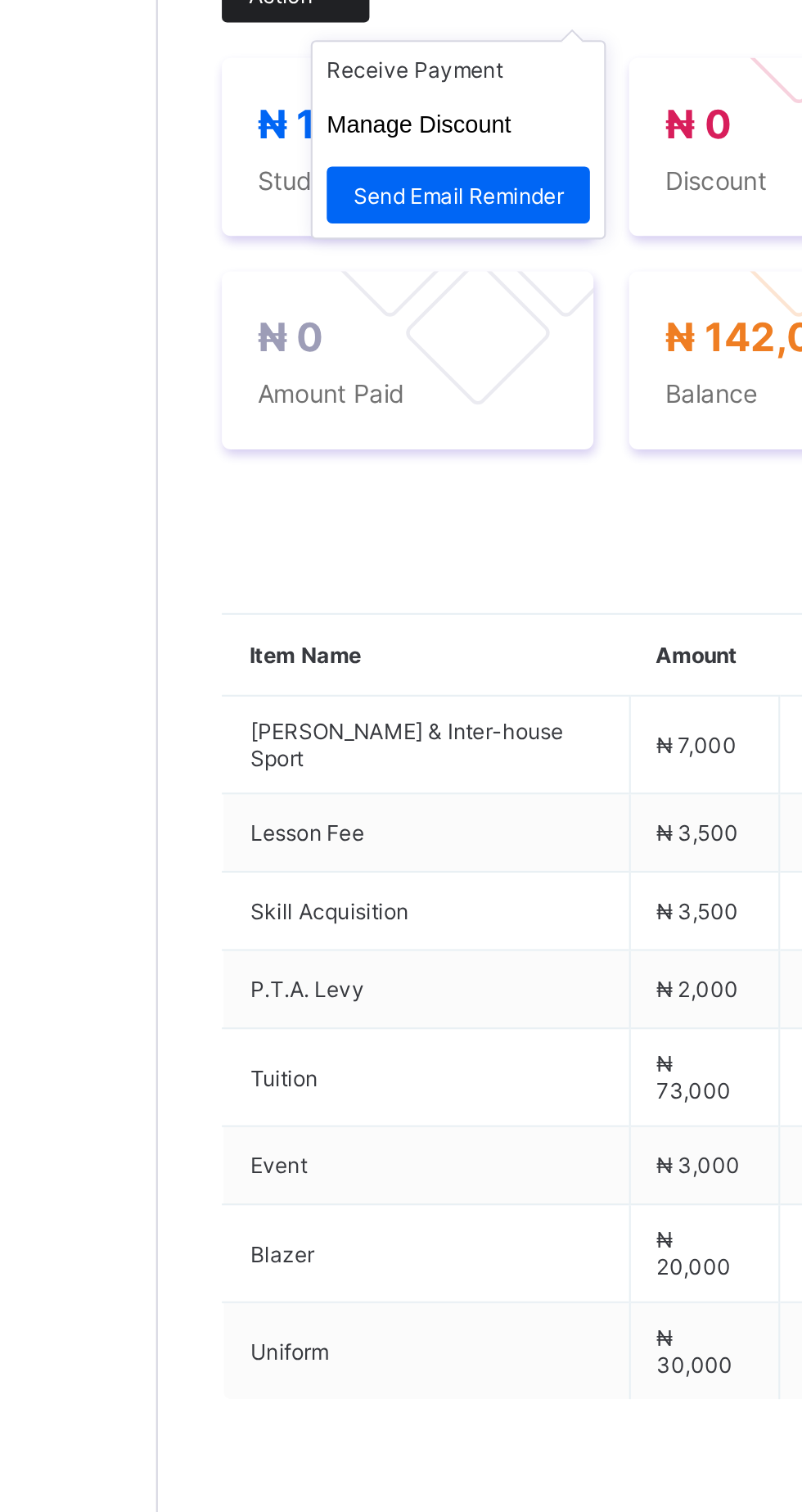
click at [284, 594] on span at bounding box center [281, 580] width 26 height 26
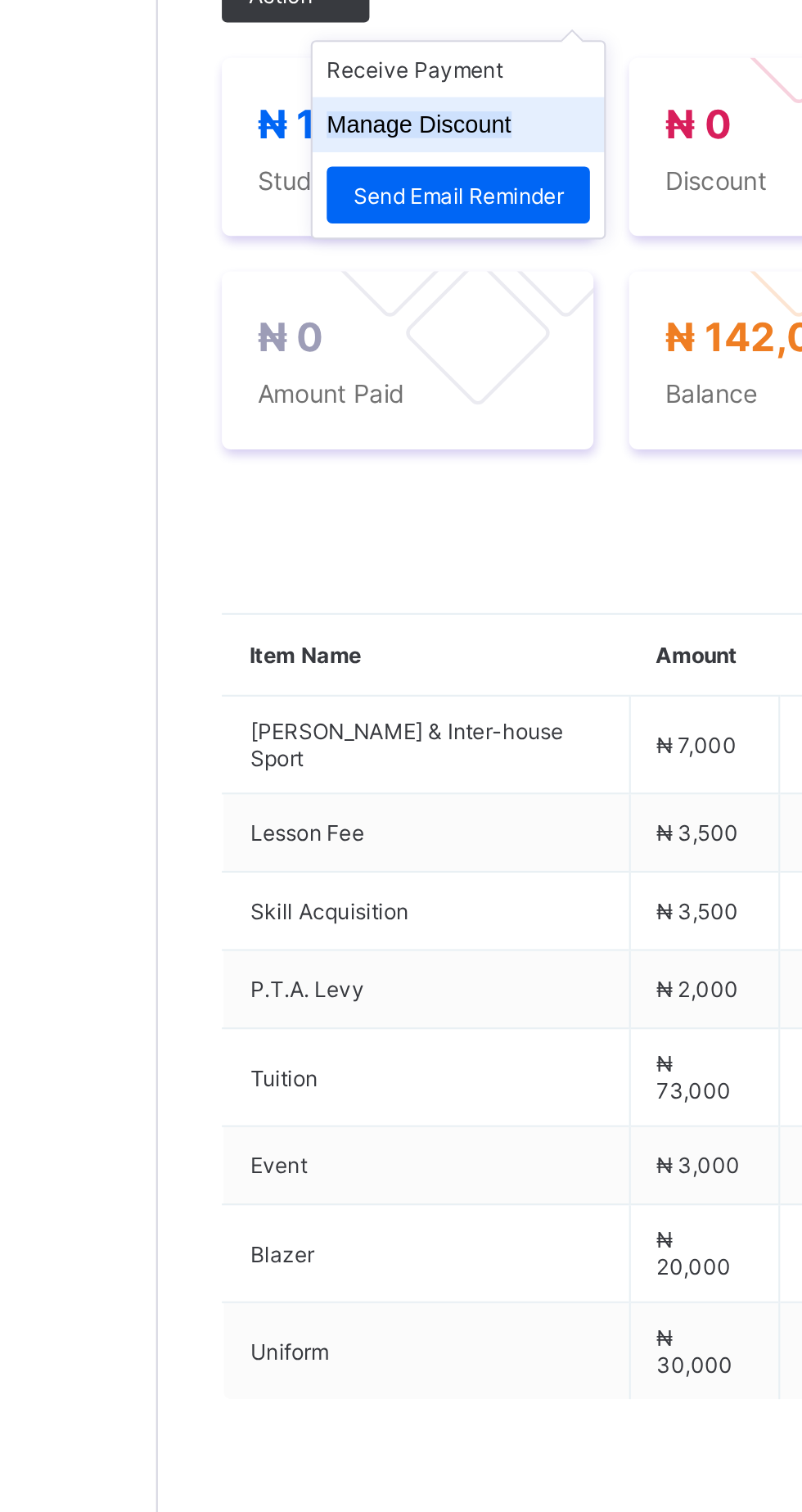
click at [356, 647] on button "Manage Discount" at bounding box center [317, 641] width 85 height 12
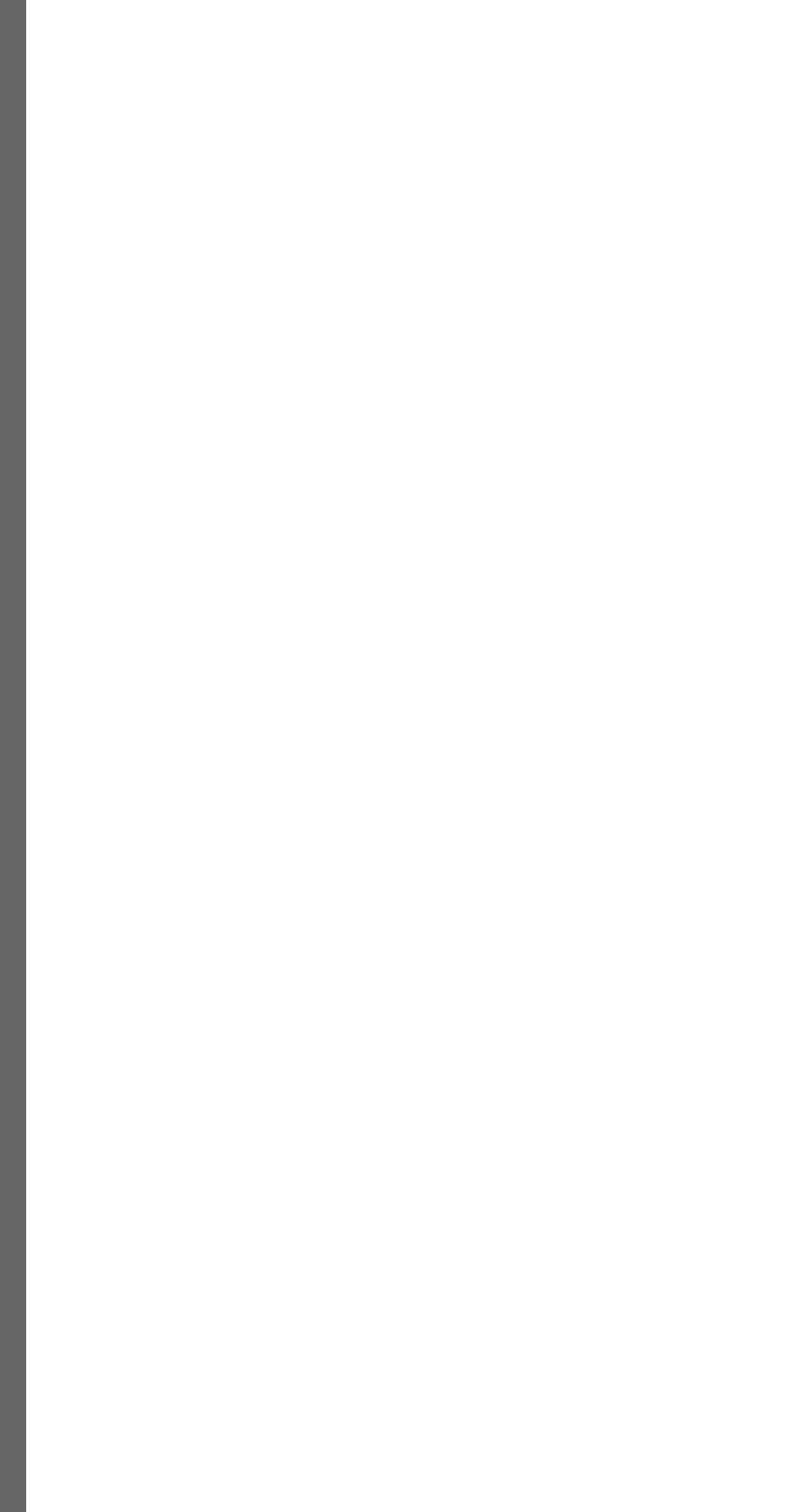
click at [706, 218] on div "×" at bounding box center [697, 204] width 16 height 28
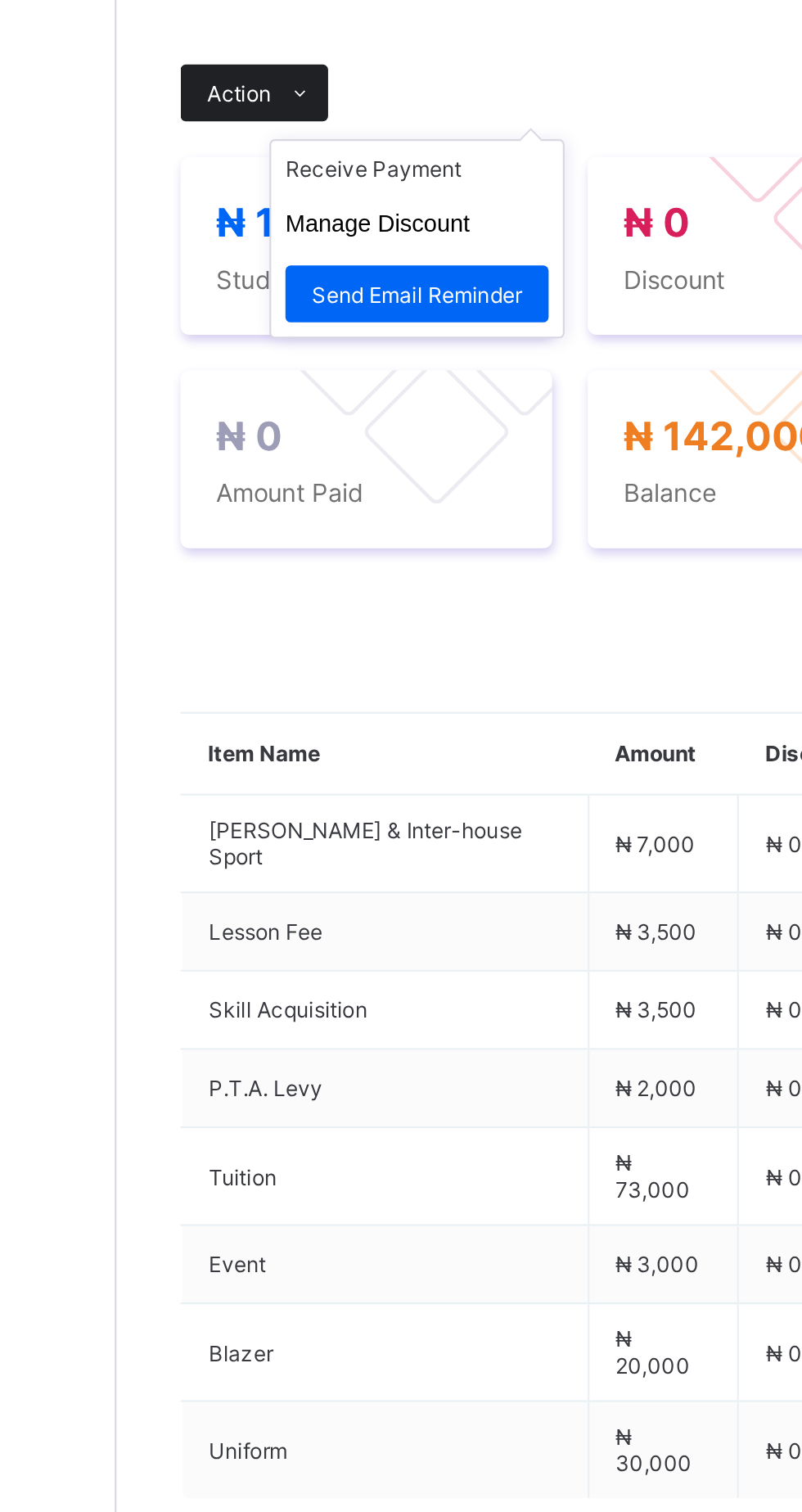
click at [281, 586] on icon at bounding box center [281, 580] width 12 height 11
click at [345, 693] on ul "Receive Payment Manage Discount Send Email Reminder" at bounding box center [335, 647] width 136 height 92
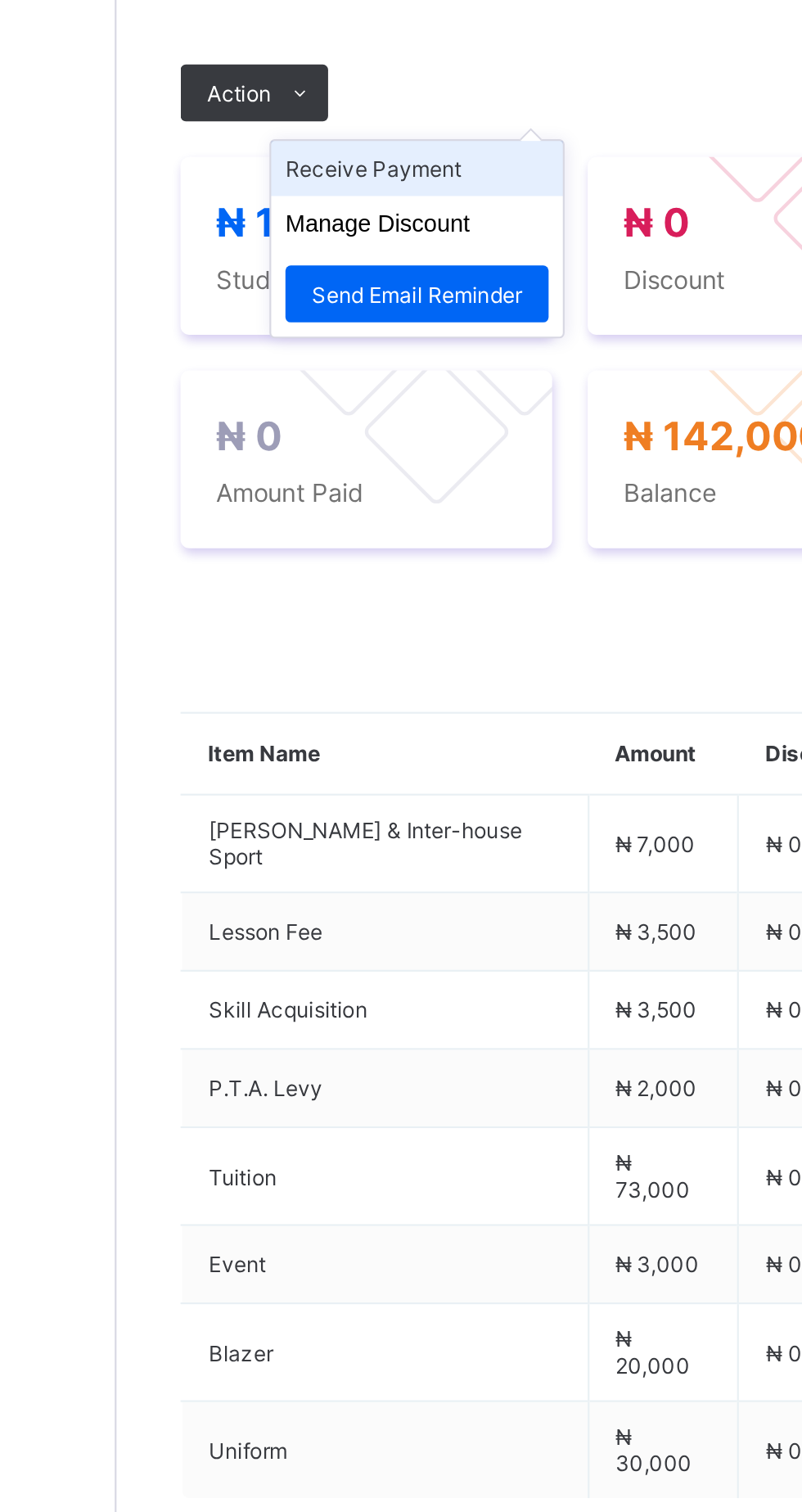
click at [308, 628] on li "Receive Payment" at bounding box center [335, 615] width 134 height 26
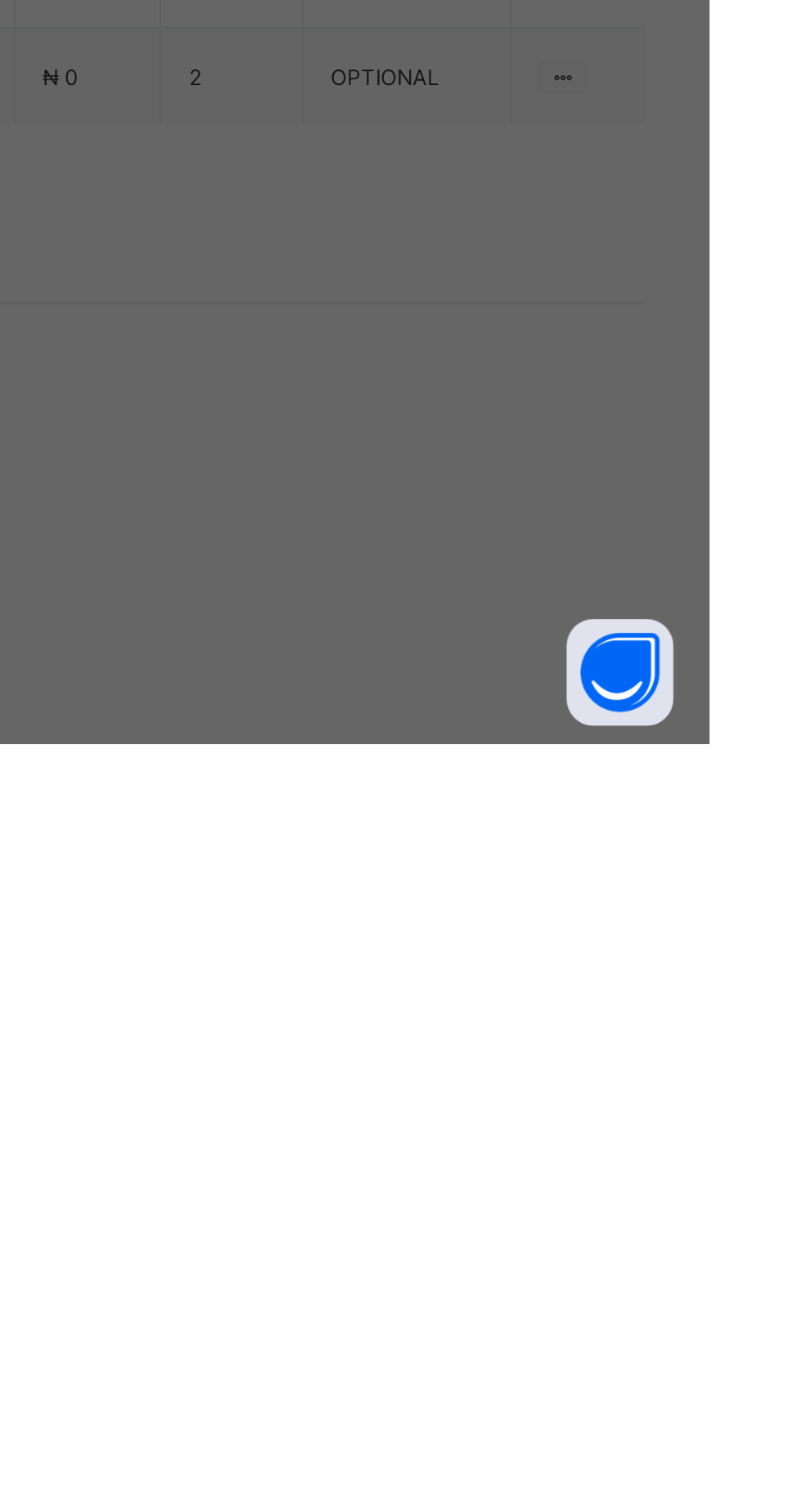
scroll to position [129, 0]
click at [363, 871] on div "Zenith Bank - Royal College Masaka" at bounding box center [334, 833] width 57 height 74
click at [429, 809] on div at bounding box center [401, 791] width 59 height 35
type input "********"
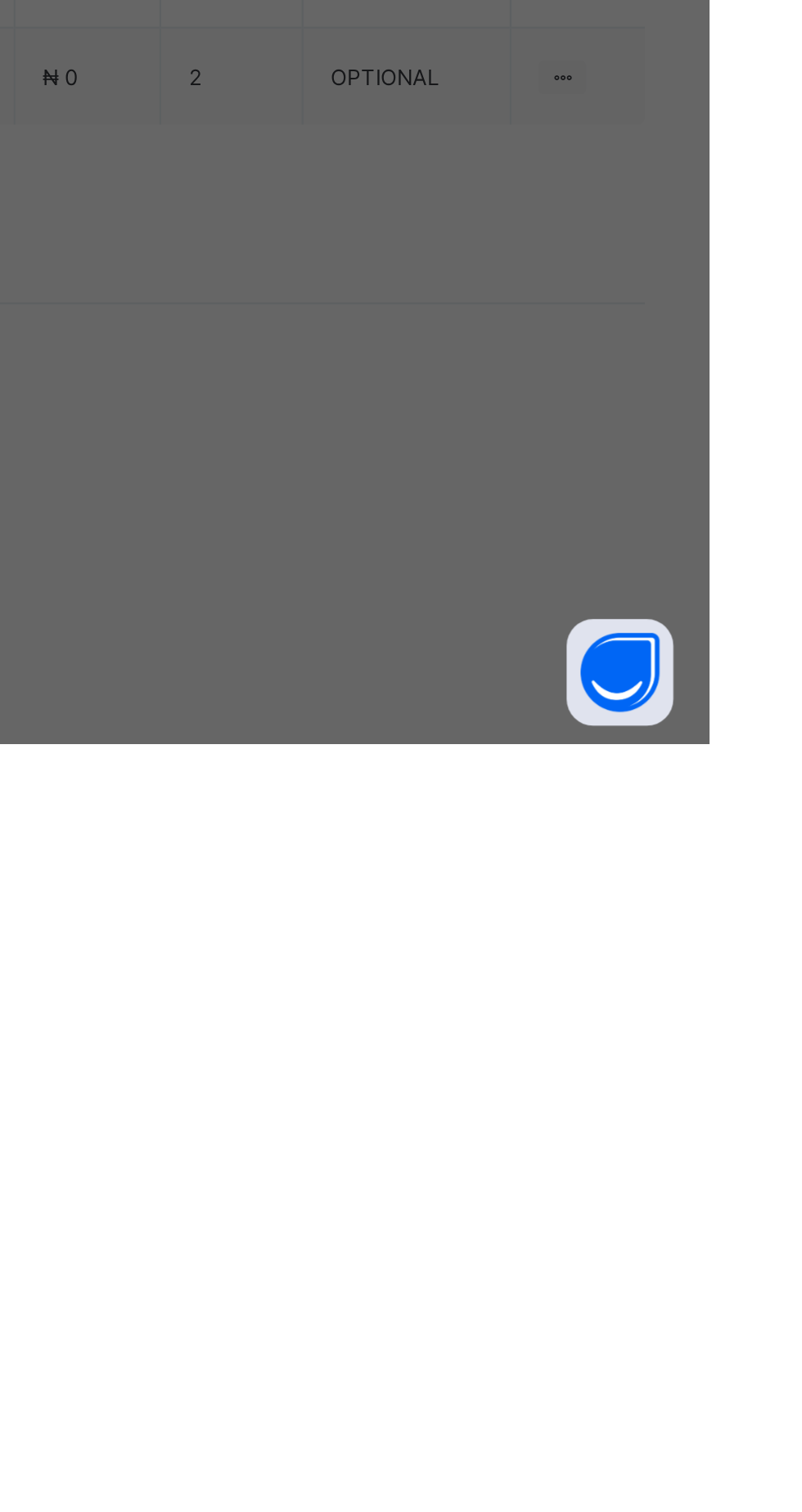
click at [410, 876] on input "date" at bounding box center [357, 859] width 104 height 35
type input "**********"
click at [453, 885] on input "currency" at bounding box center [434, 867] width 35 height 35
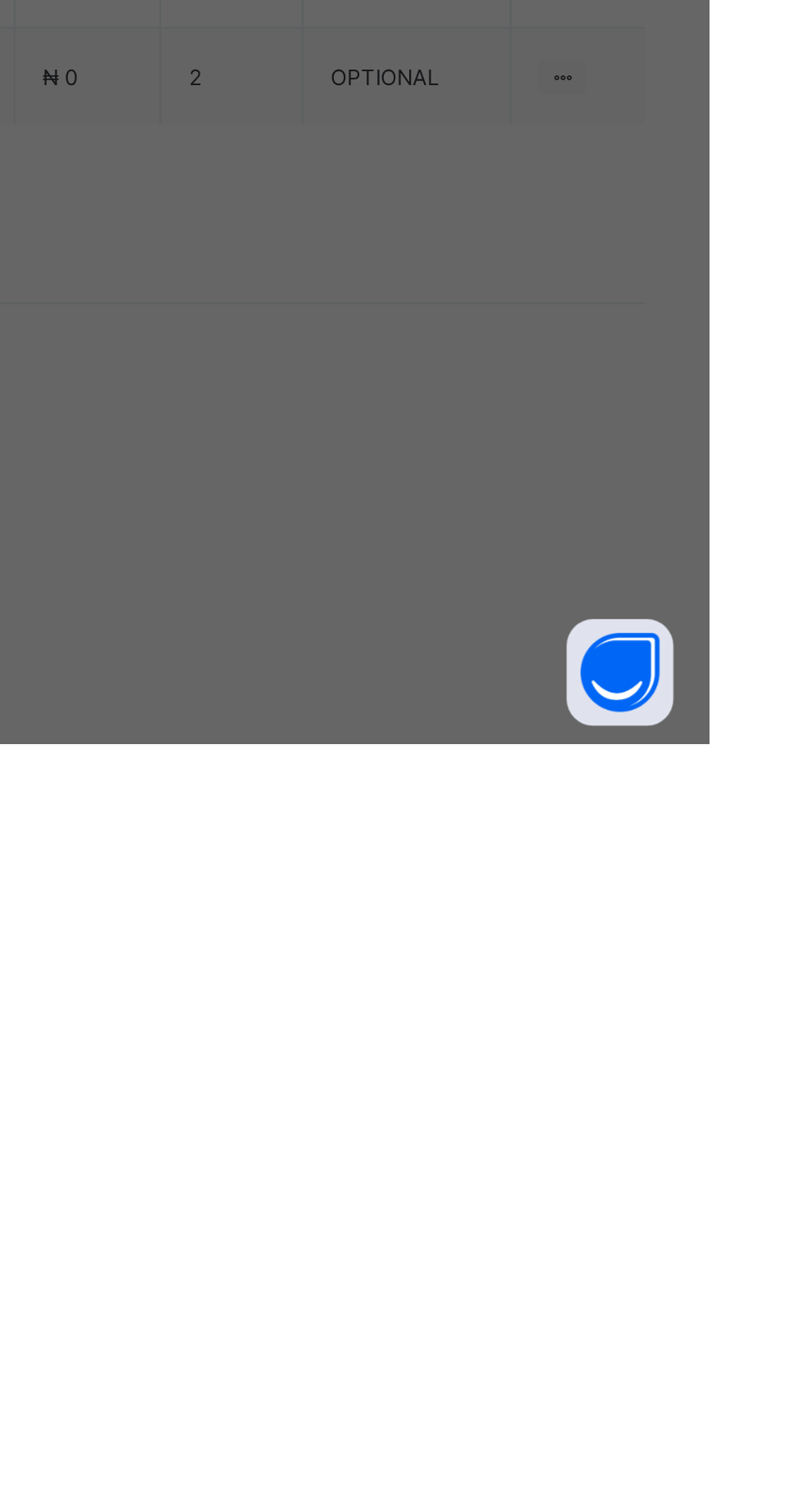
type input "*********"
click at [485, 940] on span "Save" at bounding box center [448, 933] width 73 height 12
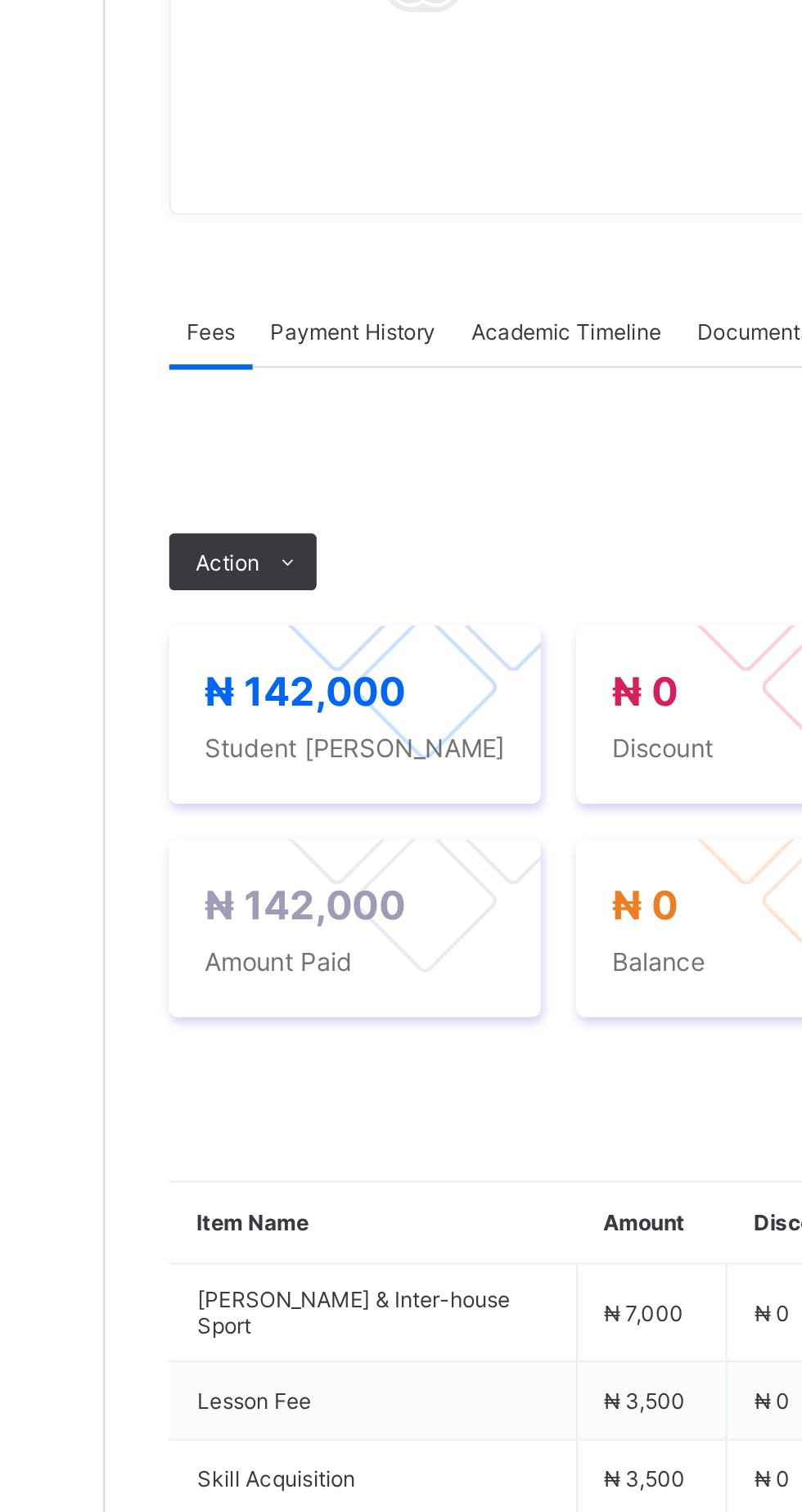
click at [312, 481] on span "Payment History" at bounding box center [311, 474] width 76 height 12
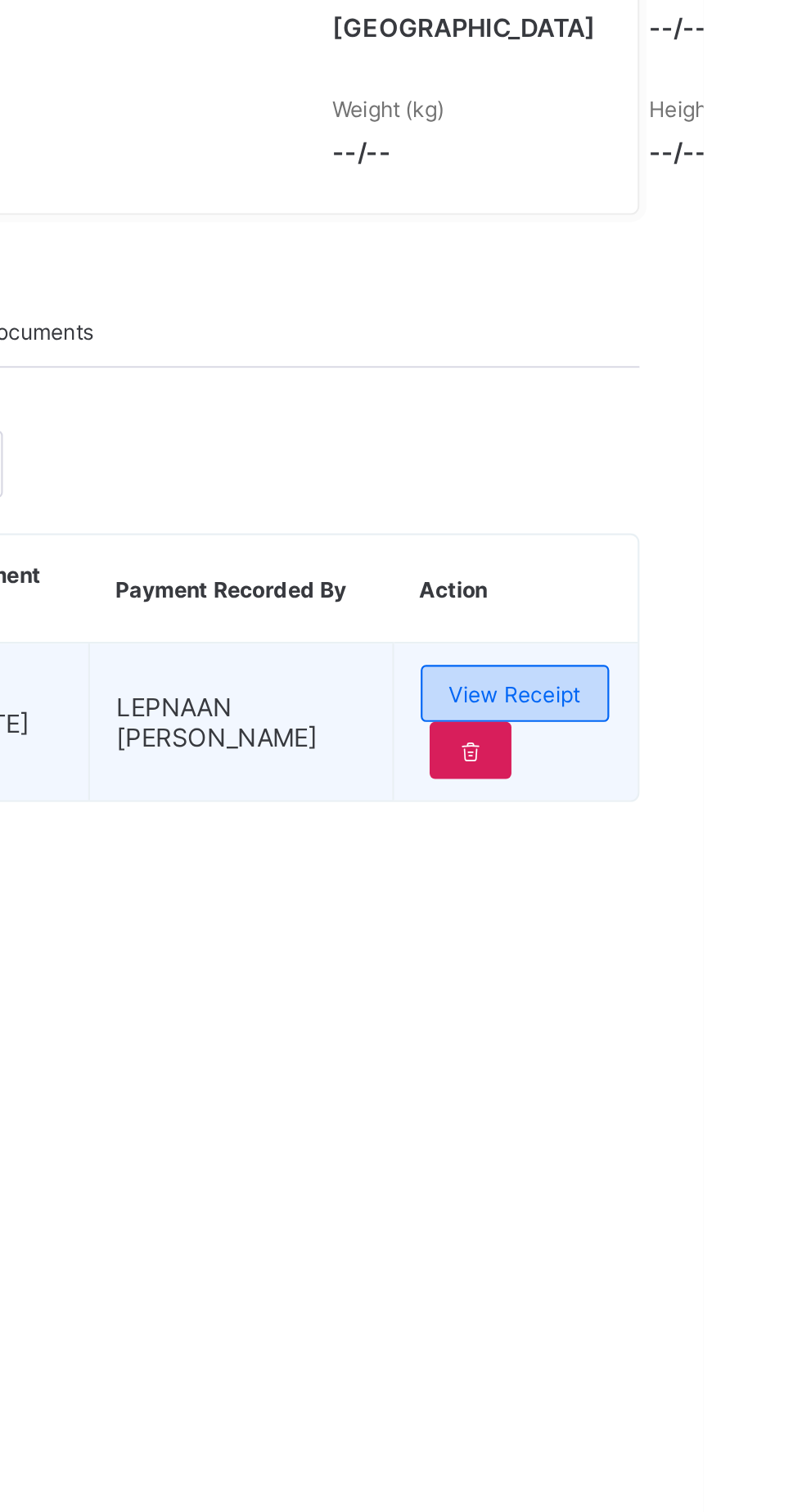
click at [738, 648] on span "View Receipt" at bounding box center [715, 641] width 60 height 12
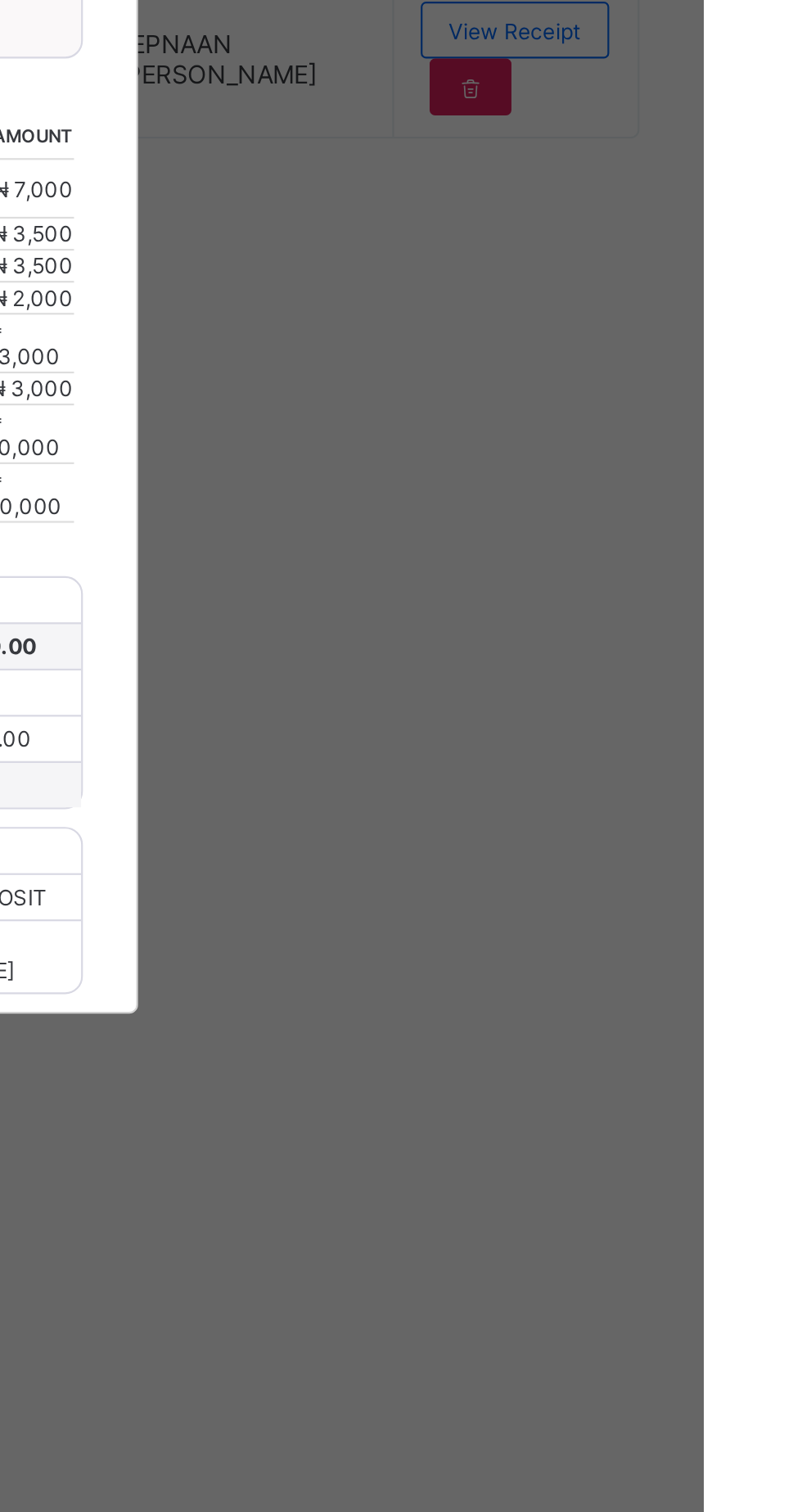
click at [495, 584] on span "Download receipt" at bounding box center [453, 577] width 81 height 12
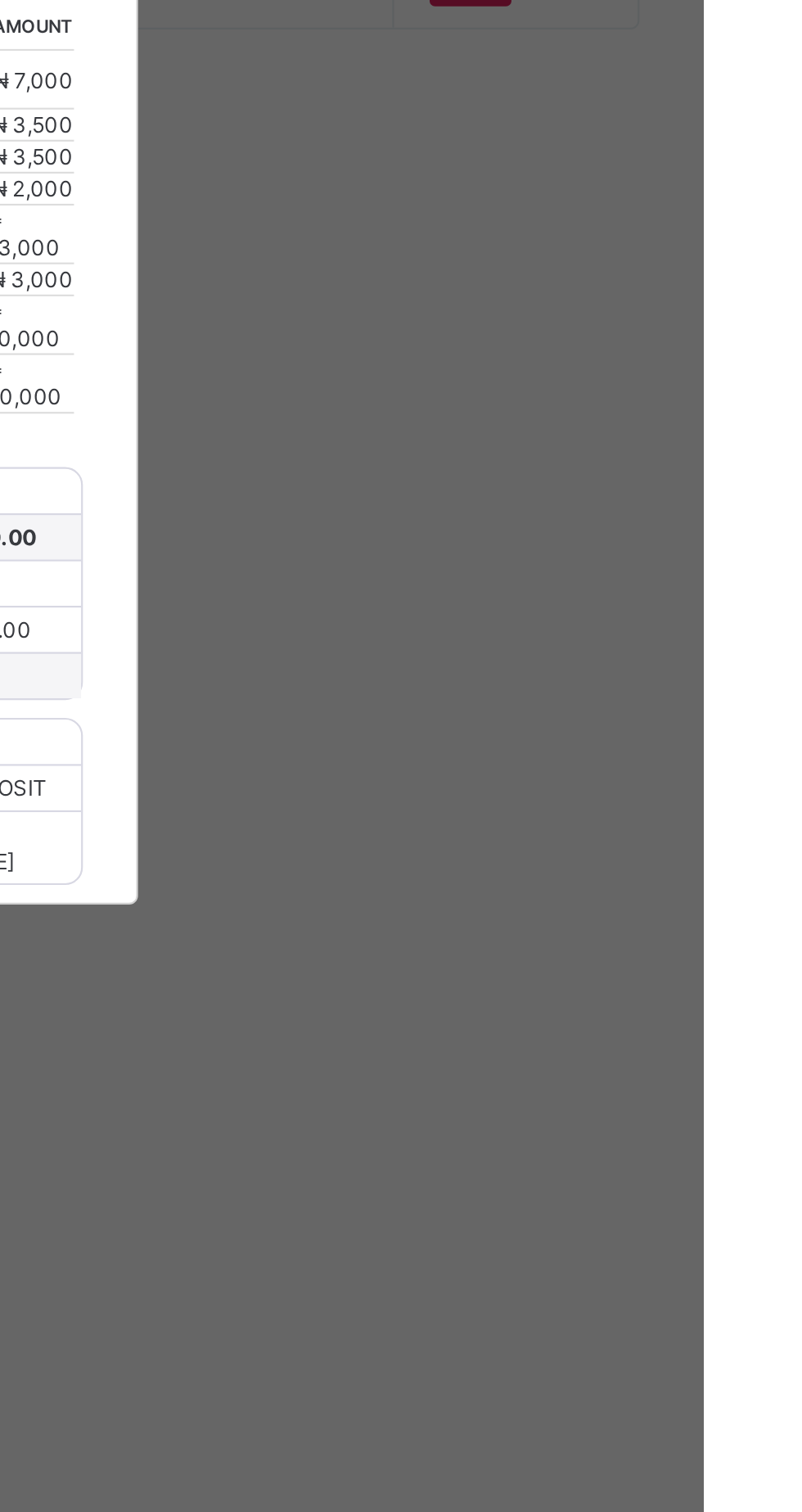
click at [526, 463] on div "×" at bounding box center [518, 448] width 16 height 28
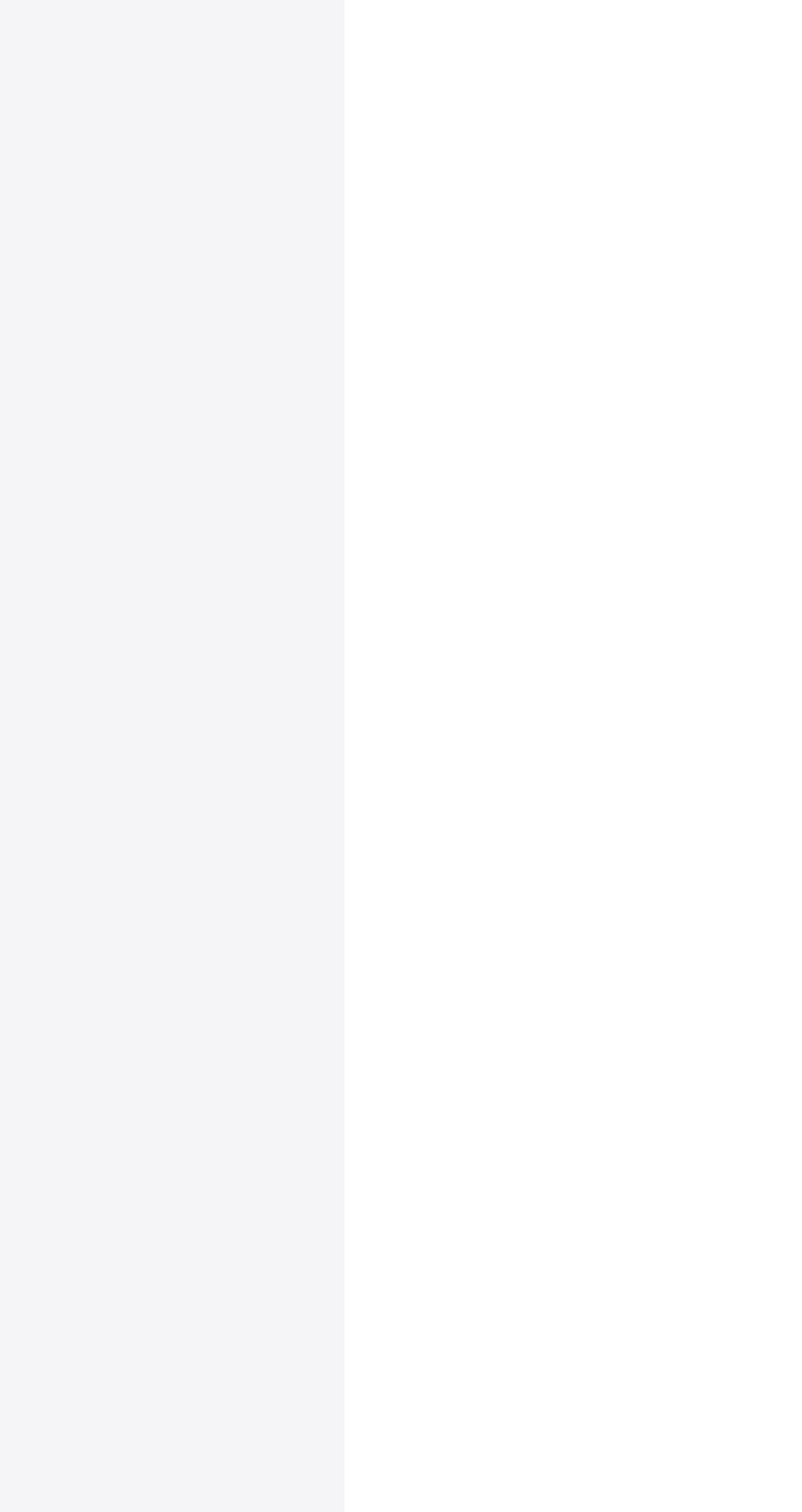
scroll to position [0, 165]
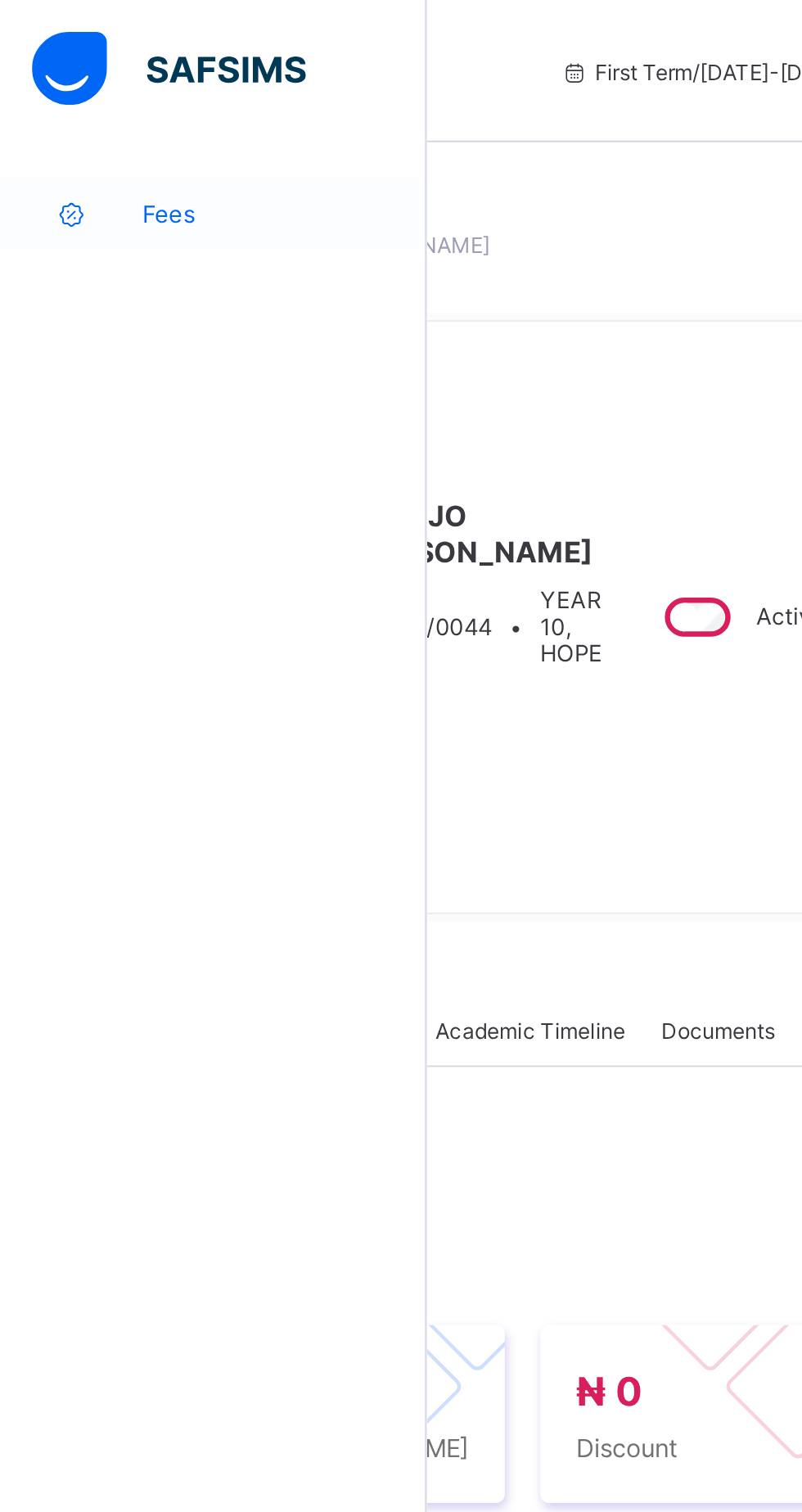
click at [96, 101] on span "Fees" at bounding box center [130, 98] width 131 height 13
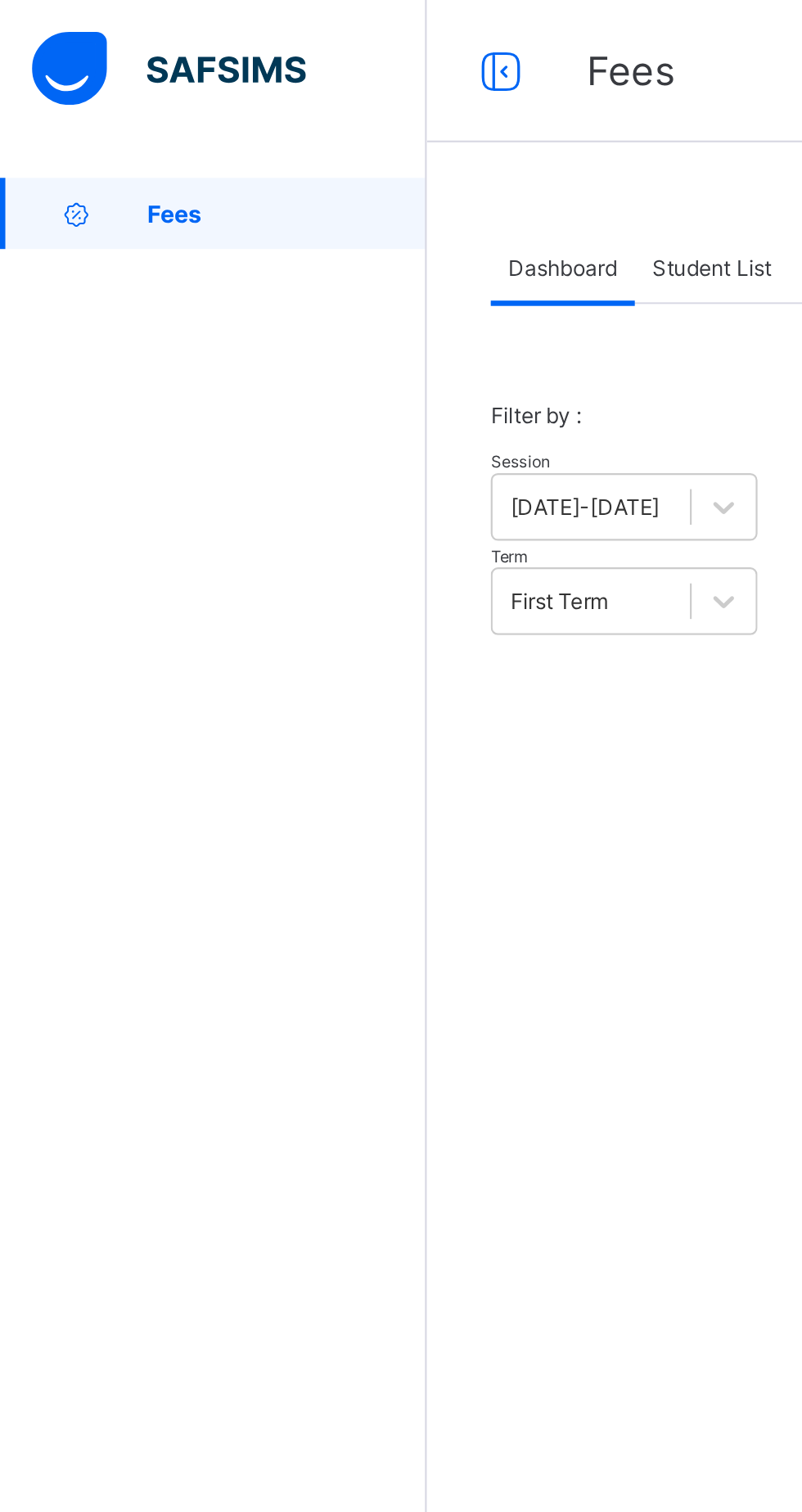
click at [326, 117] on span "Student List" at bounding box center [327, 123] width 55 height 12
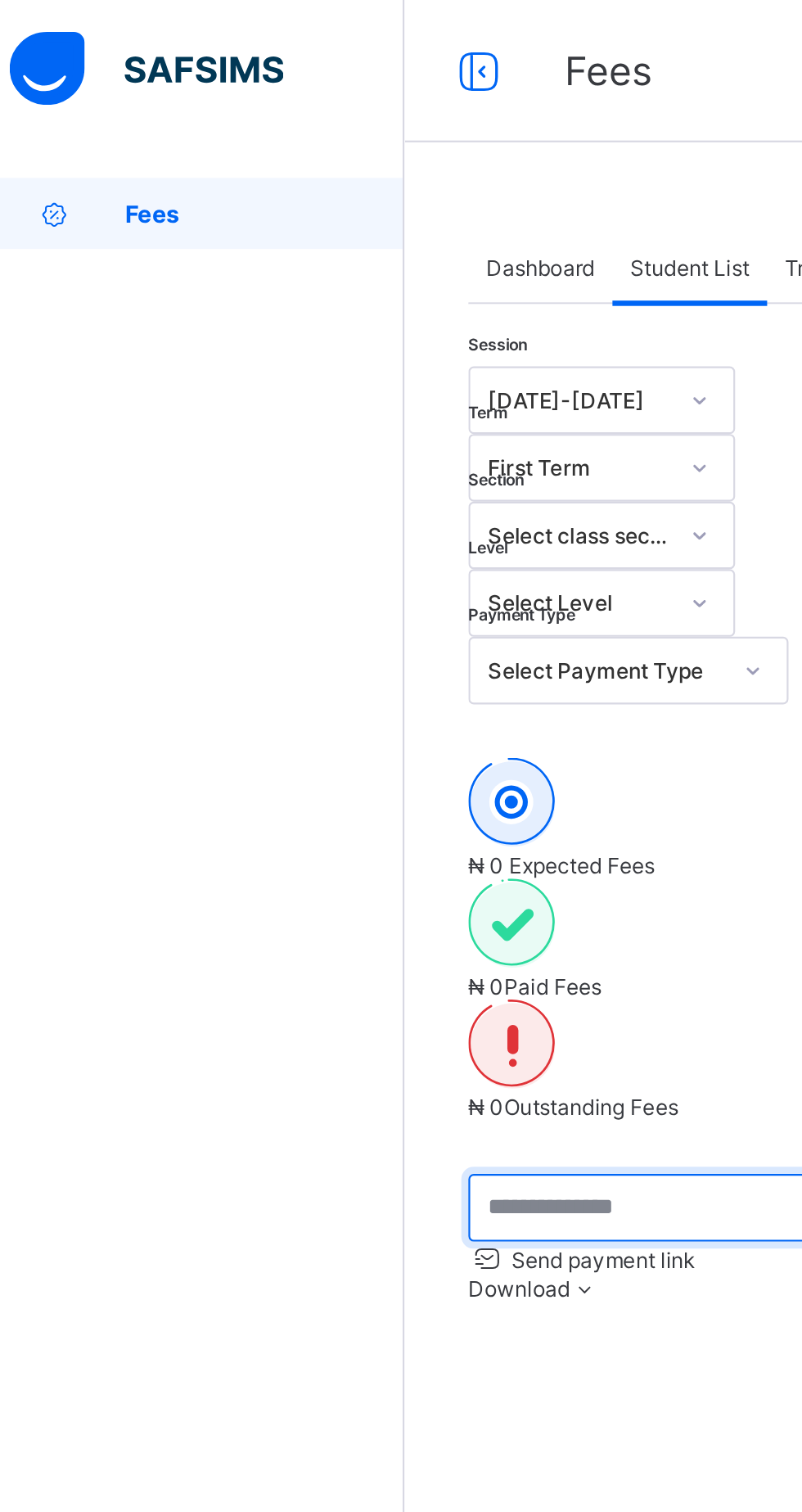
click at [306, 540] on input "text" at bounding box center [349, 556] width 246 height 31
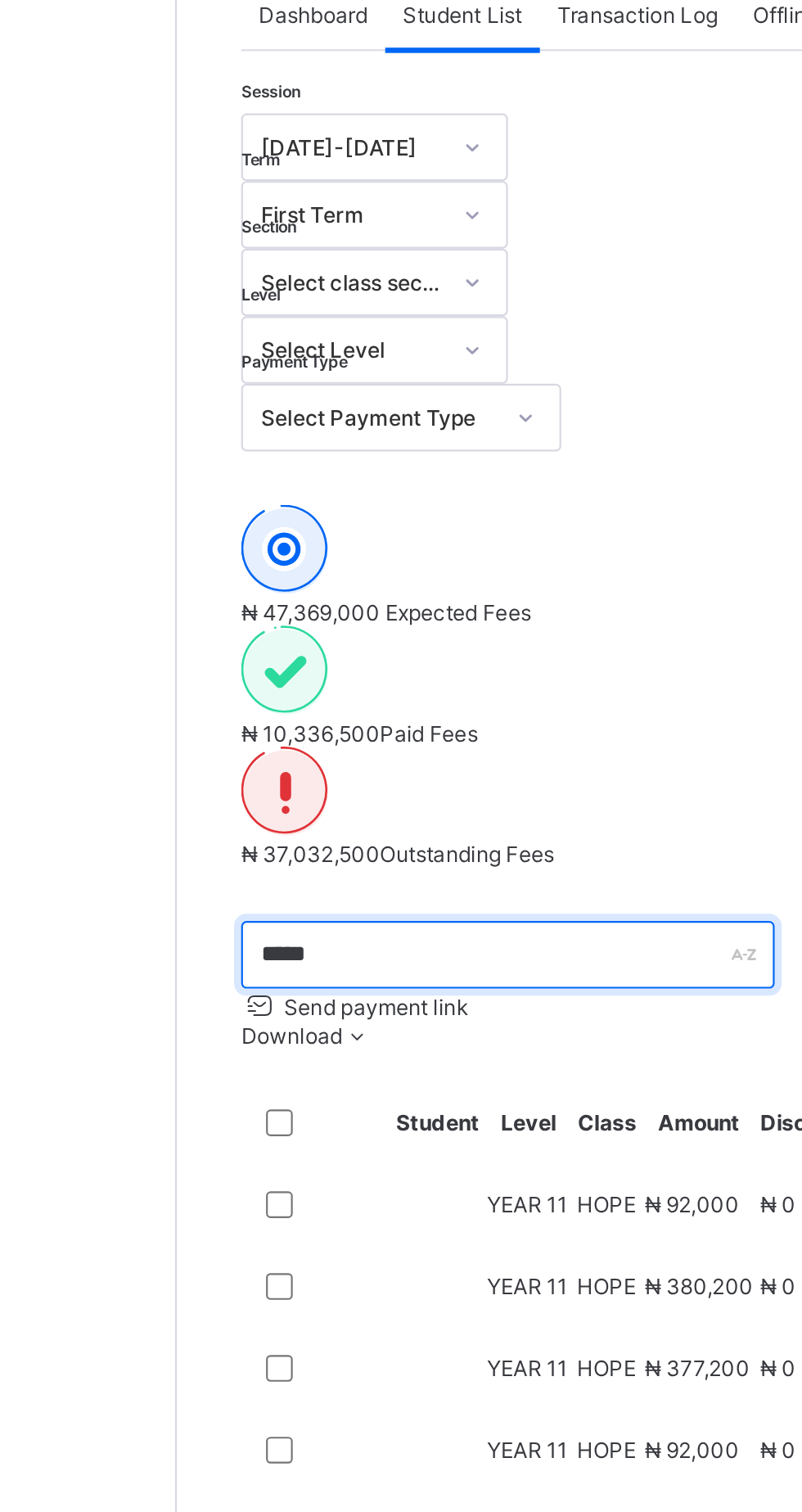
type input "*****"
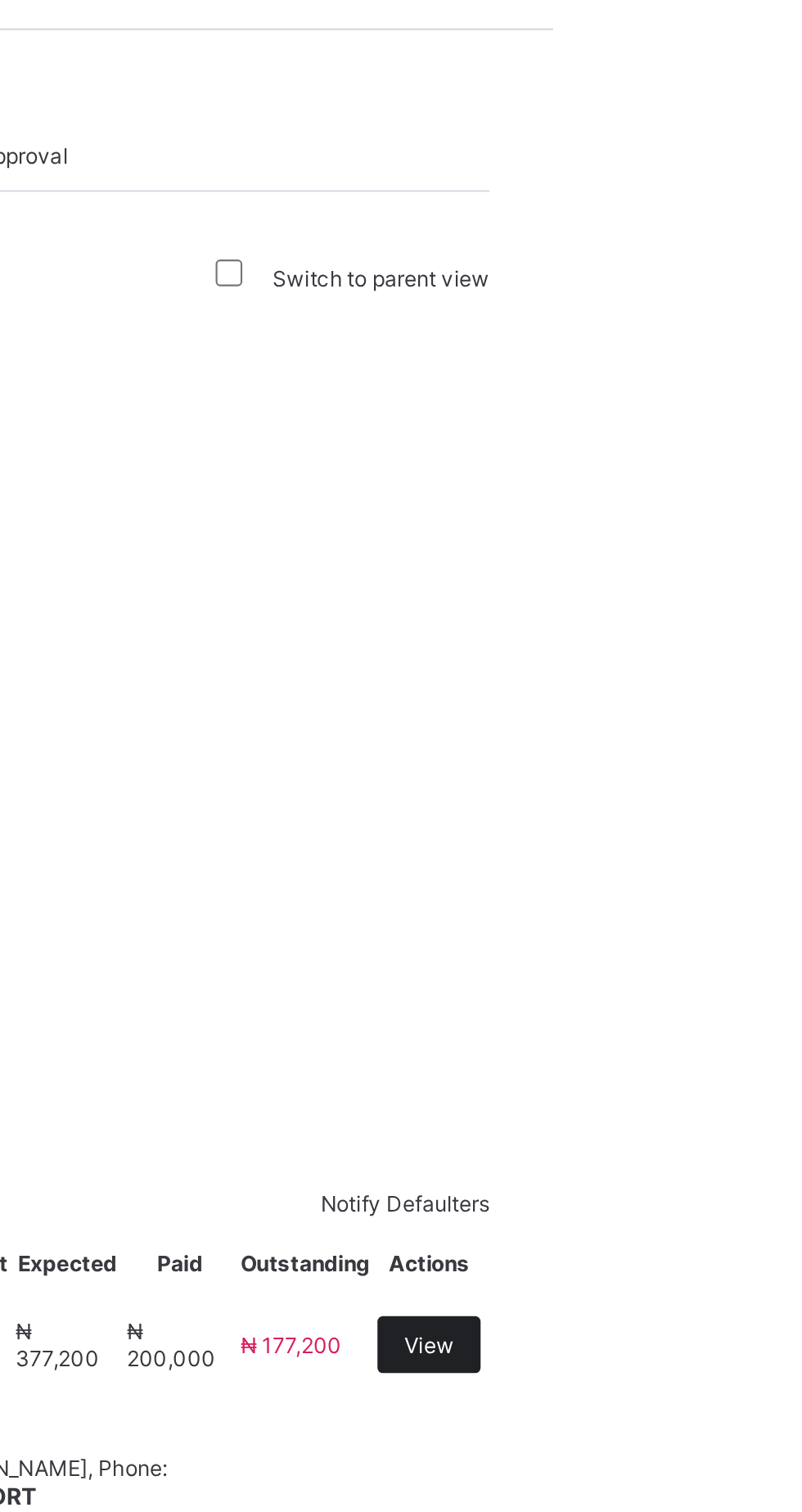
click at [757, 664] on span "View" at bounding box center [745, 670] width 23 height 12
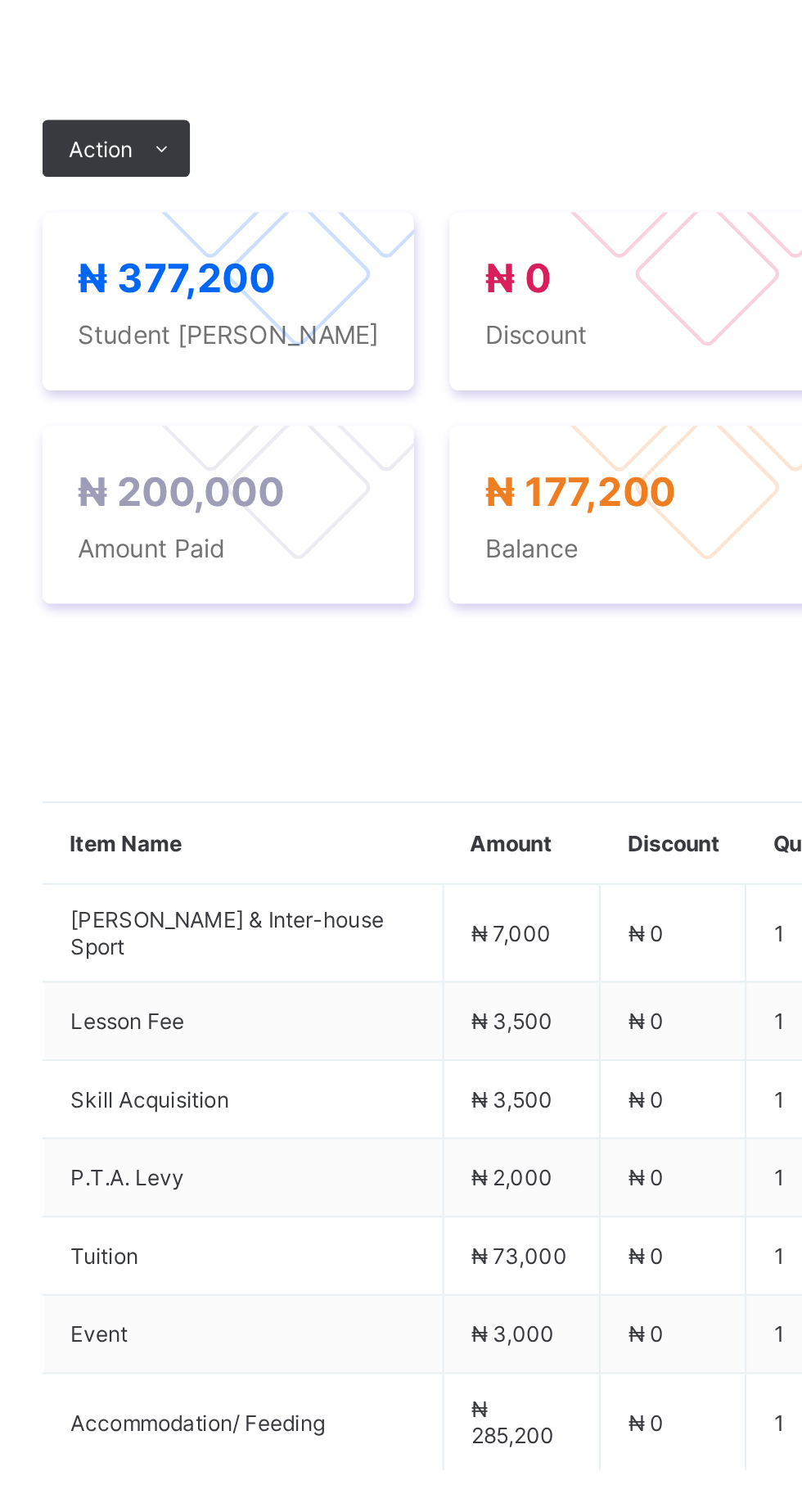
click at [324, 481] on span "Payment History" at bounding box center [311, 474] width 76 height 12
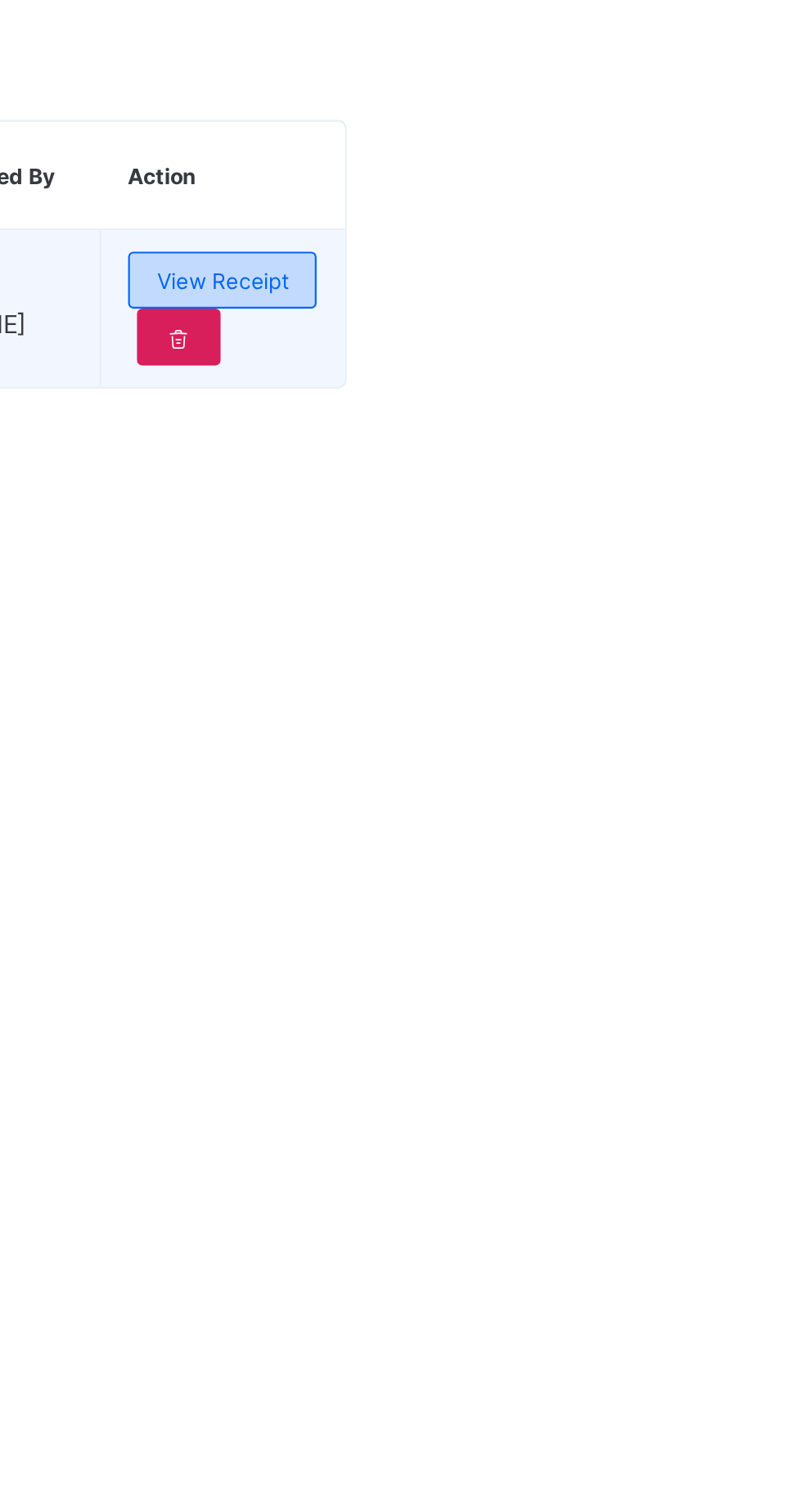
click at [744, 654] on div "View Receipt" at bounding box center [715, 641] width 87 height 26
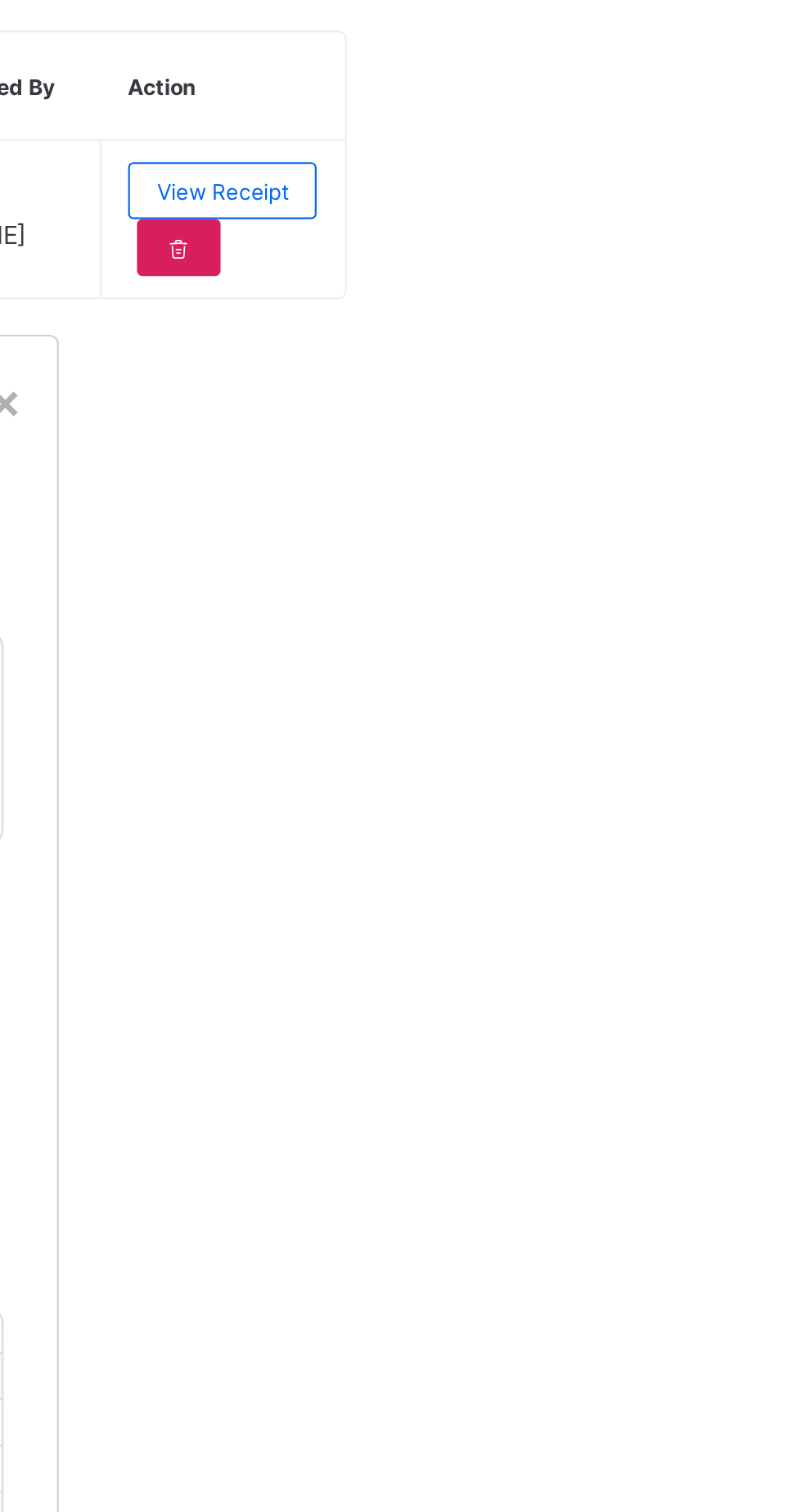
click at [593, 873] on span "Download receipt" at bounding box center [552, 866] width 81 height 12
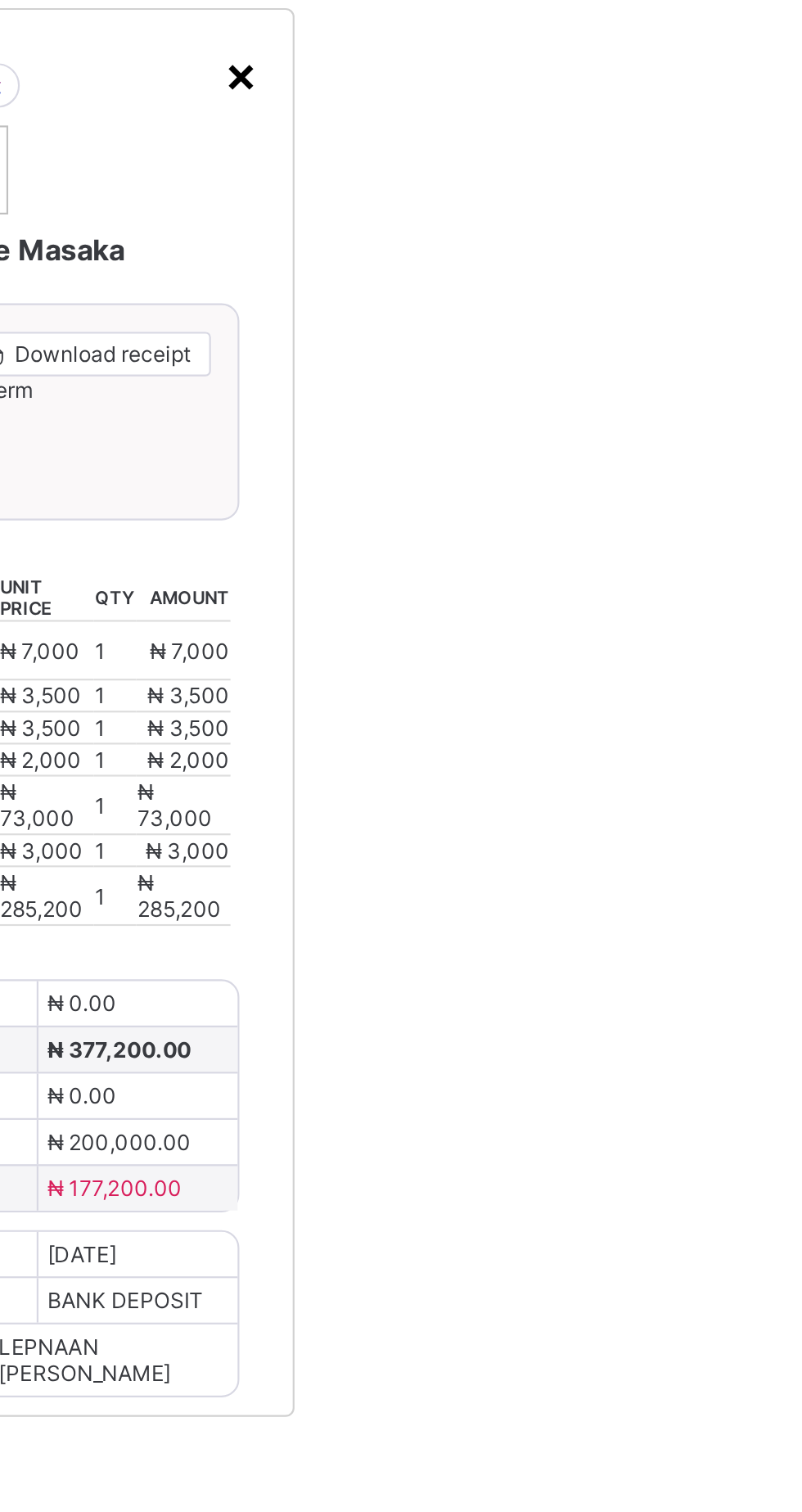
click at [624, 752] on div "×" at bounding box center [616, 738] width 16 height 28
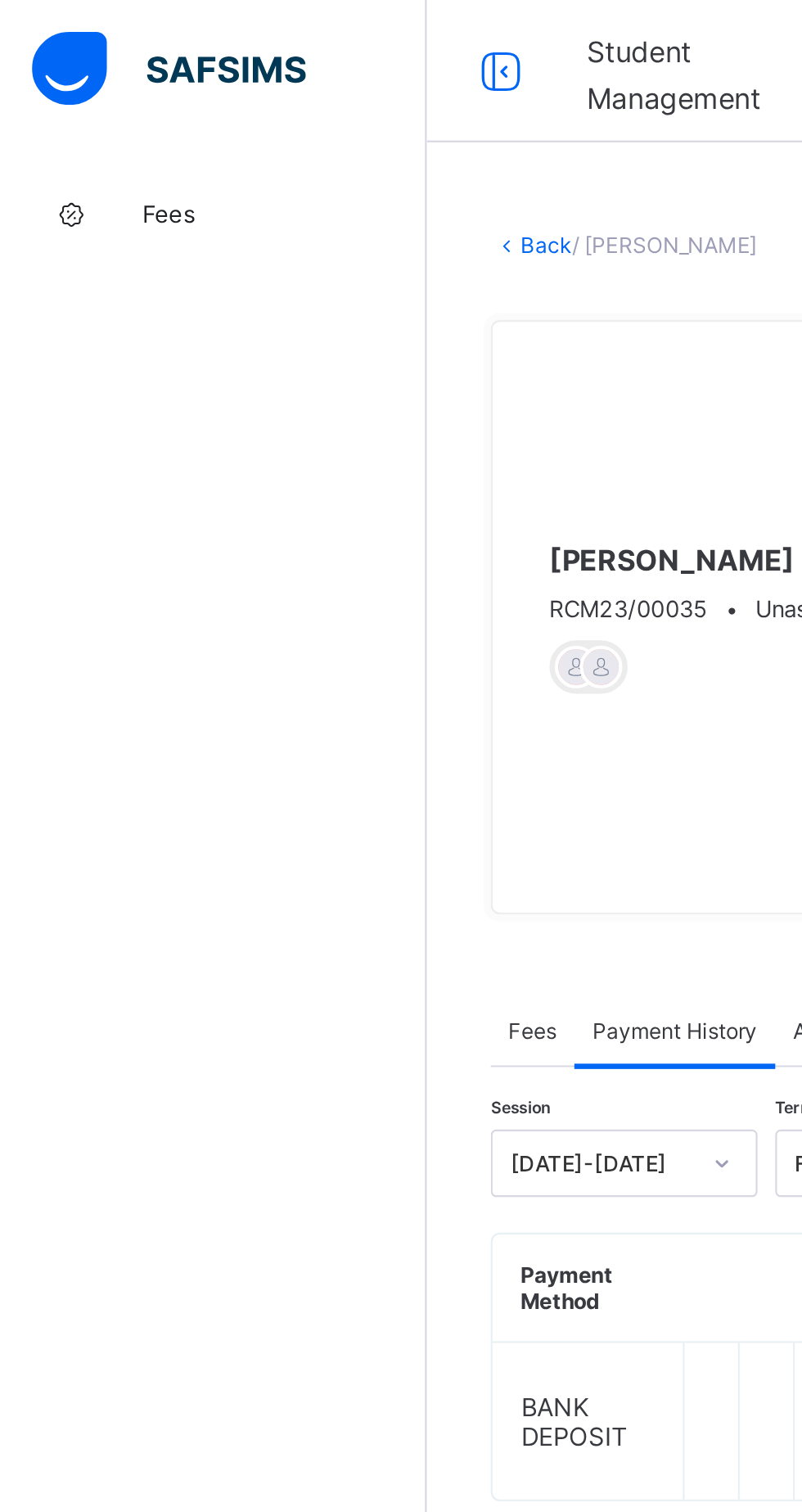
click at [264, 119] on link "Back" at bounding box center [251, 112] width 24 height 12
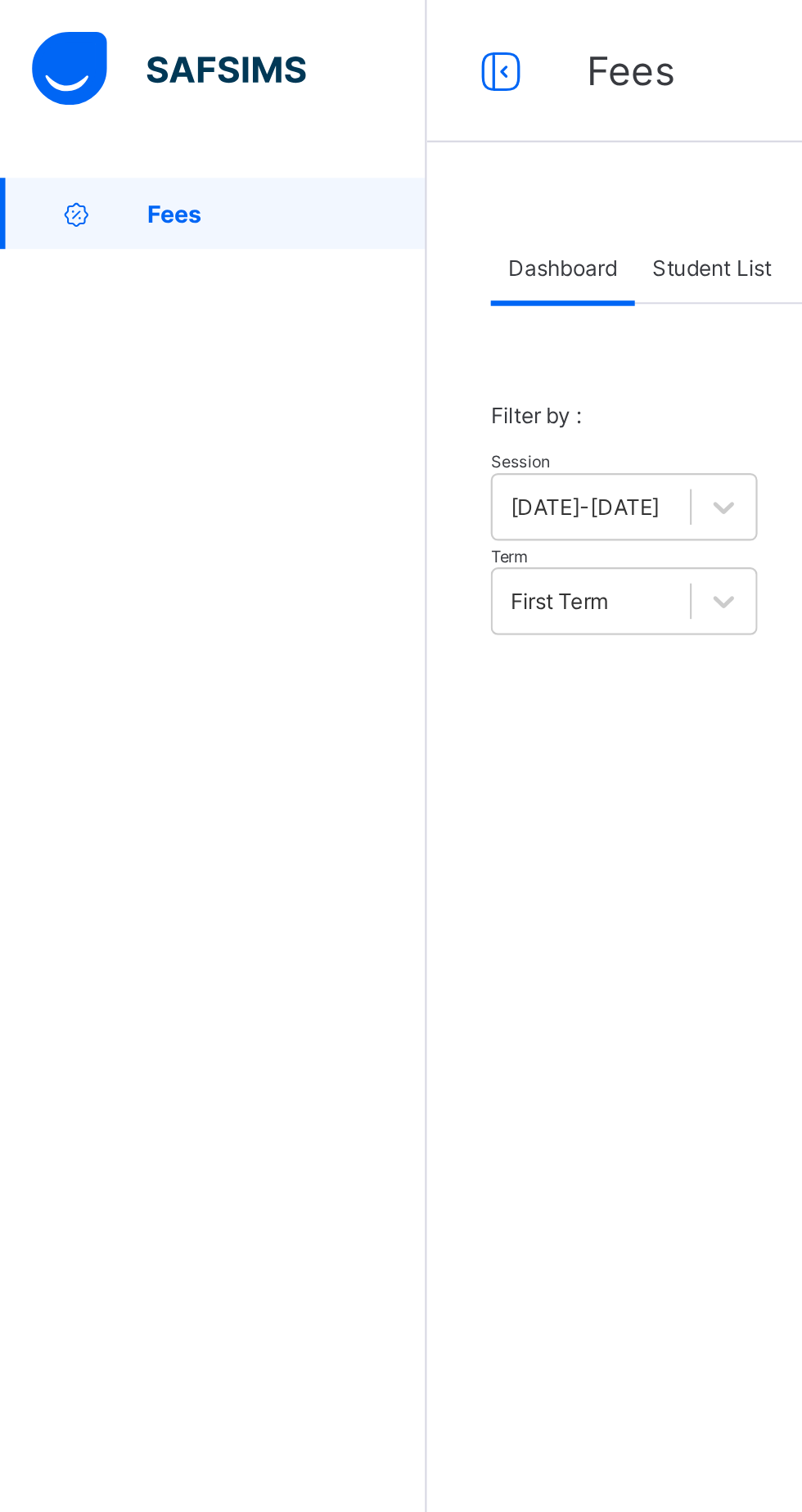
click at [322, 128] on span "Student List" at bounding box center [327, 123] width 55 height 12
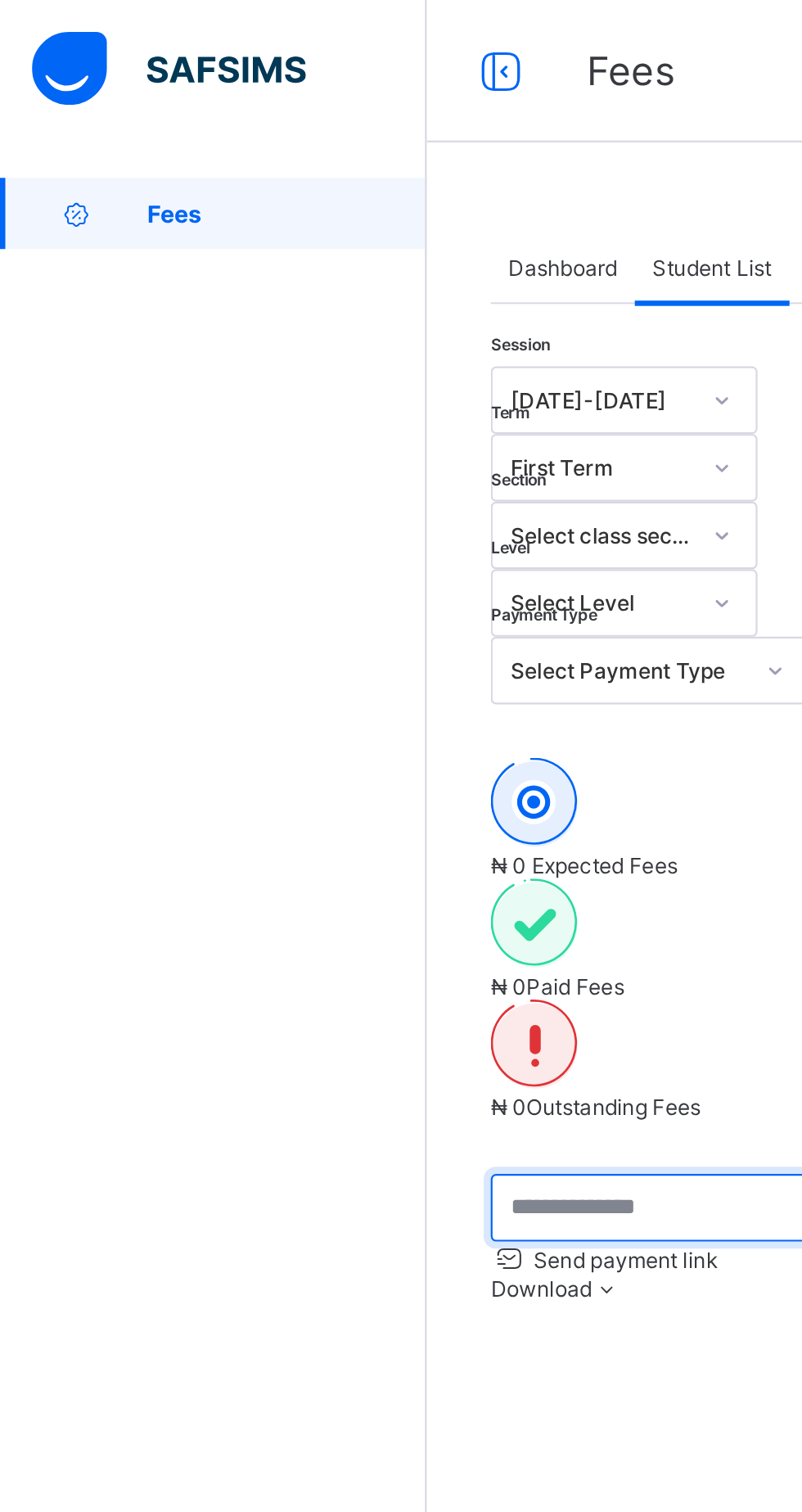
click at [286, 540] on input "text" at bounding box center [349, 556] width 246 height 31
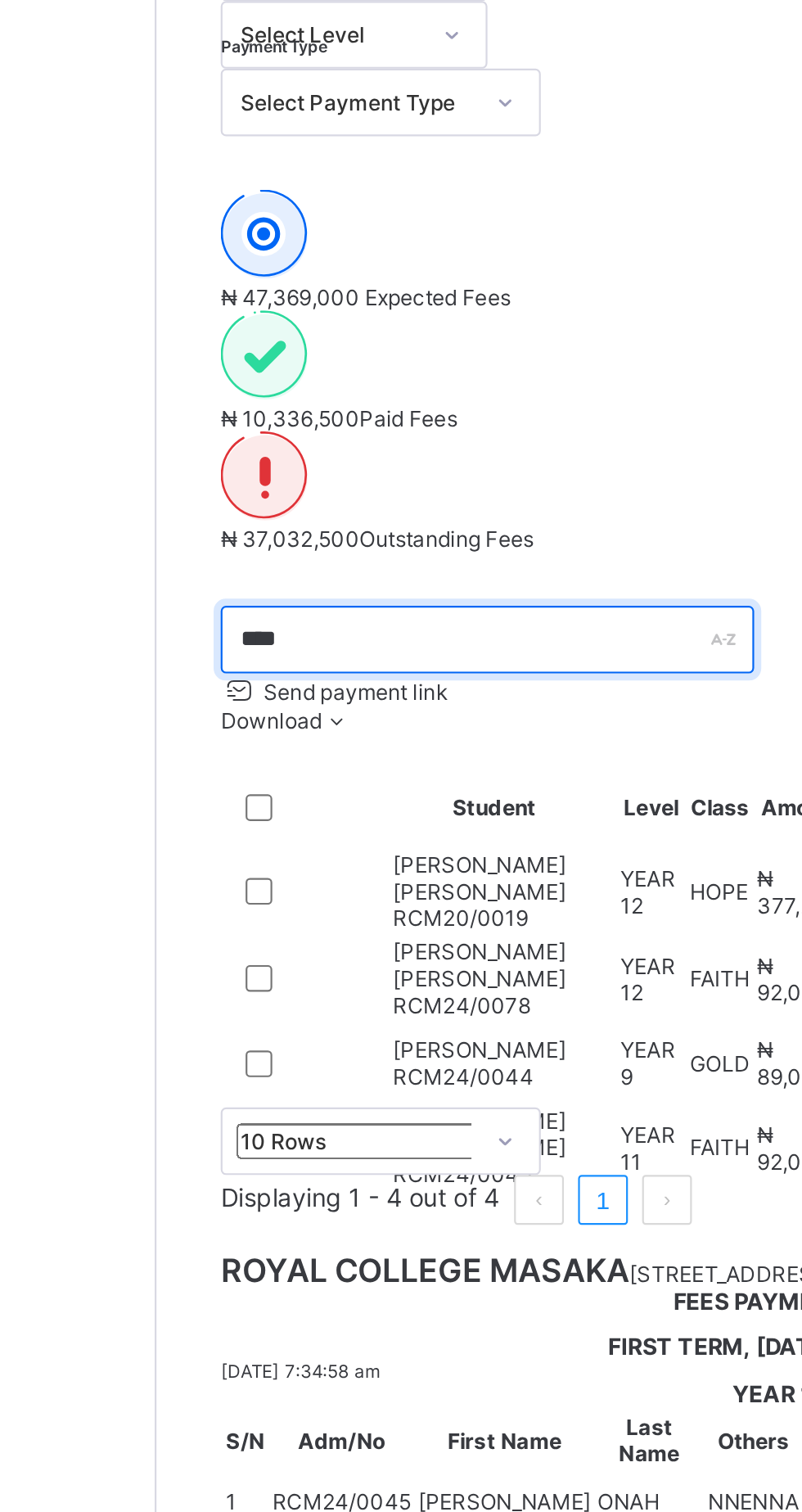
type input "****"
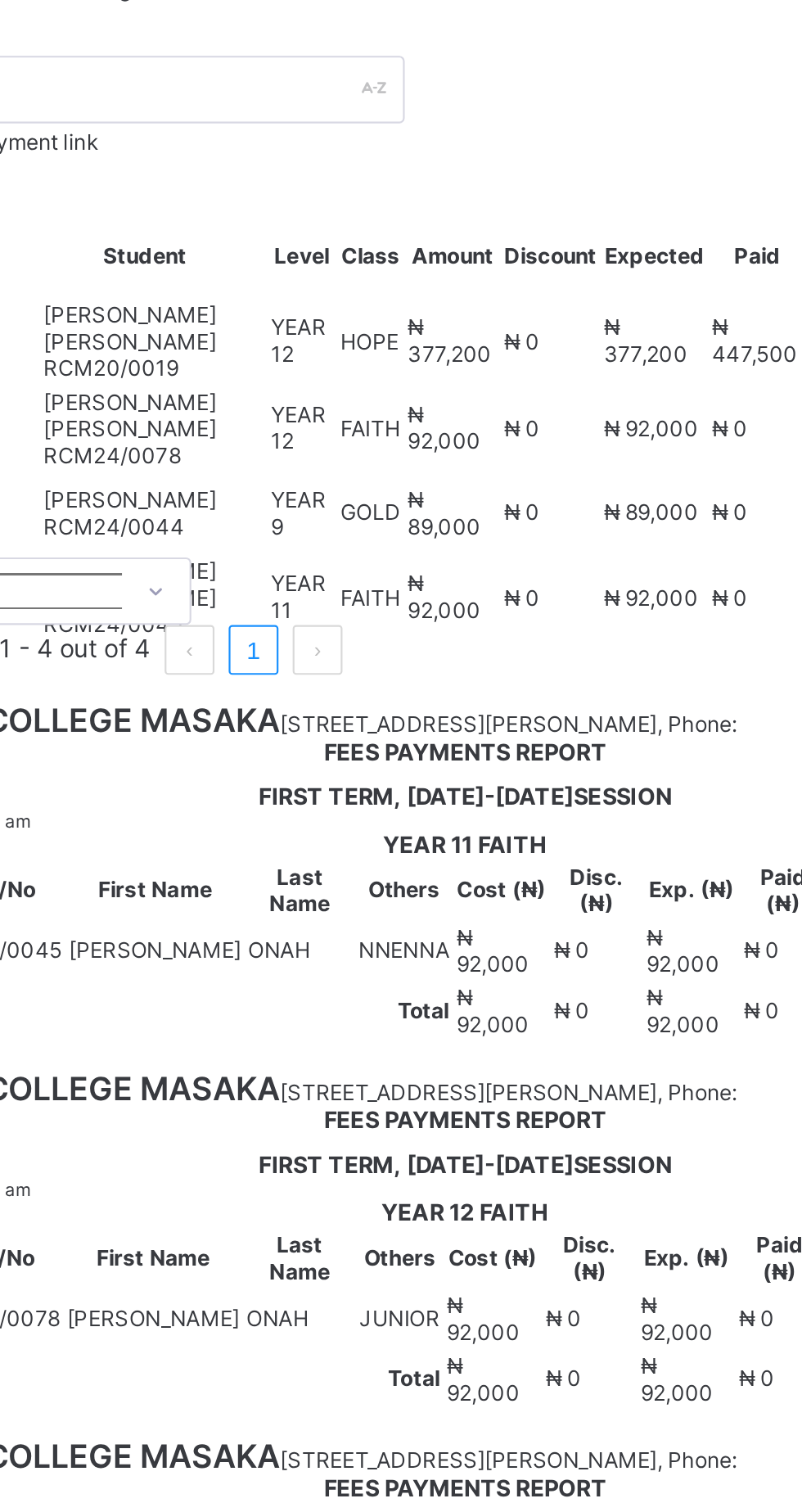
click at [575, 195] on span "Resume" at bounding box center [593, 188] width 37 height 12
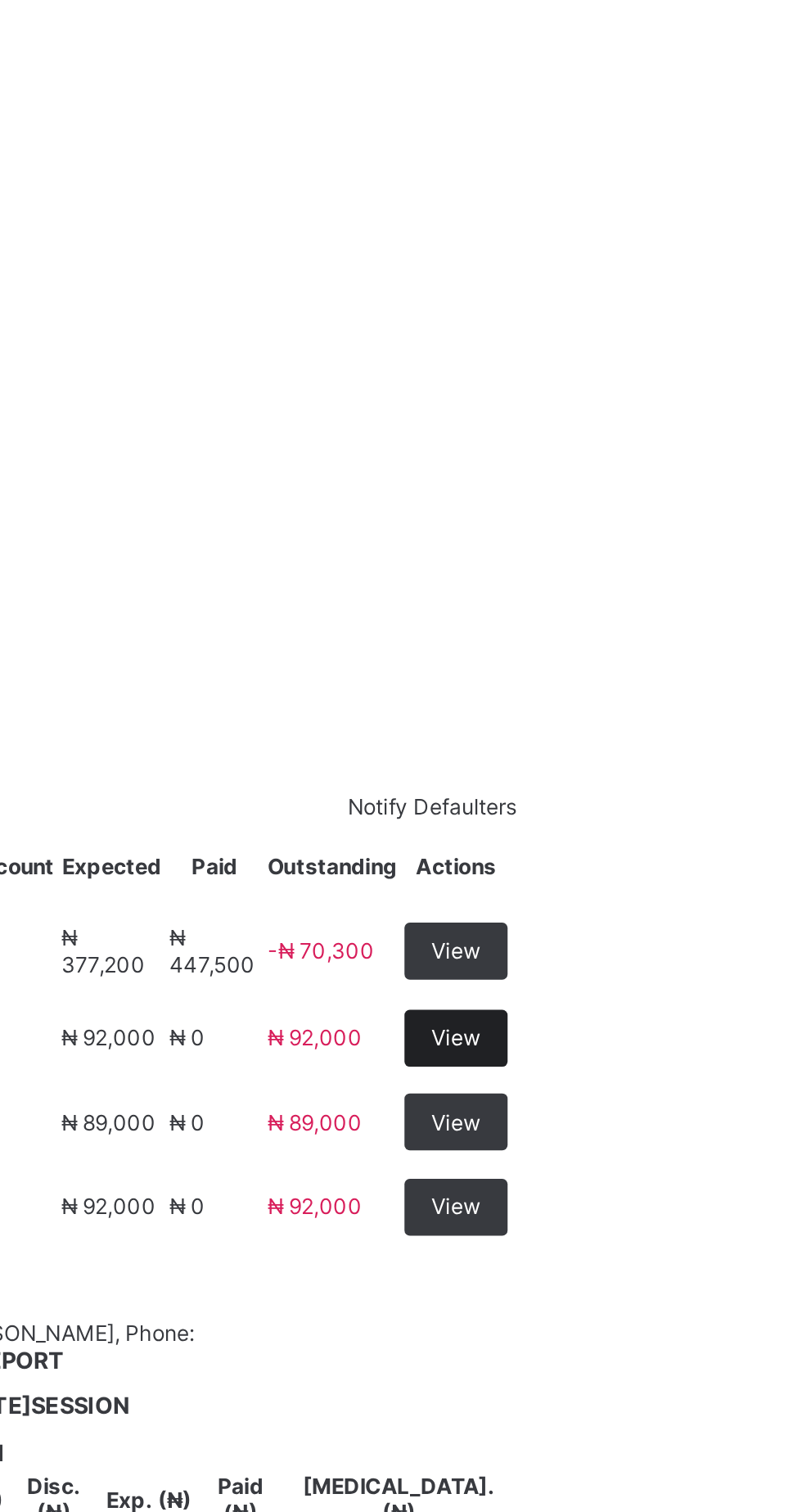
click at [757, 706] on span "View" at bounding box center [745, 711] width 23 height 12
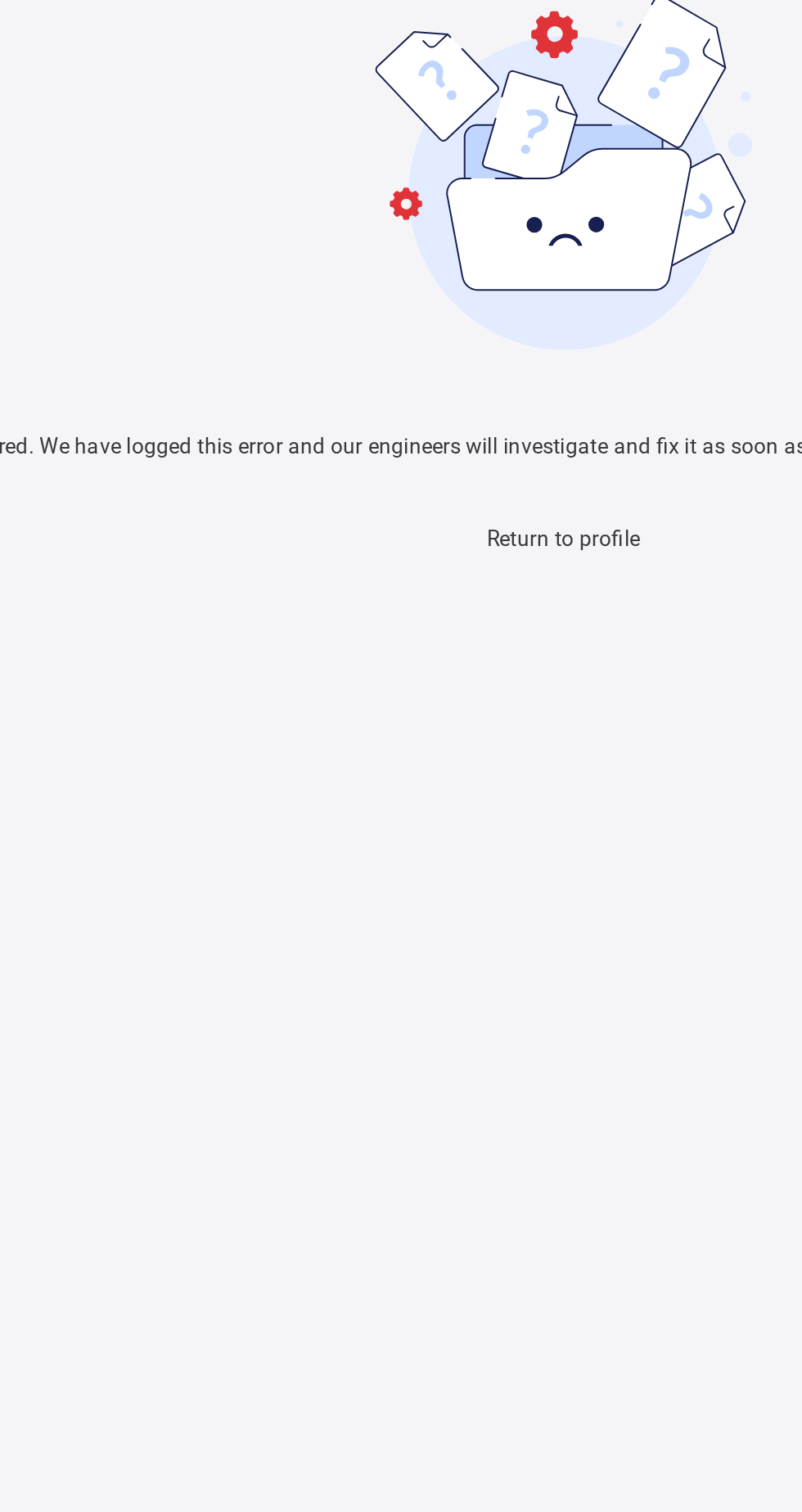
click at [426, 256] on span "Return to profile" at bounding box center [401, 251] width 70 height 12
